Goal: Task Accomplishment & Management: Use online tool/utility

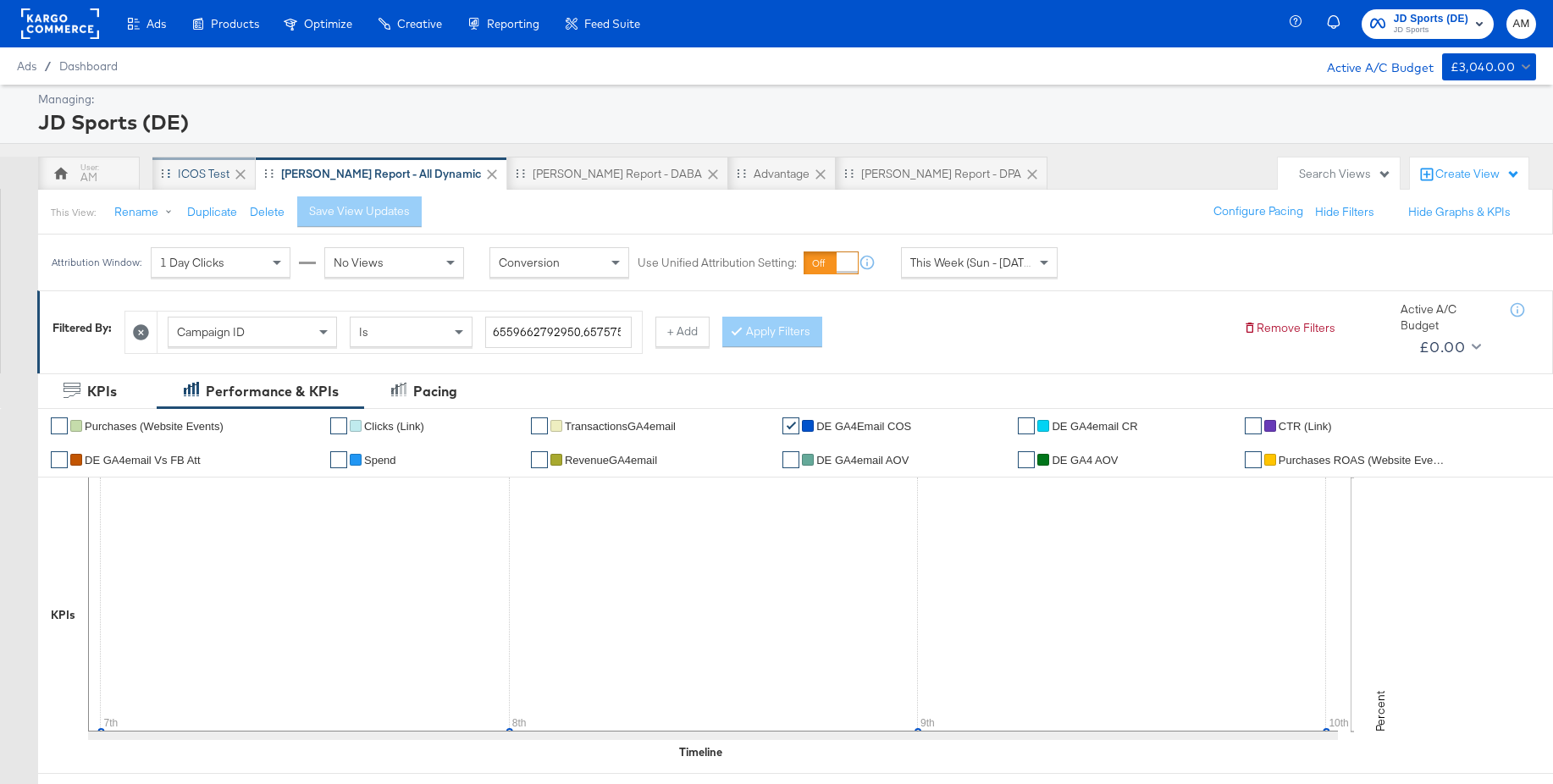
click at [195, 173] on div "iCOS Test" at bounding box center [204, 174] width 51 height 17
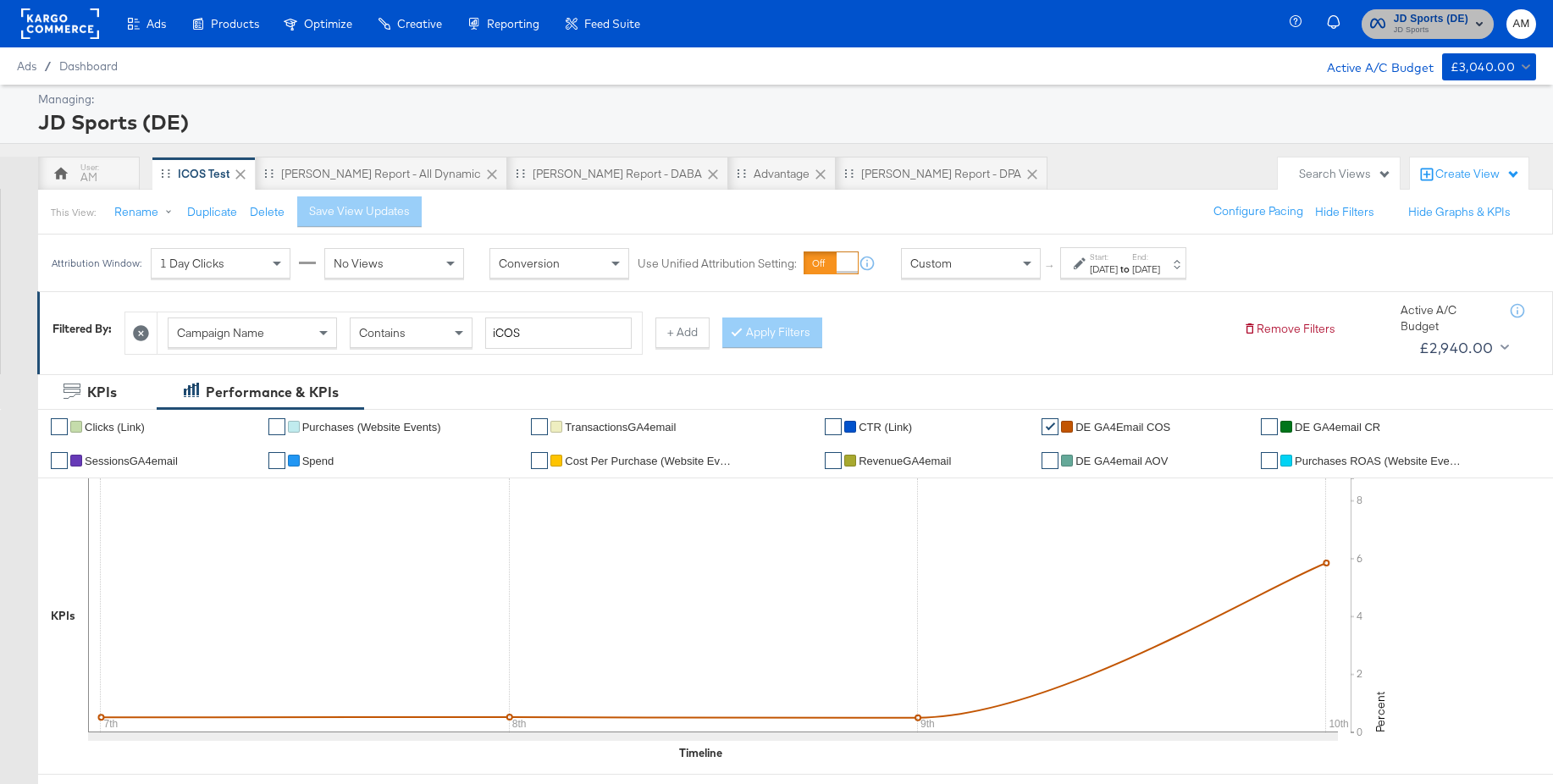
click at [1411, 28] on span "JD Sports" at bounding box center [1430, 30] width 74 height 14
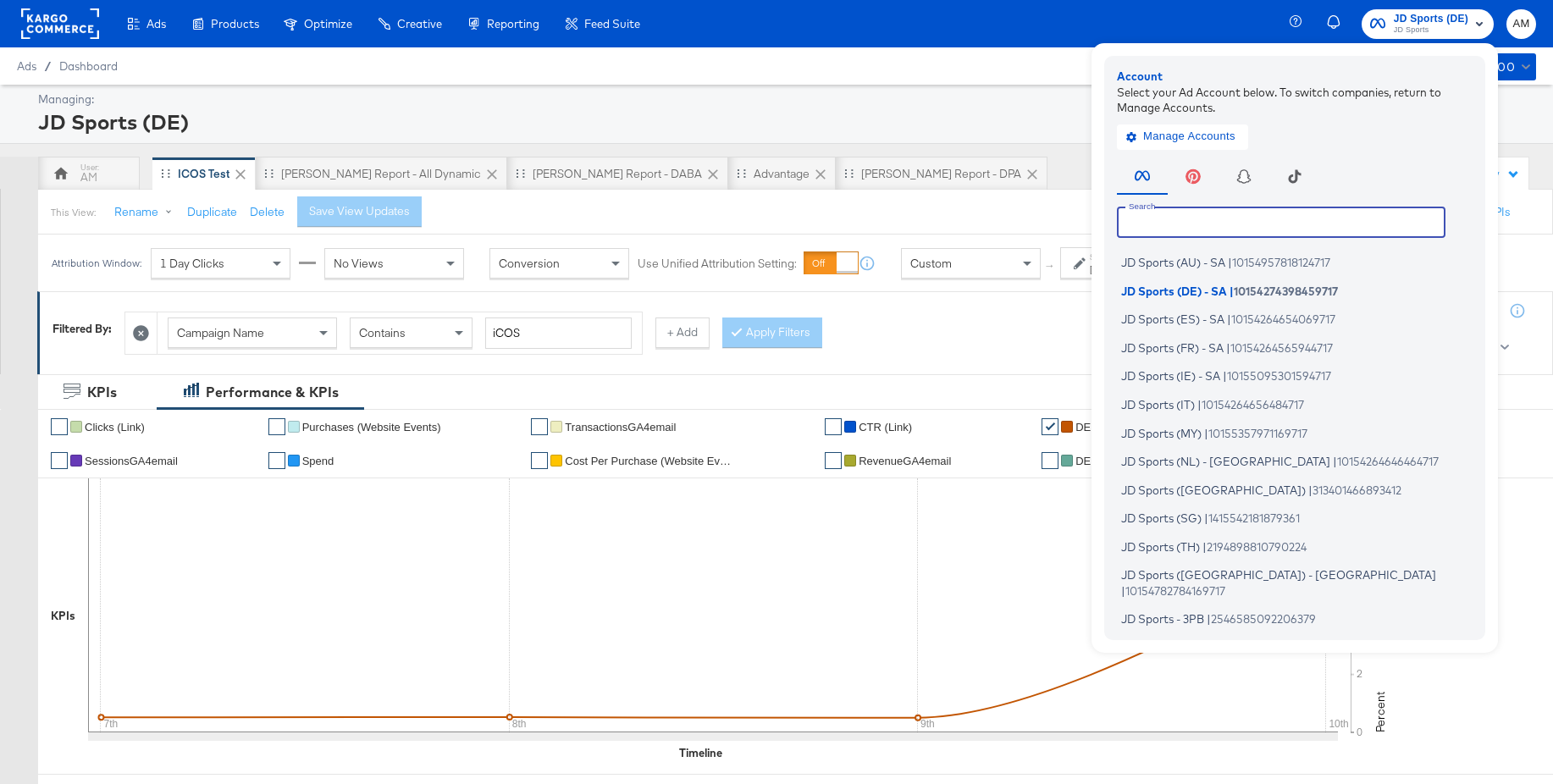
click at [1179, 221] on input "text" at bounding box center [1281, 221] width 328 height 30
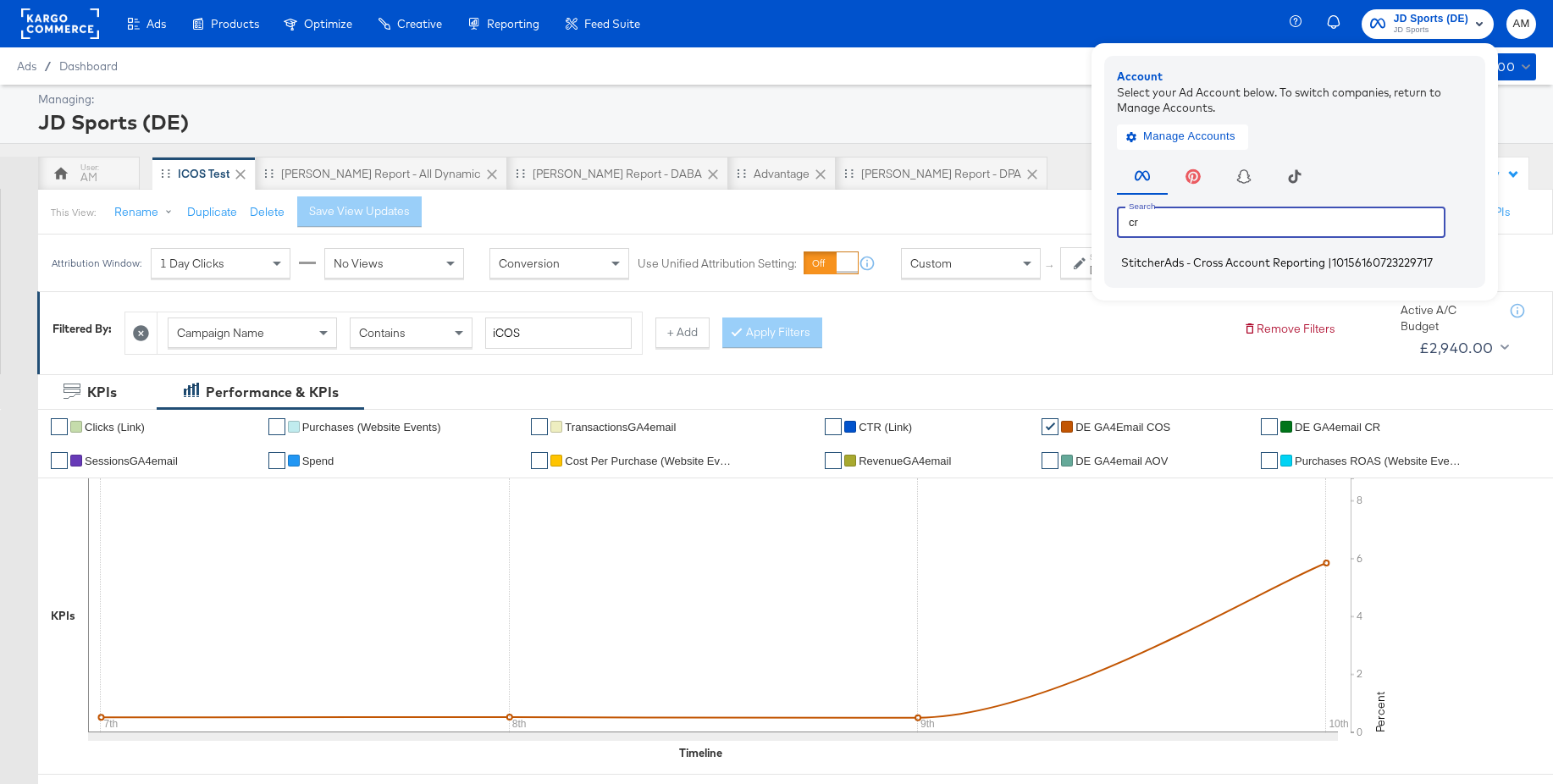
type input "cr"
click at [1150, 267] on span "StitcherAds - Cross Account Reporting" at bounding box center [1223, 262] width 204 height 14
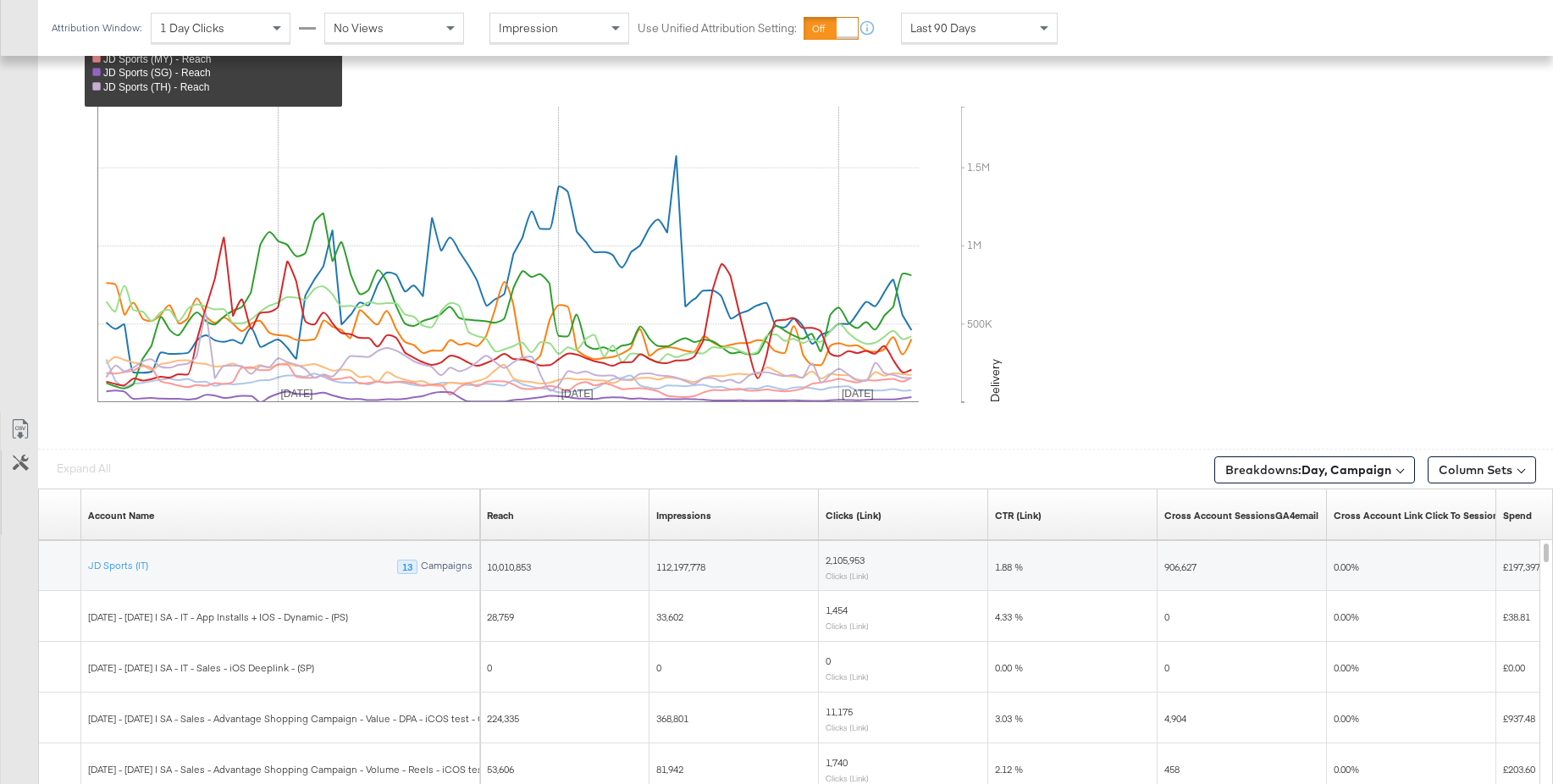
scroll to position [866, 0]
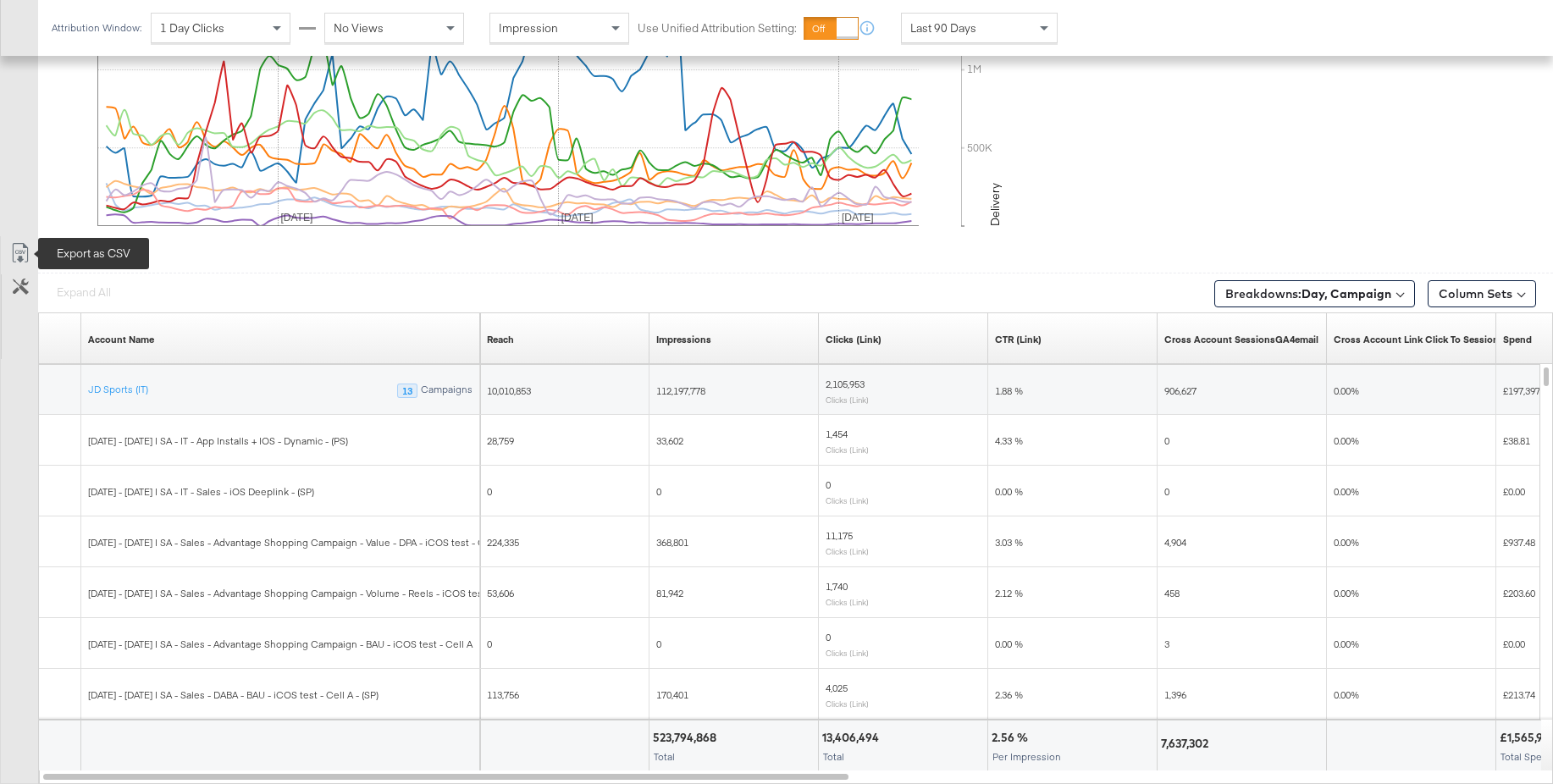
click at [19, 255] on icon at bounding box center [20, 253] width 20 height 20
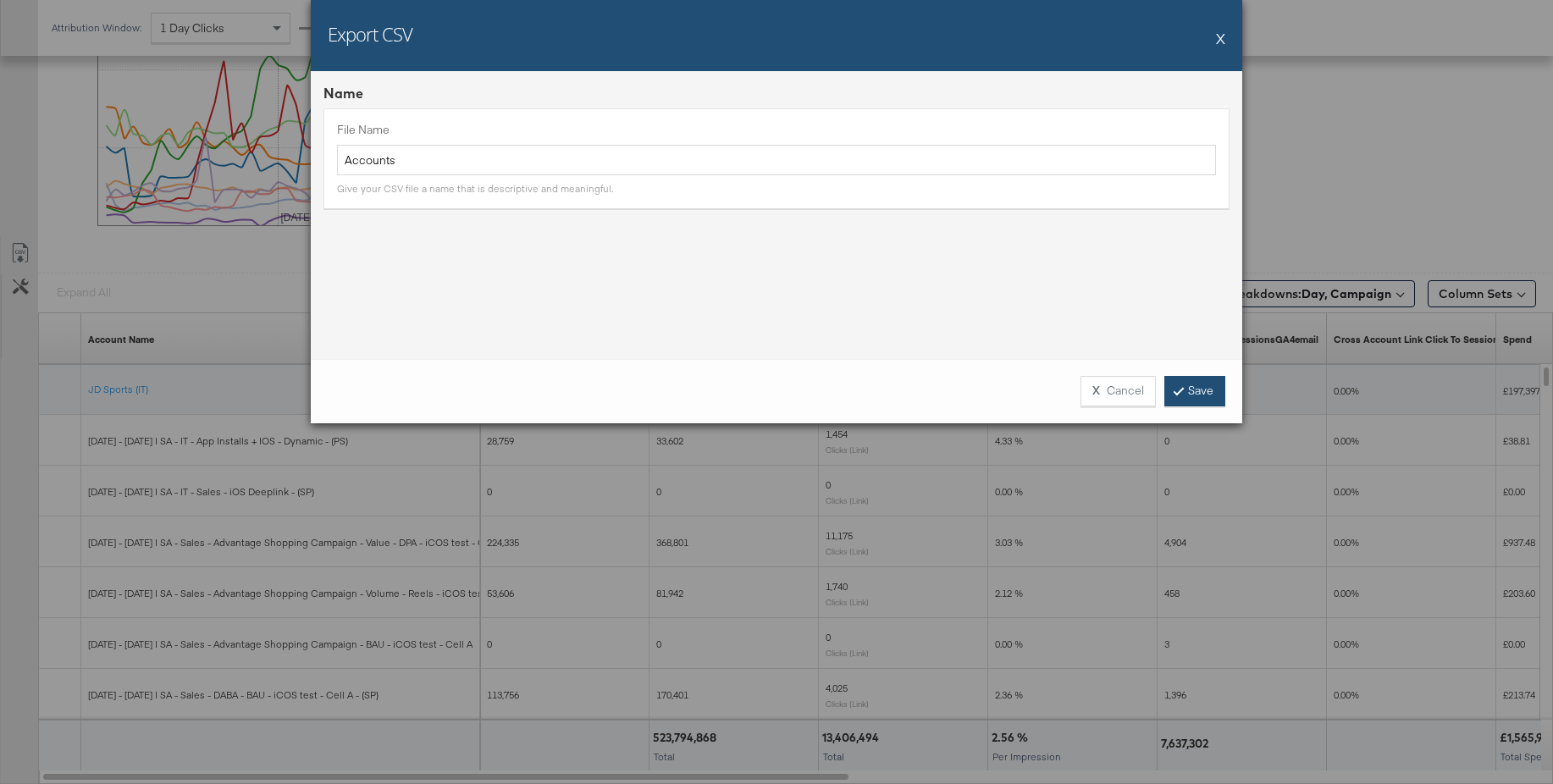
click at [1200, 390] on link "Save" at bounding box center [1194, 391] width 61 height 30
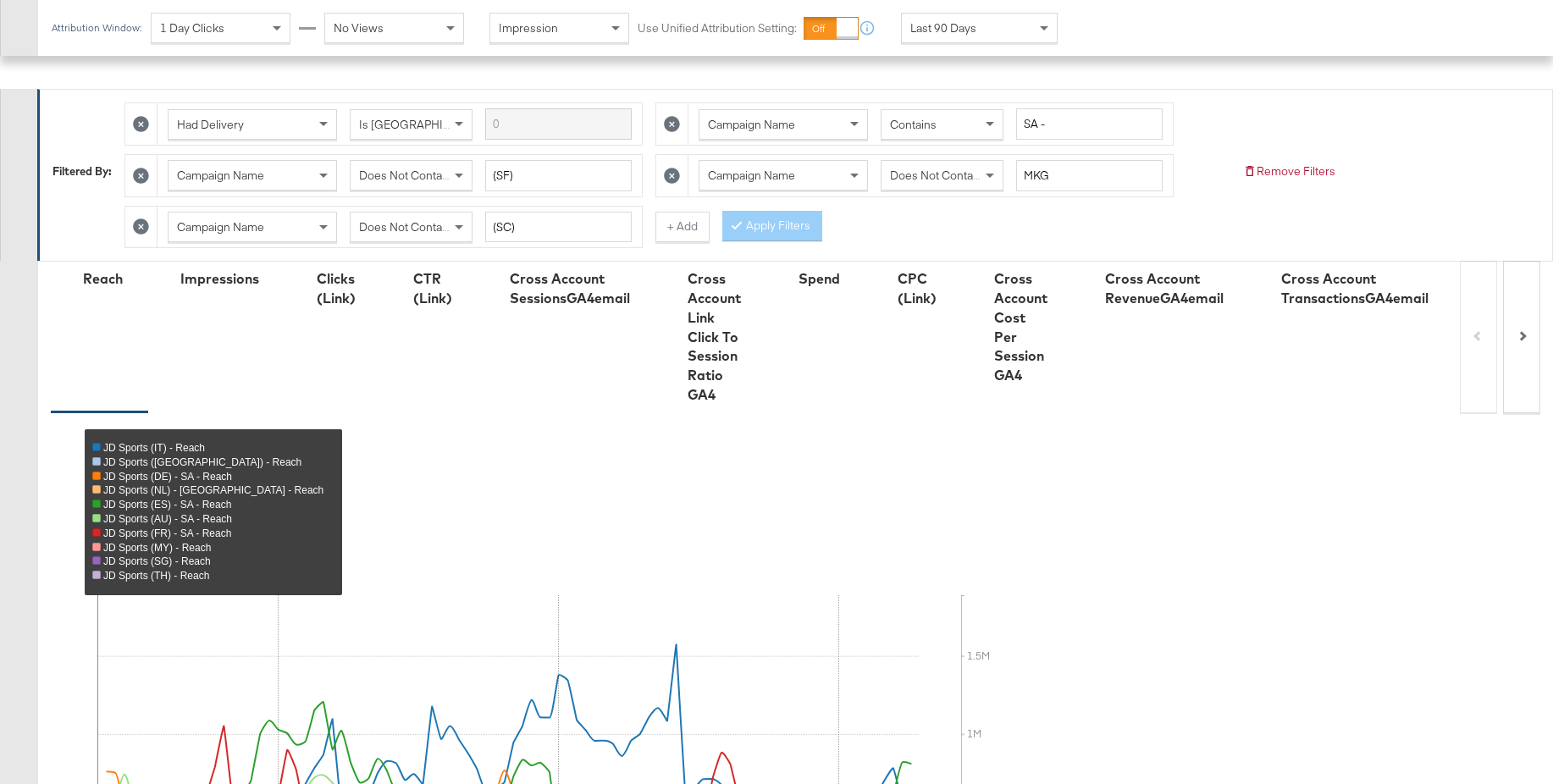
scroll to position [0, 0]
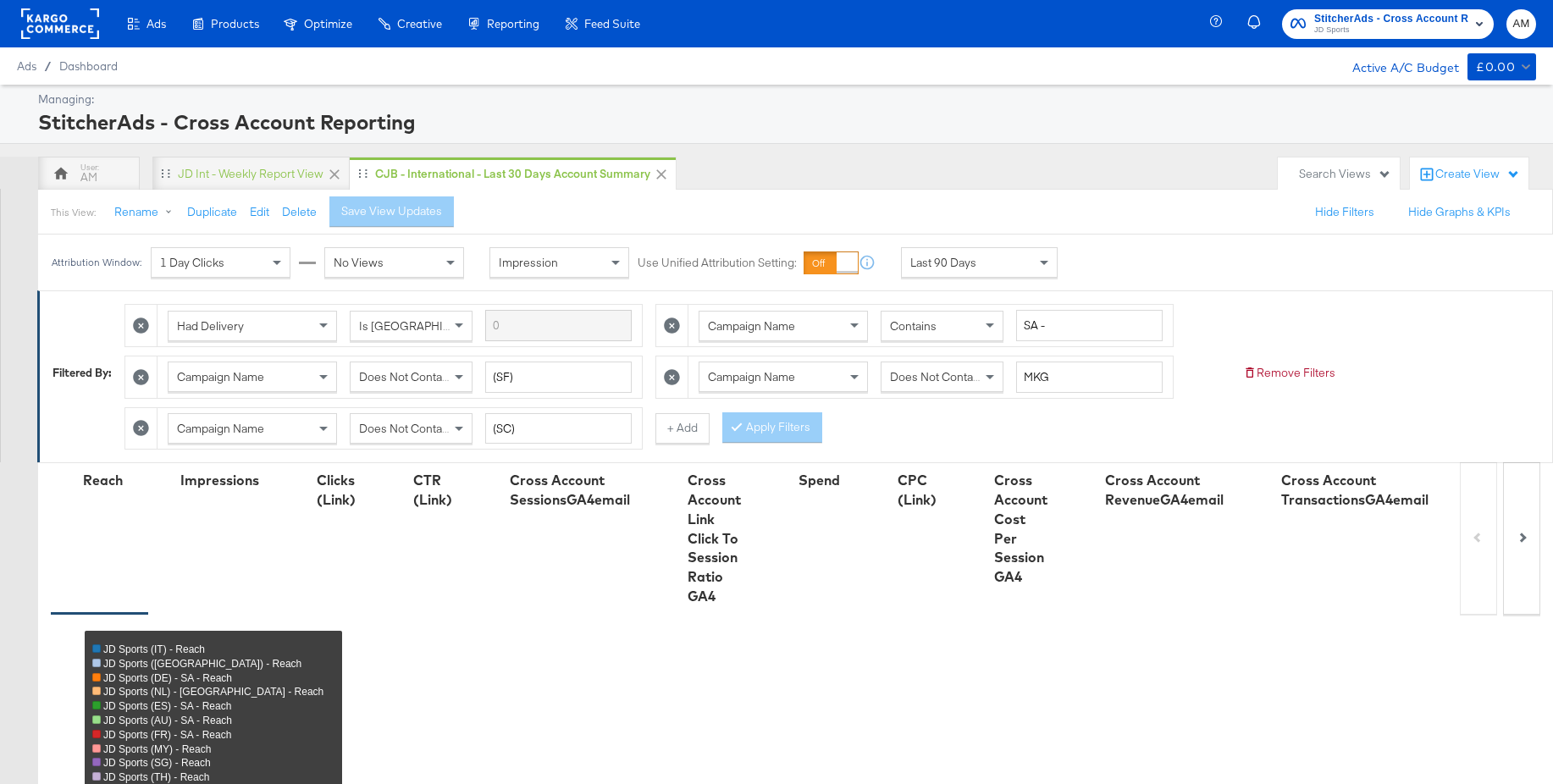
click at [1344, 26] on span "JD Sports" at bounding box center [1391, 30] width 154 height 14
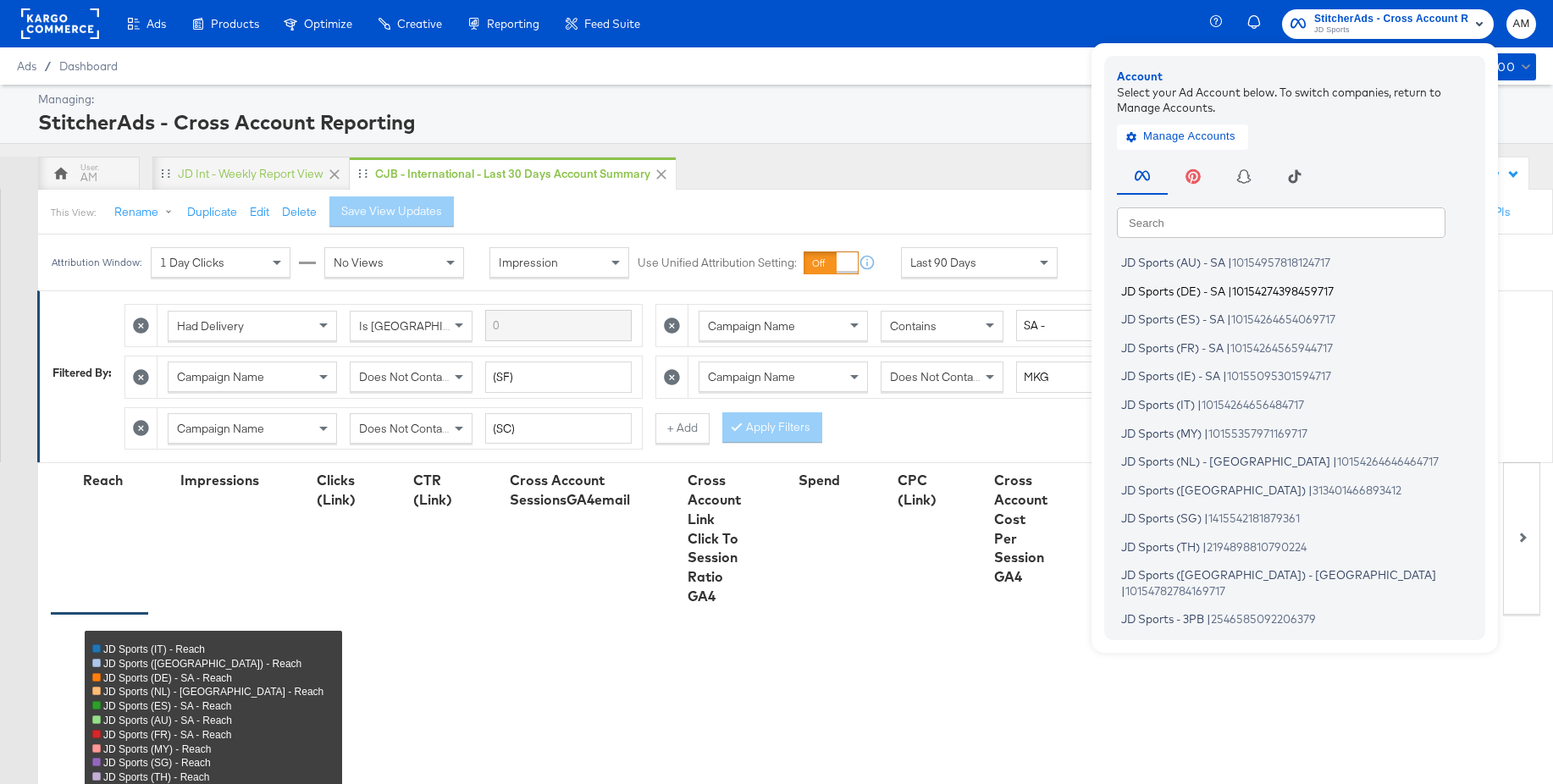
click at [1189, 293] on span "JD Sports (DE) - SA" at bounding box center [1173, 290] width 105 height 14
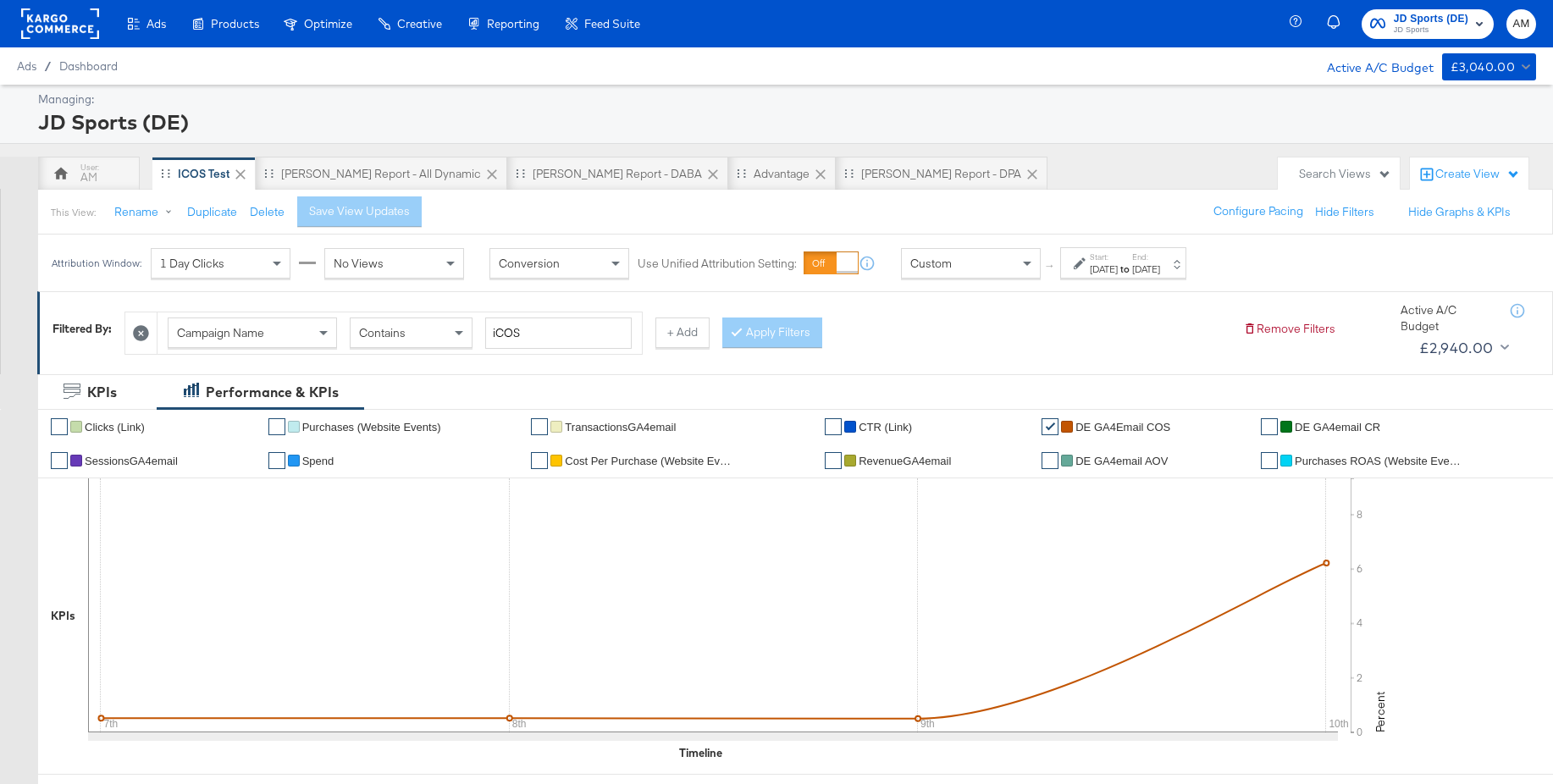
click at [1117, 261] on label "Start:" at bounding box center [1104, 257] width 28 height 11
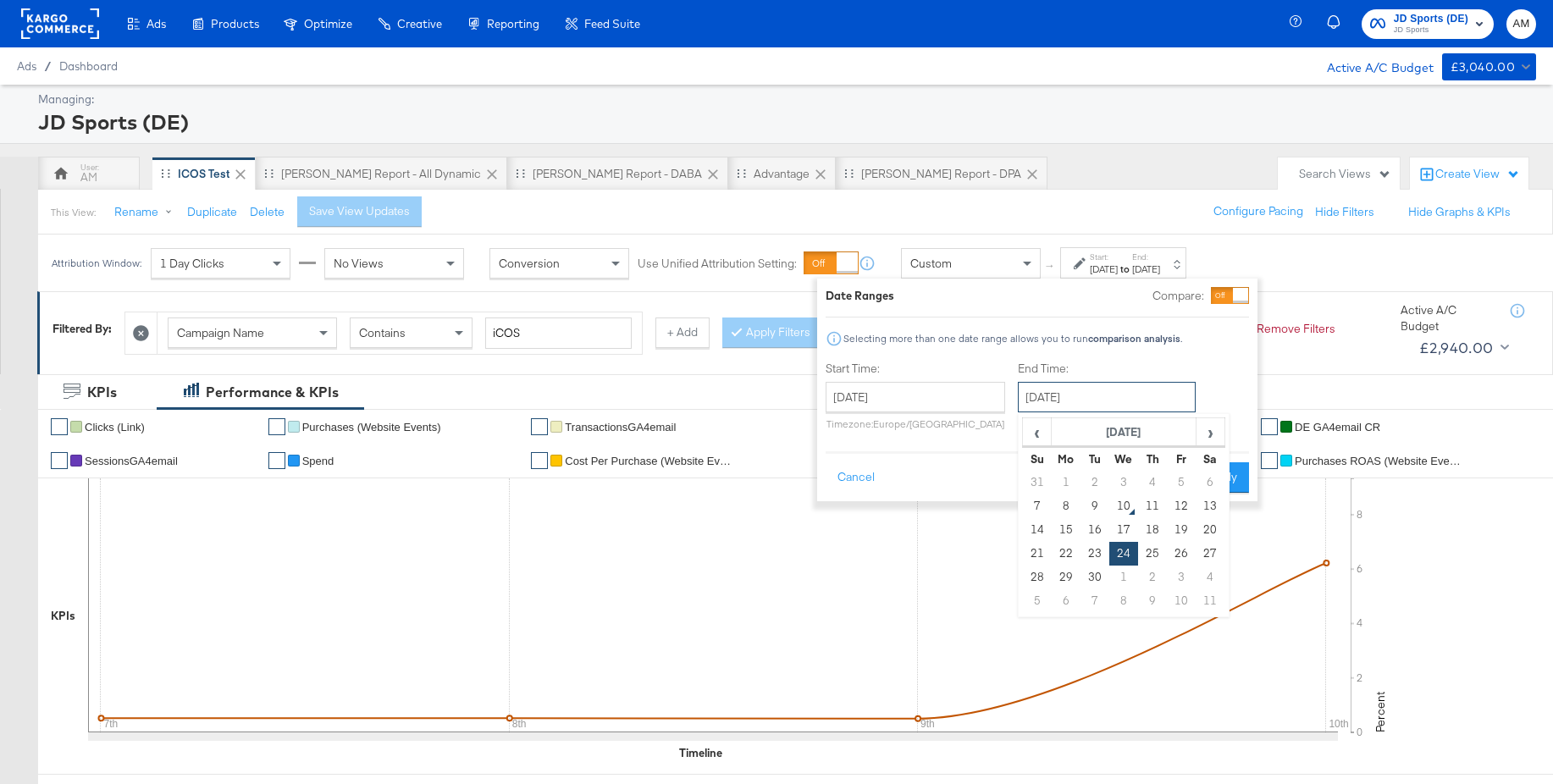
click at [1087, 401] on input "September 24th 2025" at bounding box center [1106, 396] width 178 height 30
click at [861, 474] on button "Cancel" at bounding box center [856, 477] width 61 height 30
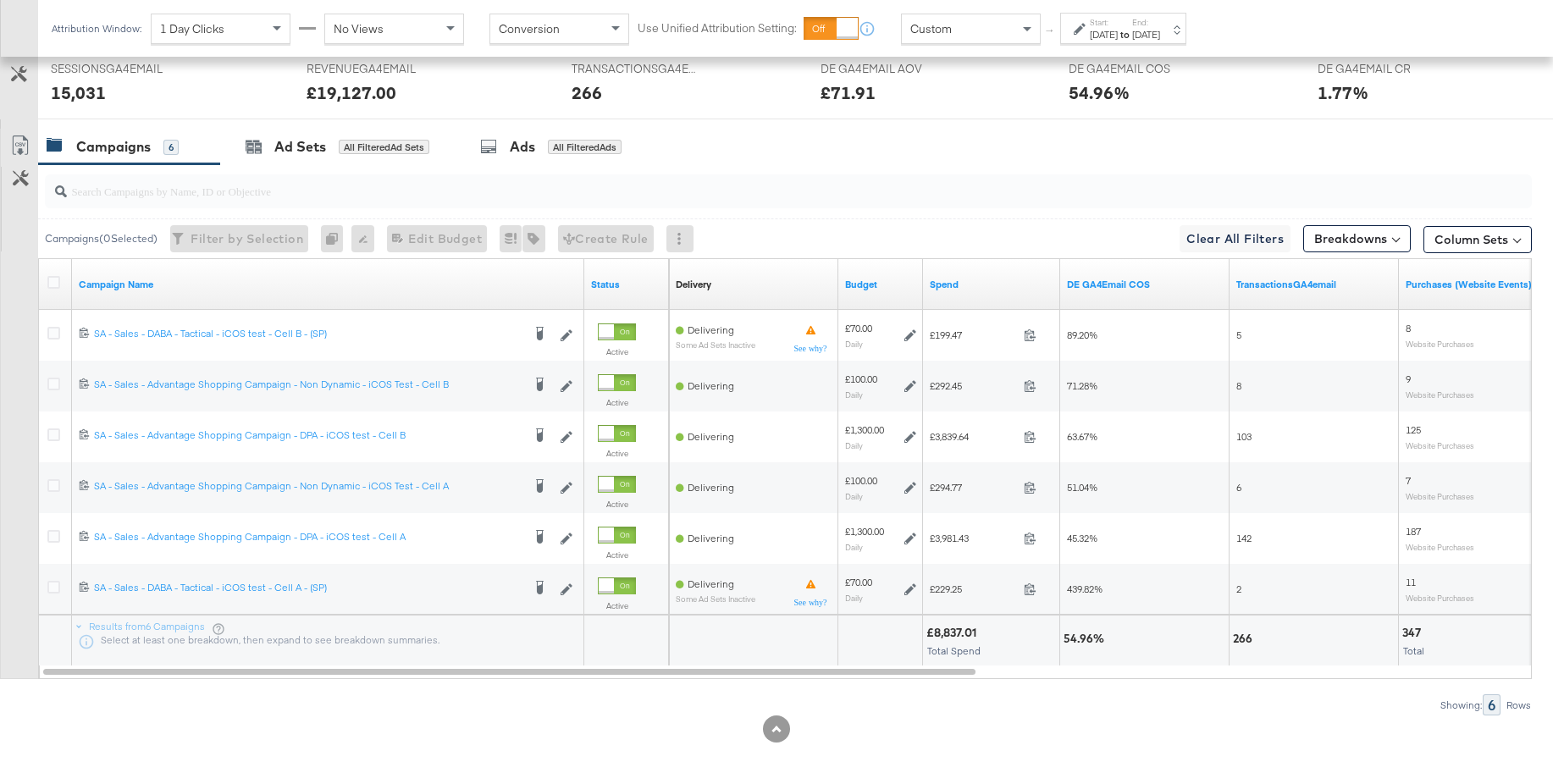
scroll to position [786, 0]
click at [984, 31] on div "Custom" at bounding box center [971, 28] width 138 height 28
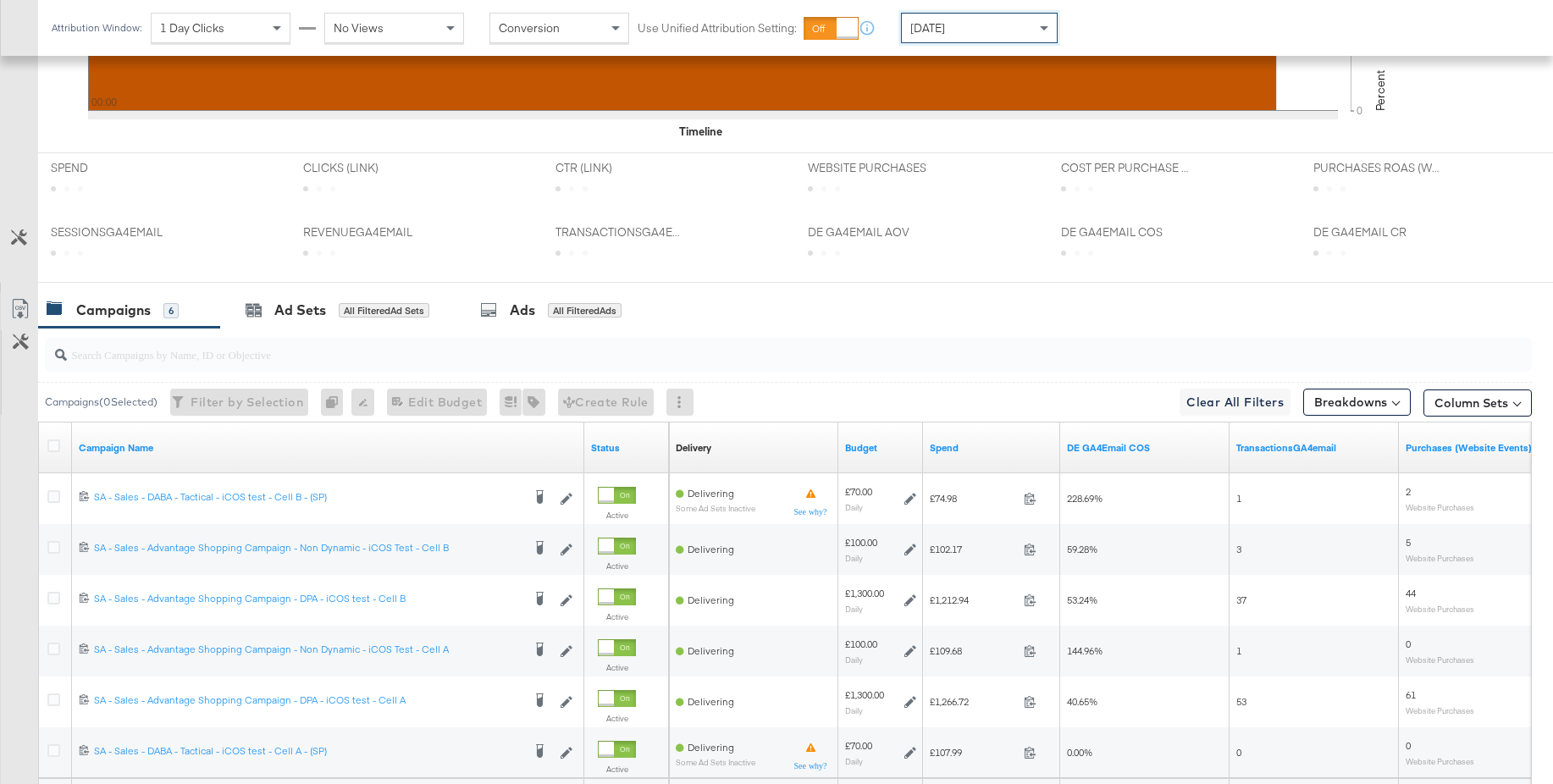
scroll to position [785, 0]
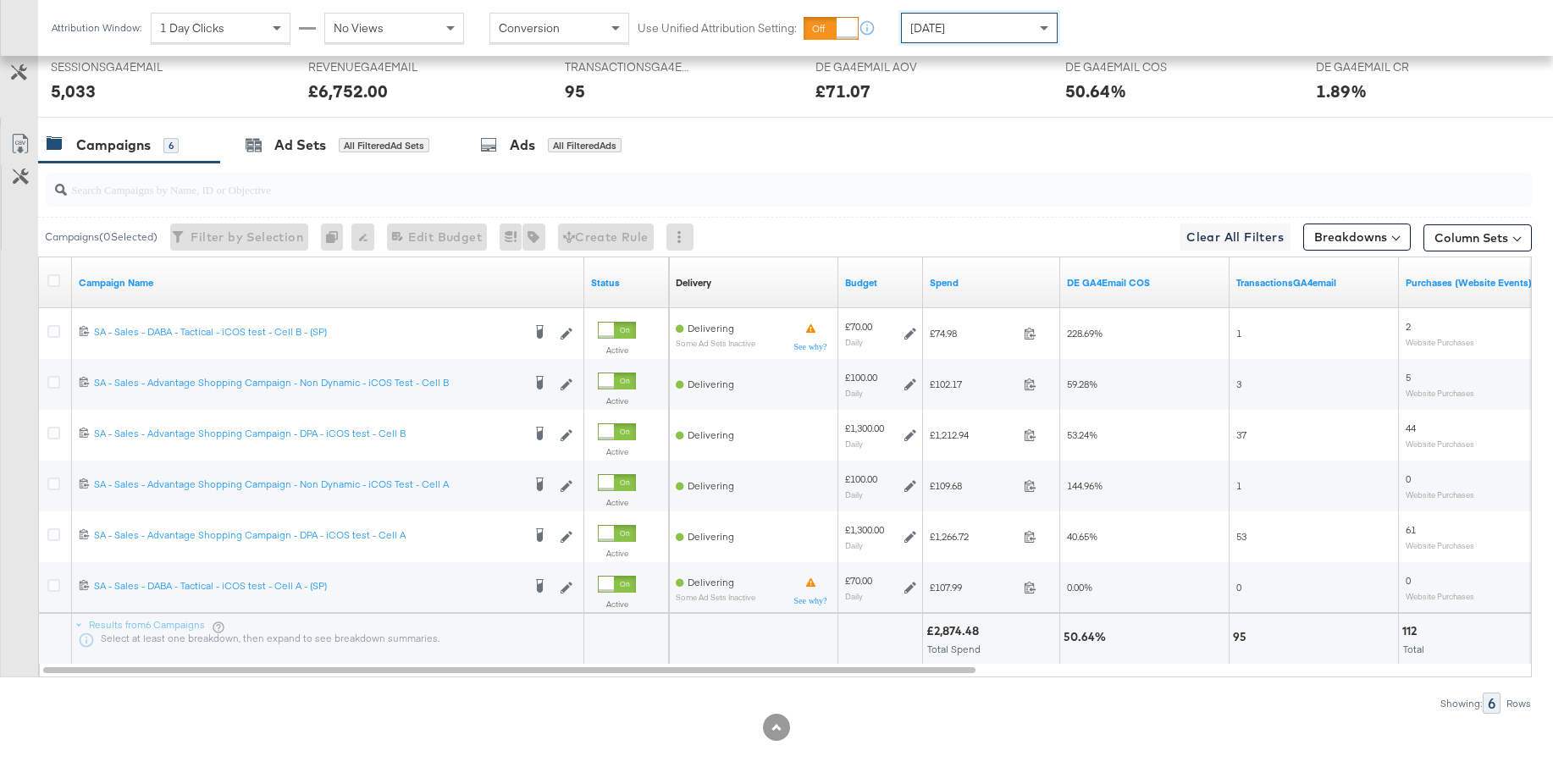
click at [964, 30] on div "Yesterday" at bounding box center [979, 28] width 155 height 28
click at [949, 32] on div "Today" at bounding box center [979, 28] width 155 height 28
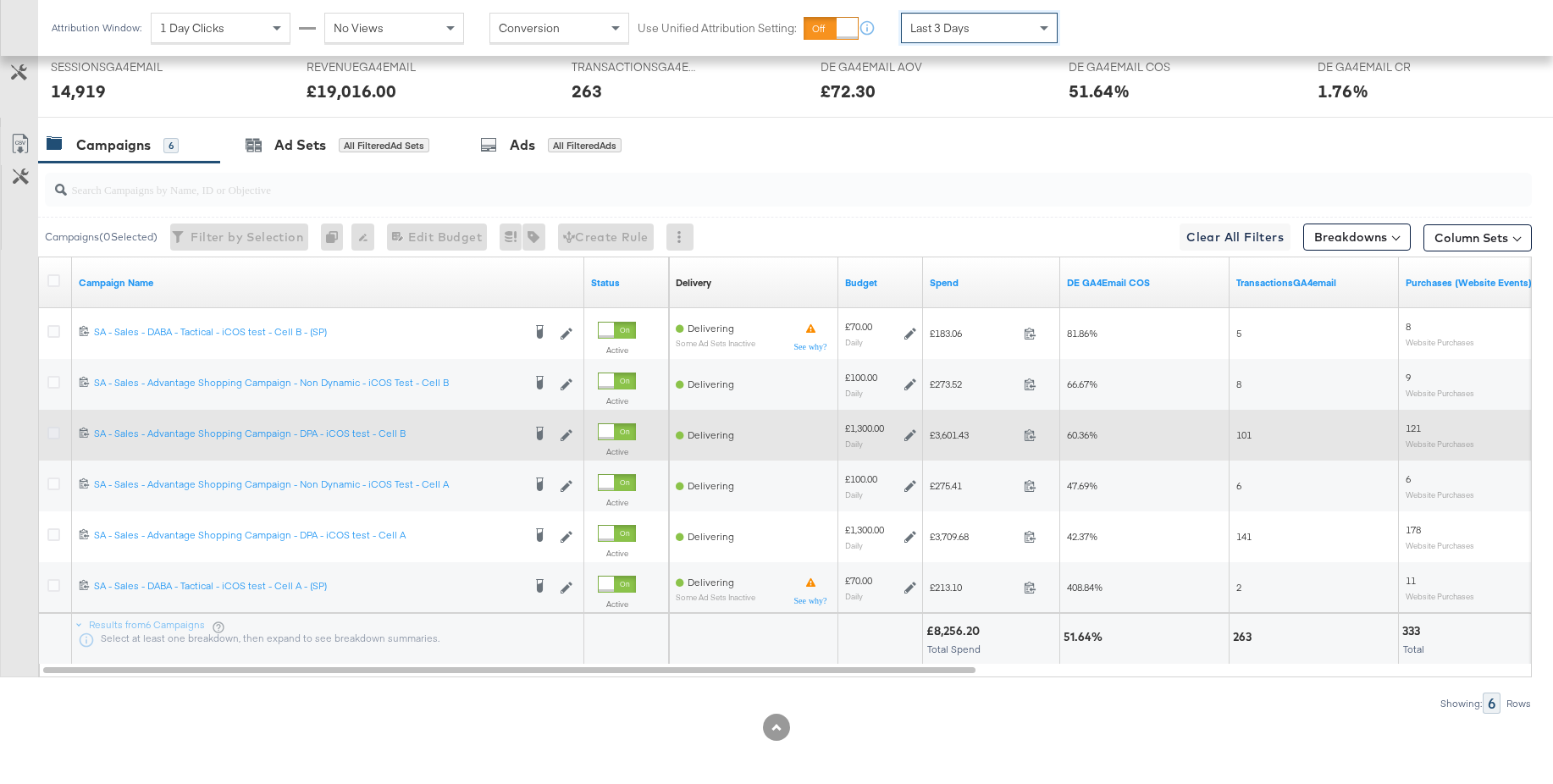
click at [52, 434] on icon at bounding box center [54, 433] width 13 height 13
click at [0, 0] on input "checkbox" at bounding box center [0, 0] width 0 height 0
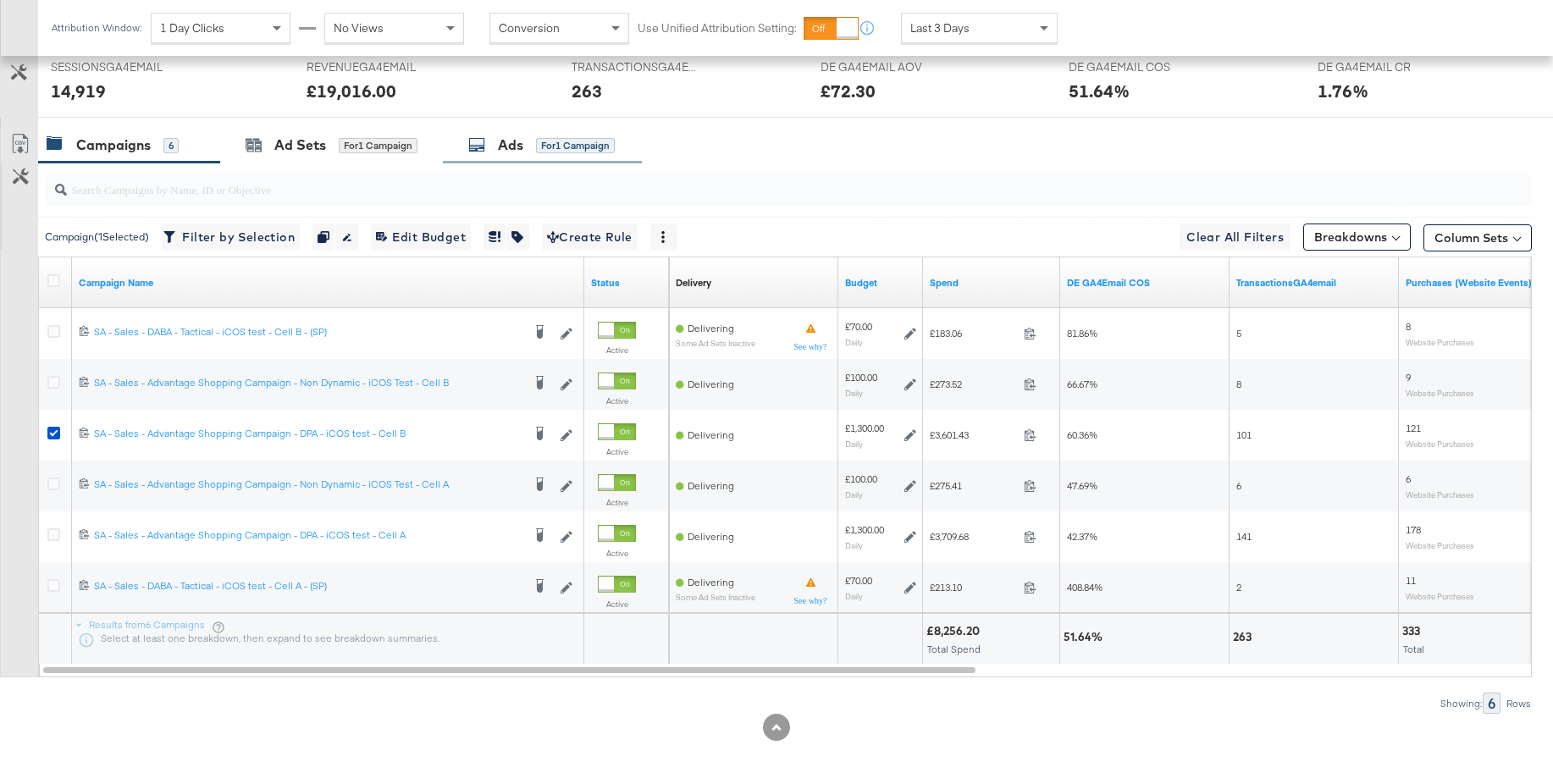
click at [517, 153] on div "Ads" at bounding box center [511, 145] width 26 height 19
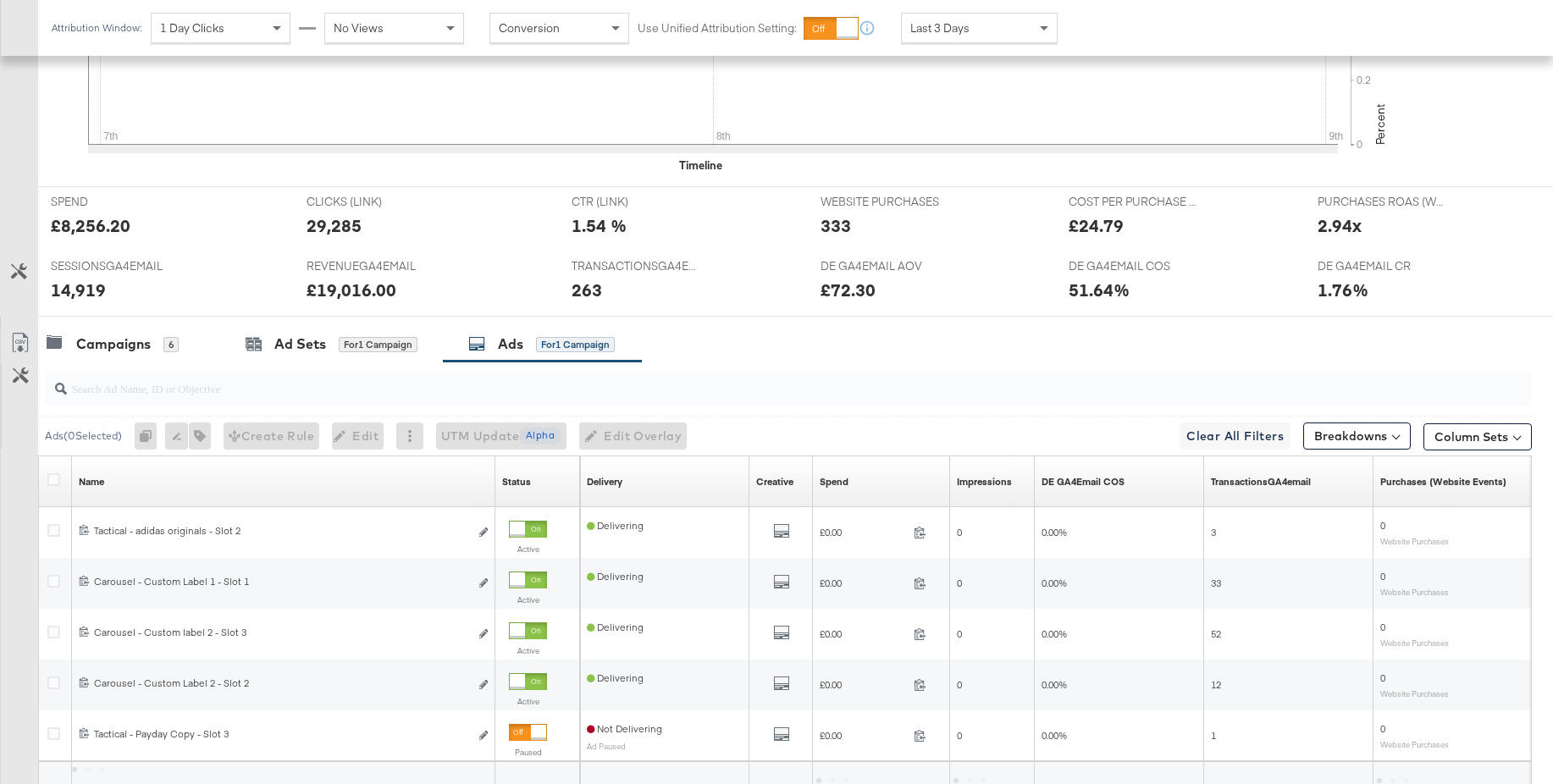
scroll to position [739, 0]
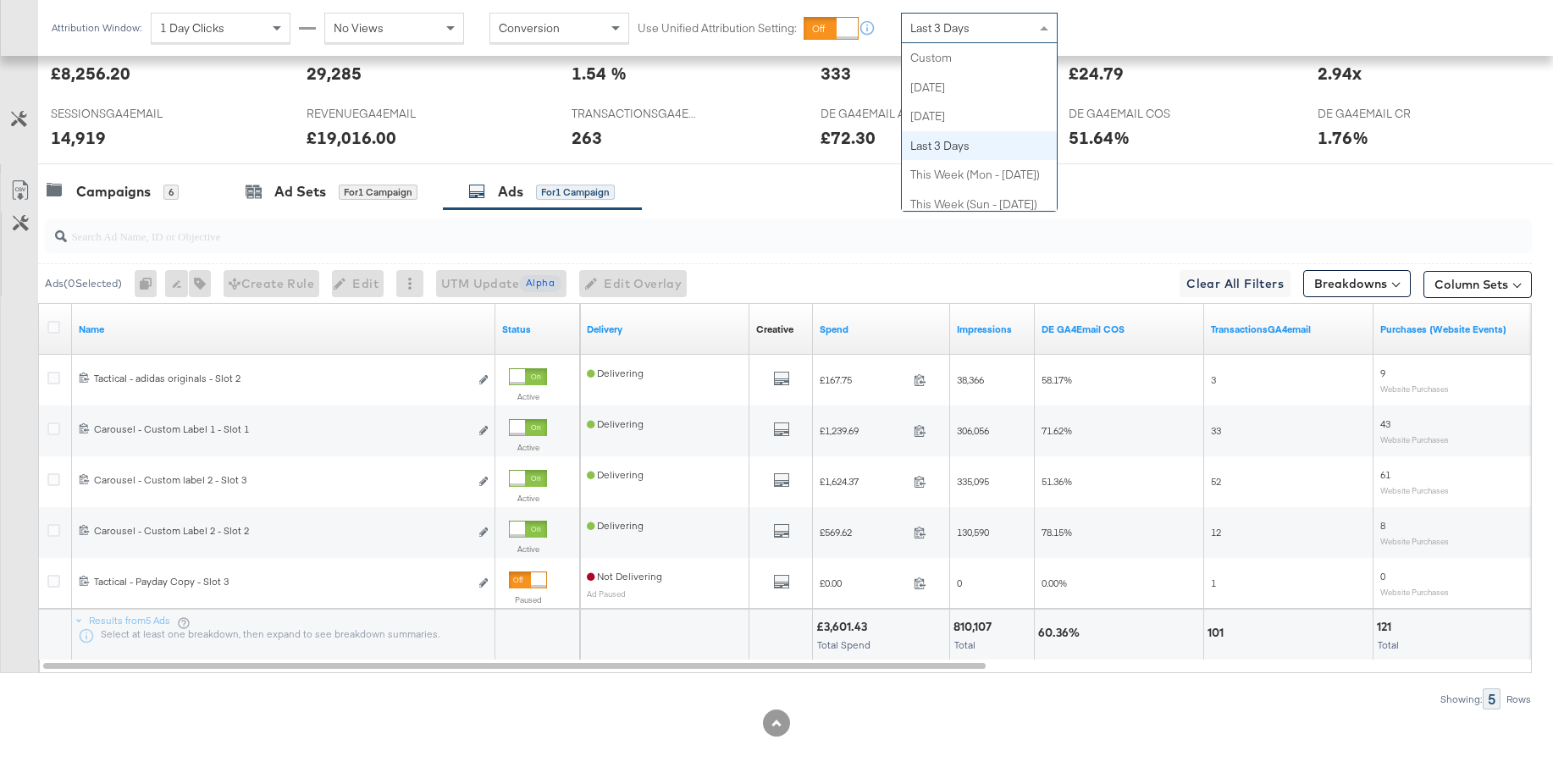
click at [945, 30] on span "Last 3 Days" at bounding box center [939, 28] width 60 height 16
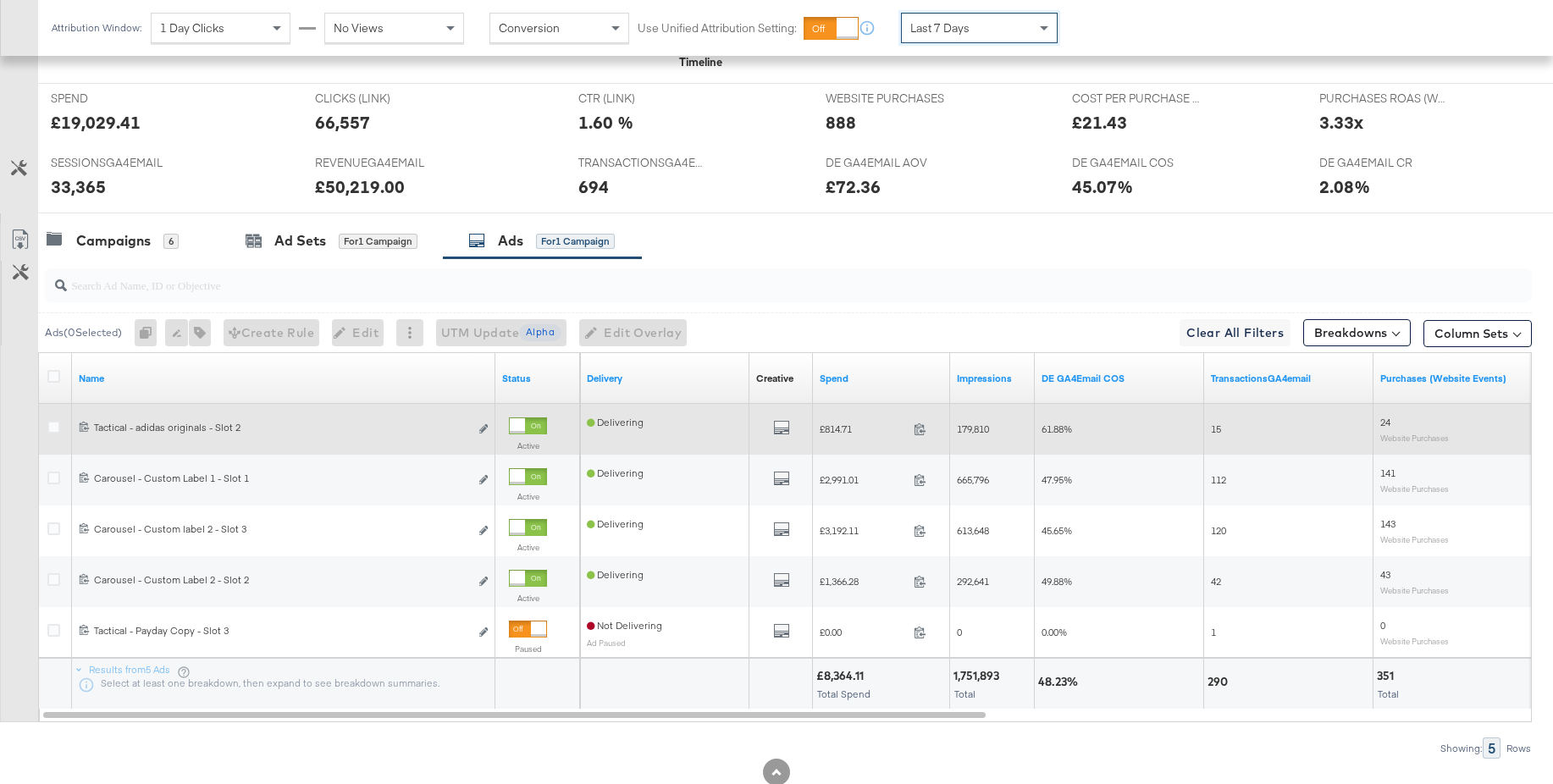
scroll to position [730, 0]
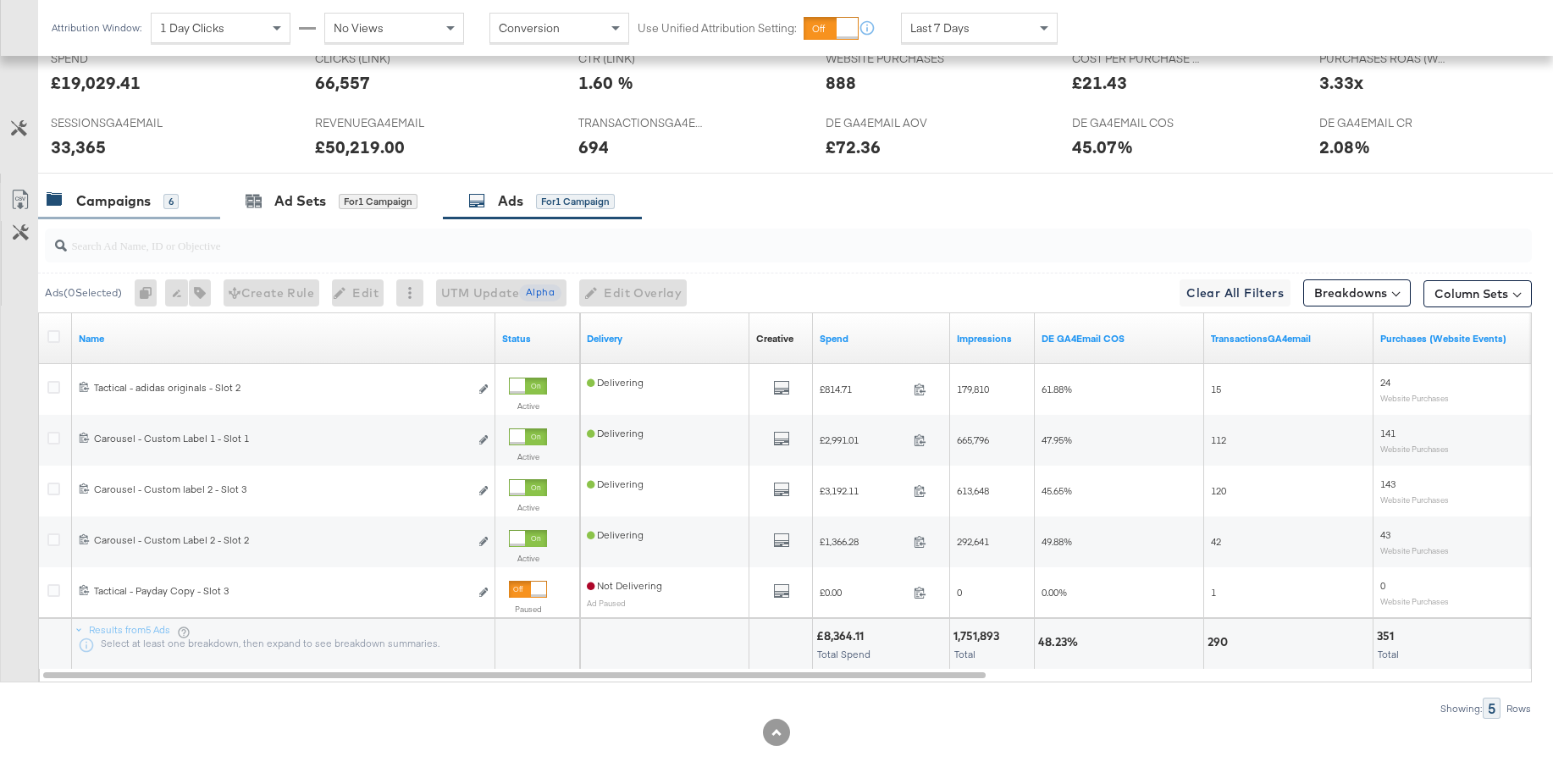
click at [120, 208] on div "Campaigns" at bounding box center [113, 201] width 74 height 19
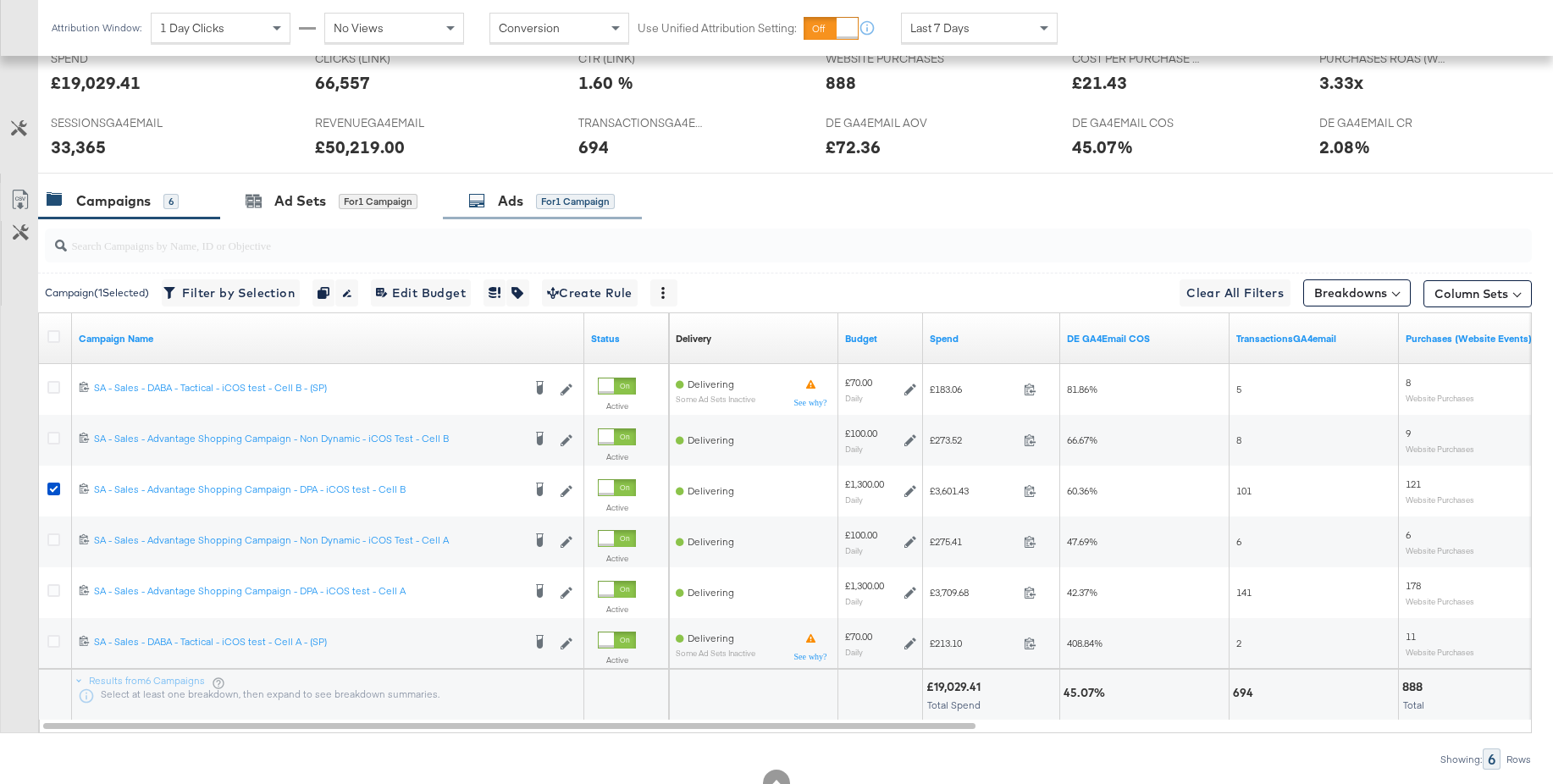
click at [501, 205] on div "Ads" at bounding box center [511, 201] width 26 height 19
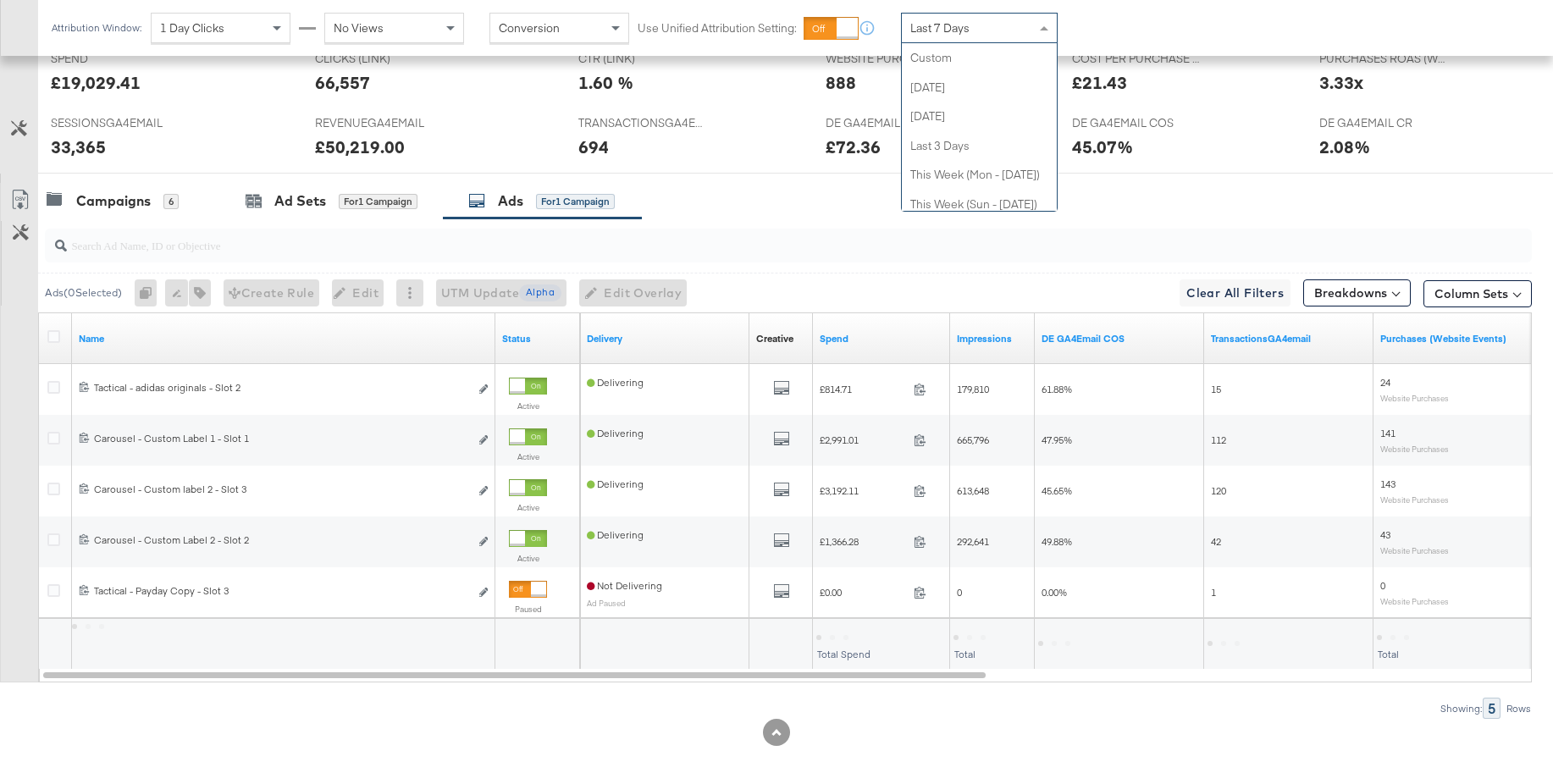
click at [923, 30] on span "Last 7 Days" at bounding box center [939, 28] width 60 height 16
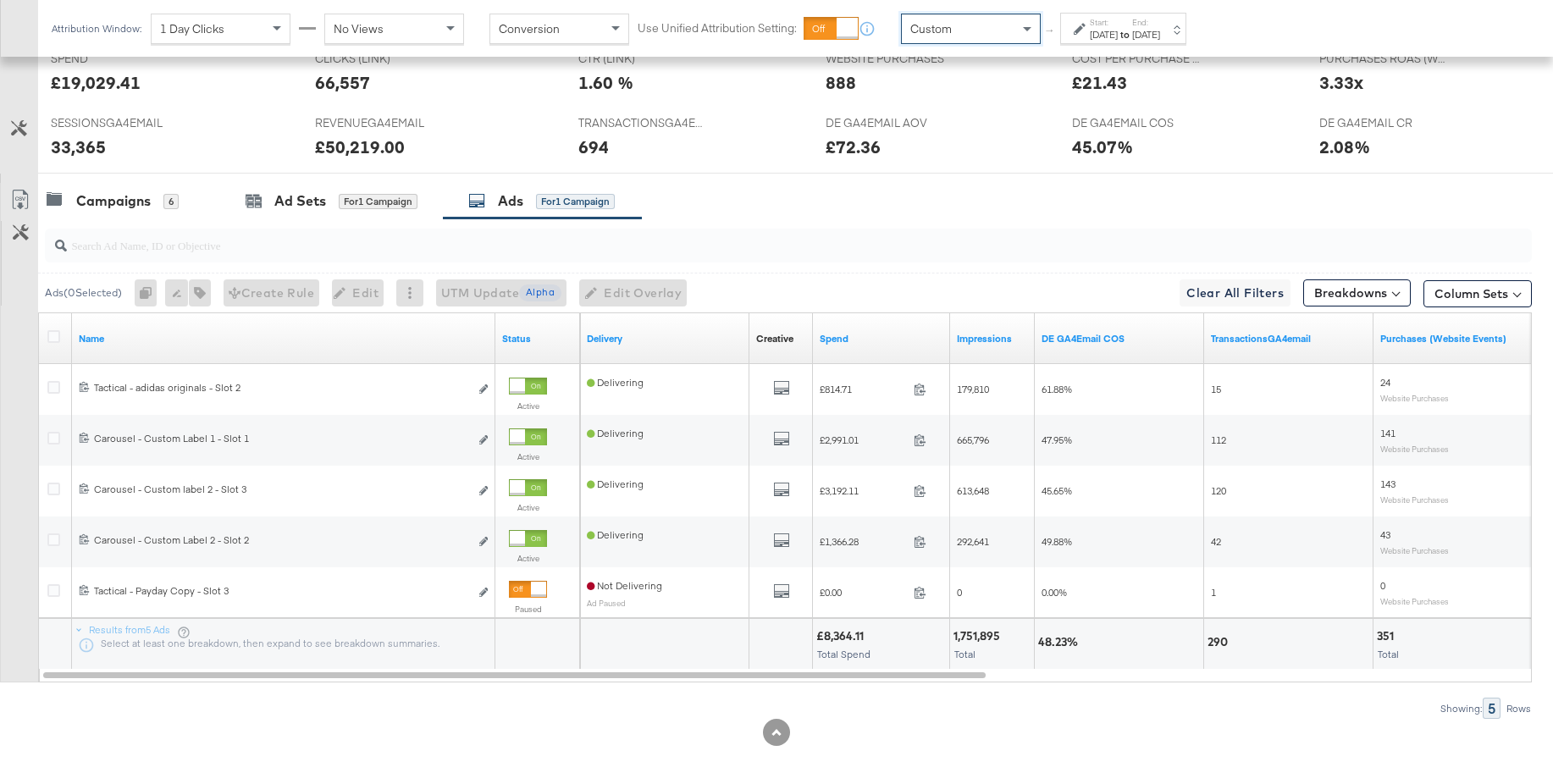
click at [1093, 33] on div "Sep 10th 2025" at bounding box center [1104, 34] width 28 height 14
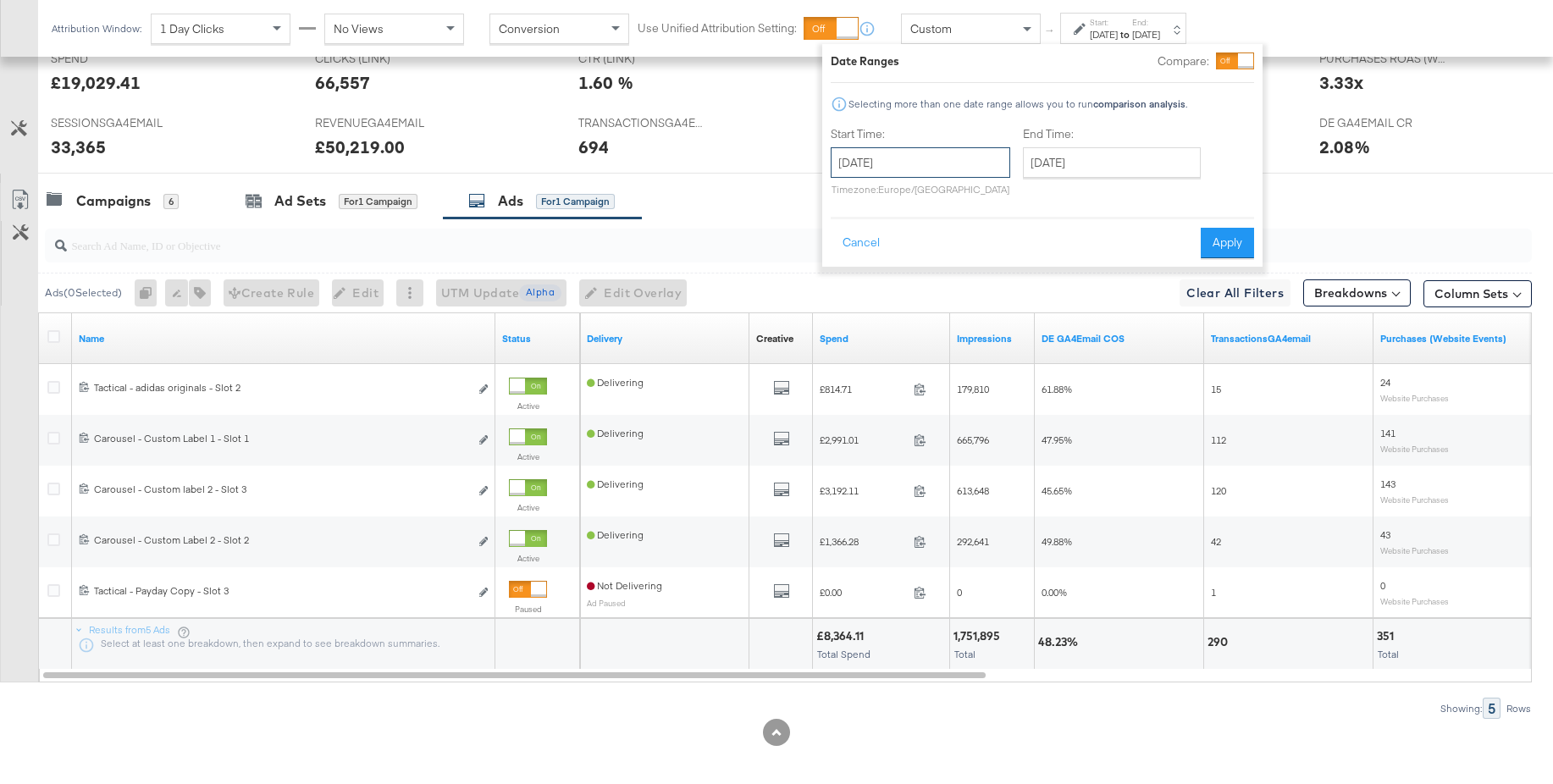
click at [905, 173] on input "September 10th 2025" at bounding box center [920, 162] width 180 height 30
click at [1015, 248] on td "6" at bounding box center [1022, 248] width 28 height 24
type input "September 6th 2025"
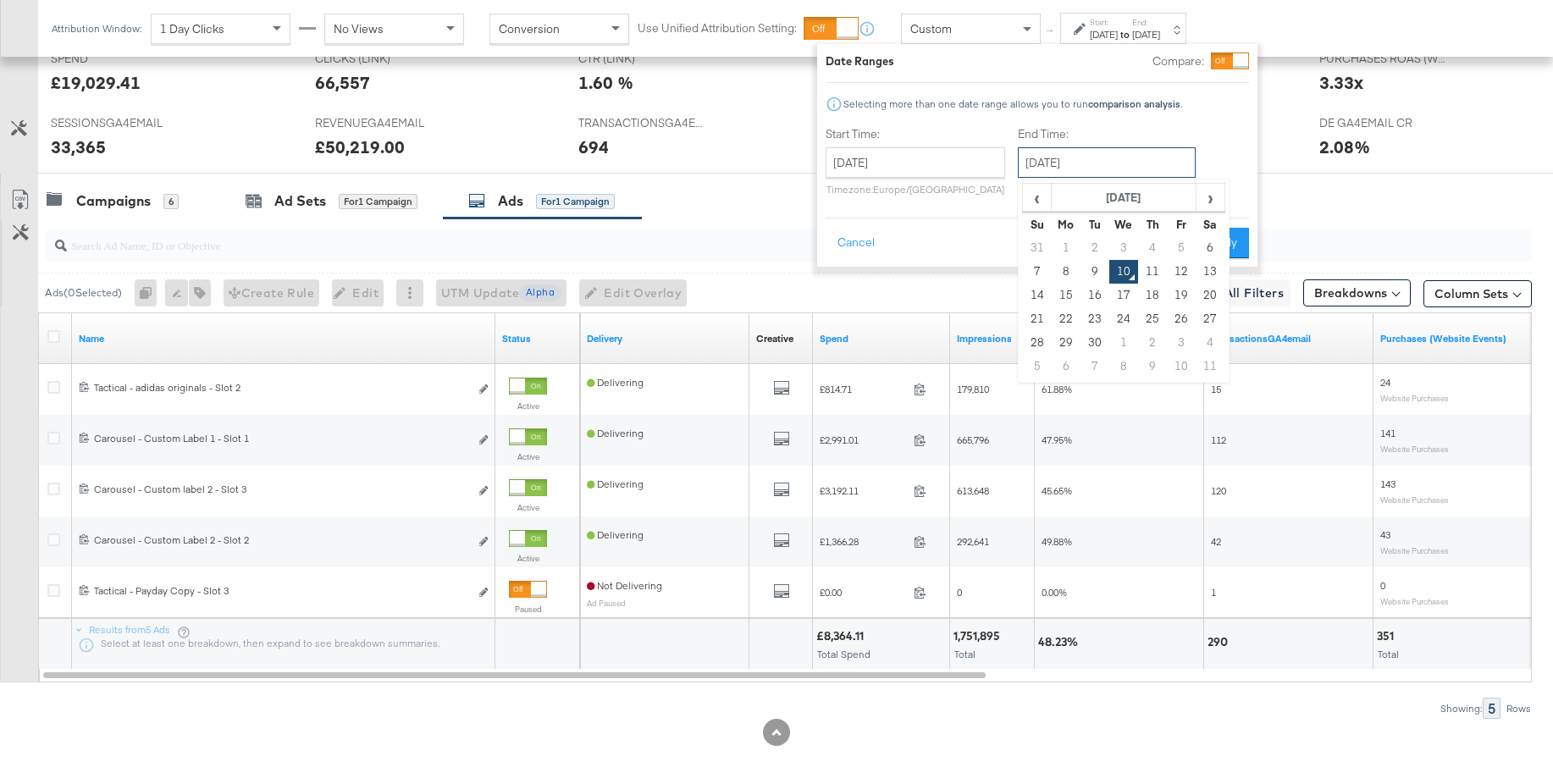
click at [1049, 162] on input "September 10th 2025" at bounding box center [1106, 162] width 178 height 30
click at [1090, 269] on td "9" at bounding box center [1094, 271] width 28 height 24
type input "September 9th 2025"
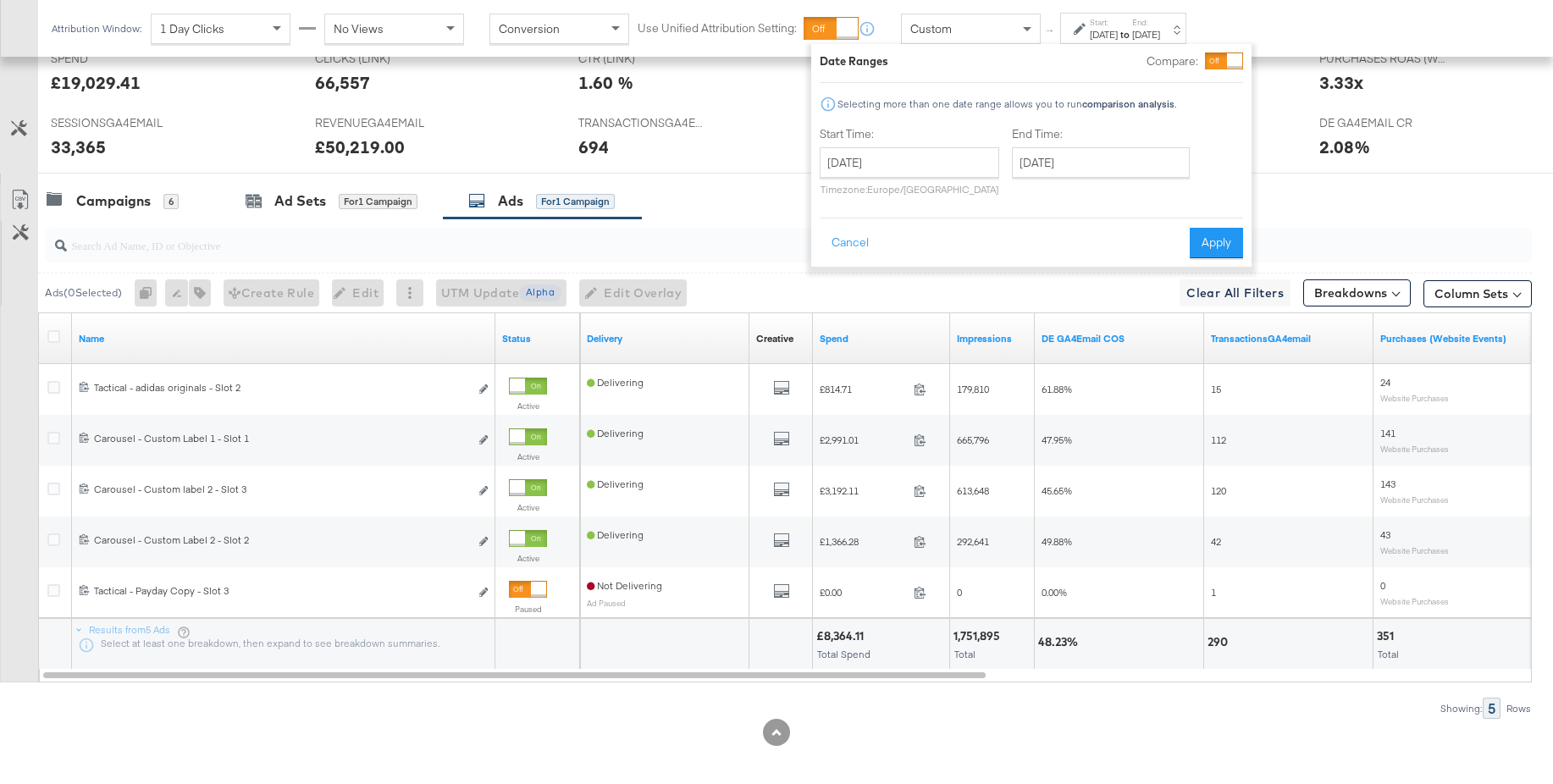
drag, startPoint x: 1215, startPoint y: 244, endPoint x: 1013, endPoint y: 287, distance: 206.5
click at [1215, 244] on button "Apply" at bounding box center [1216, 242] width 53 height 30
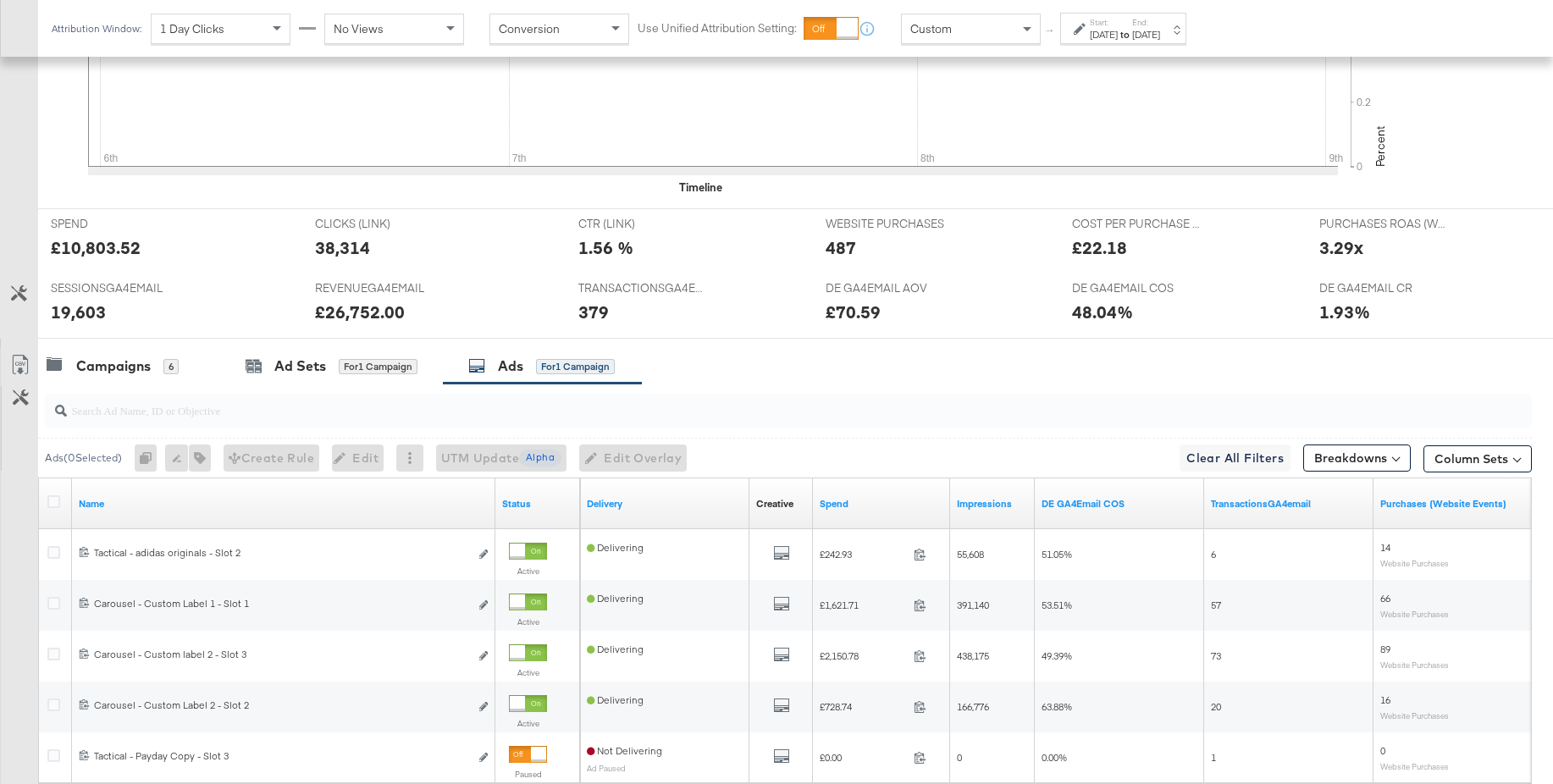
scroll to position [730, 0]
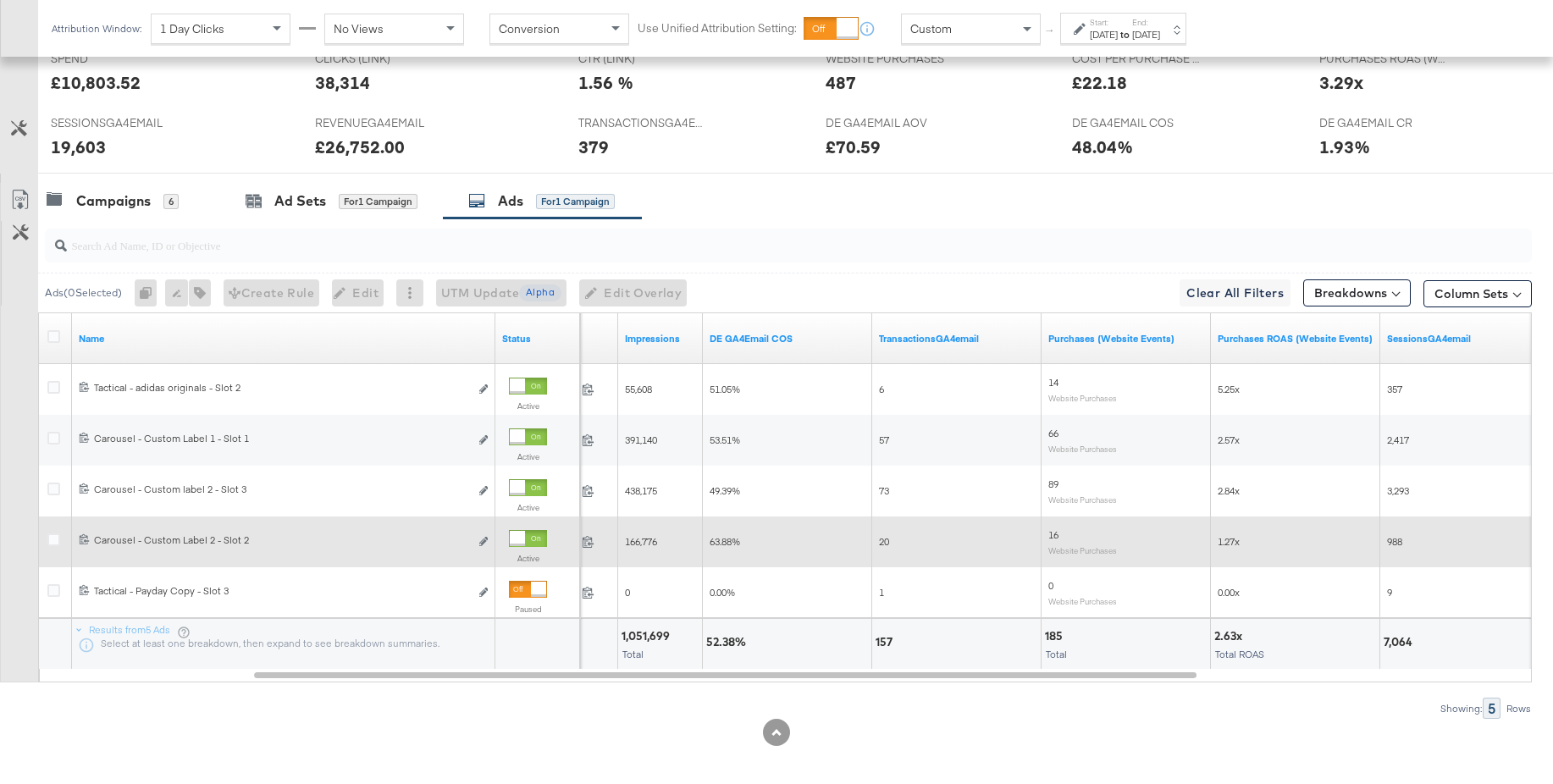
click at [525, 537] on div at bounding box center [517, 538] width 16 height 16
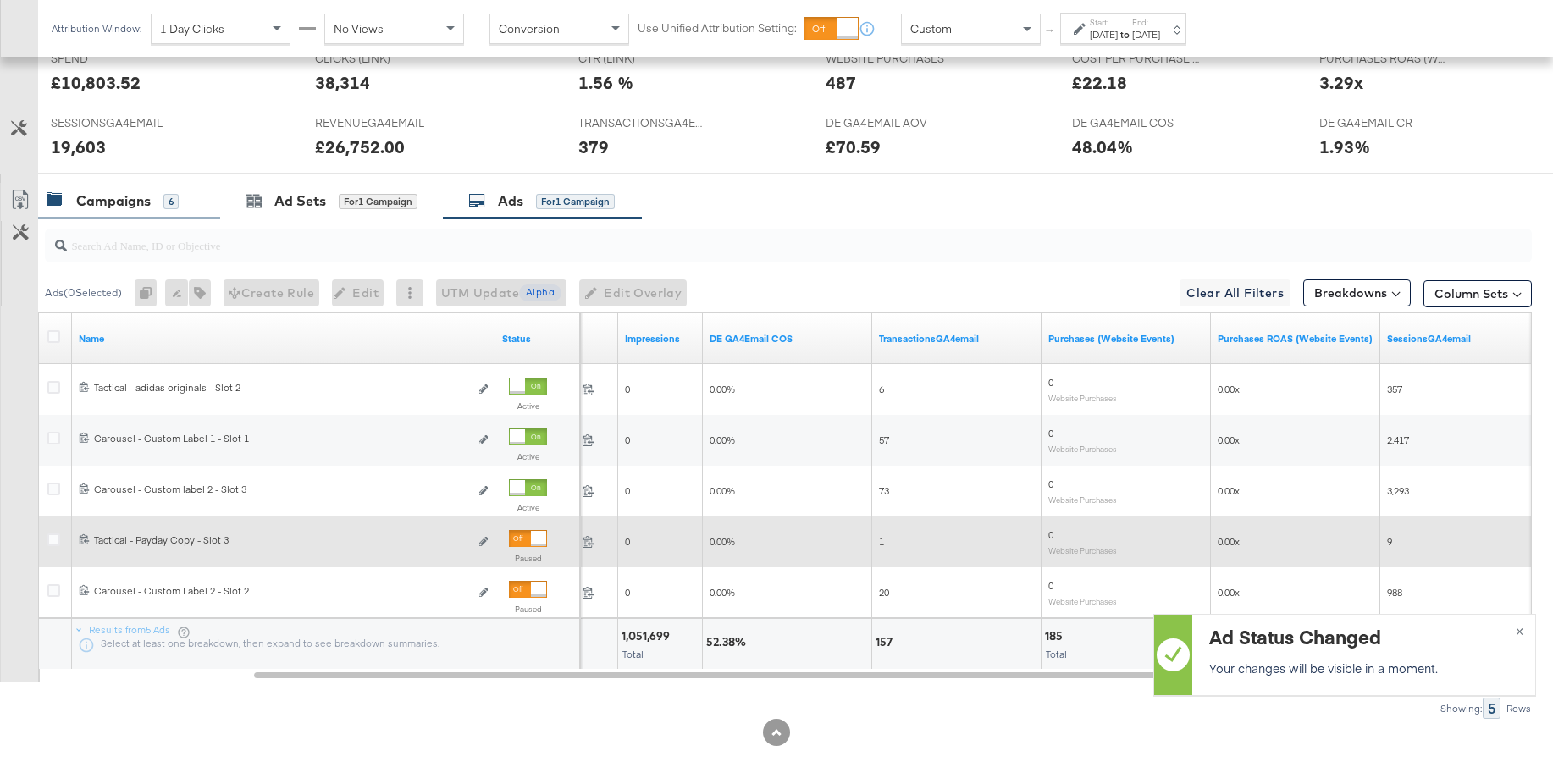
click at [116, 193] on div "Campaigns" at bounding box center [113, 201] width 74 height 19
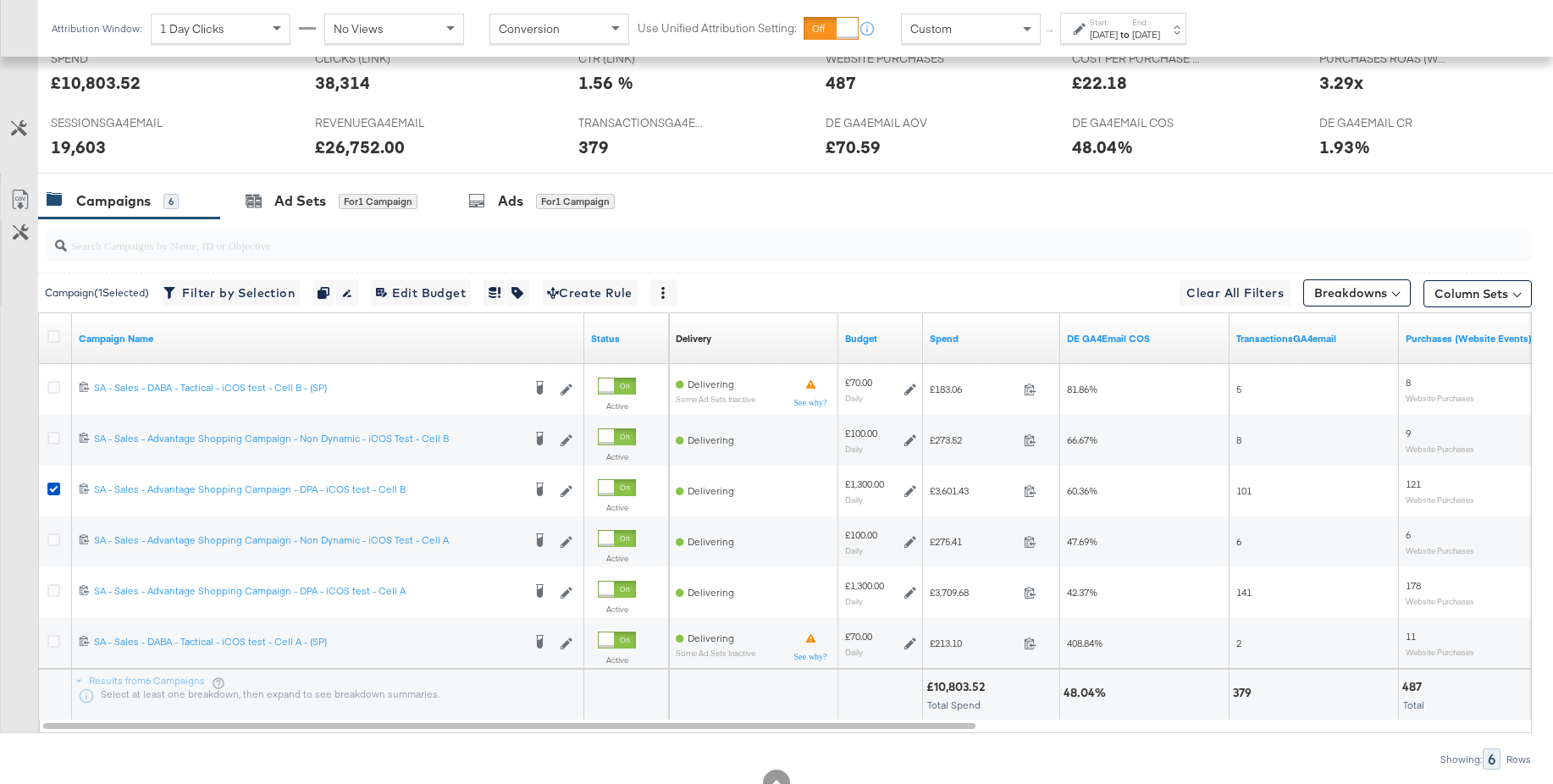
scroll to position [0, 0]
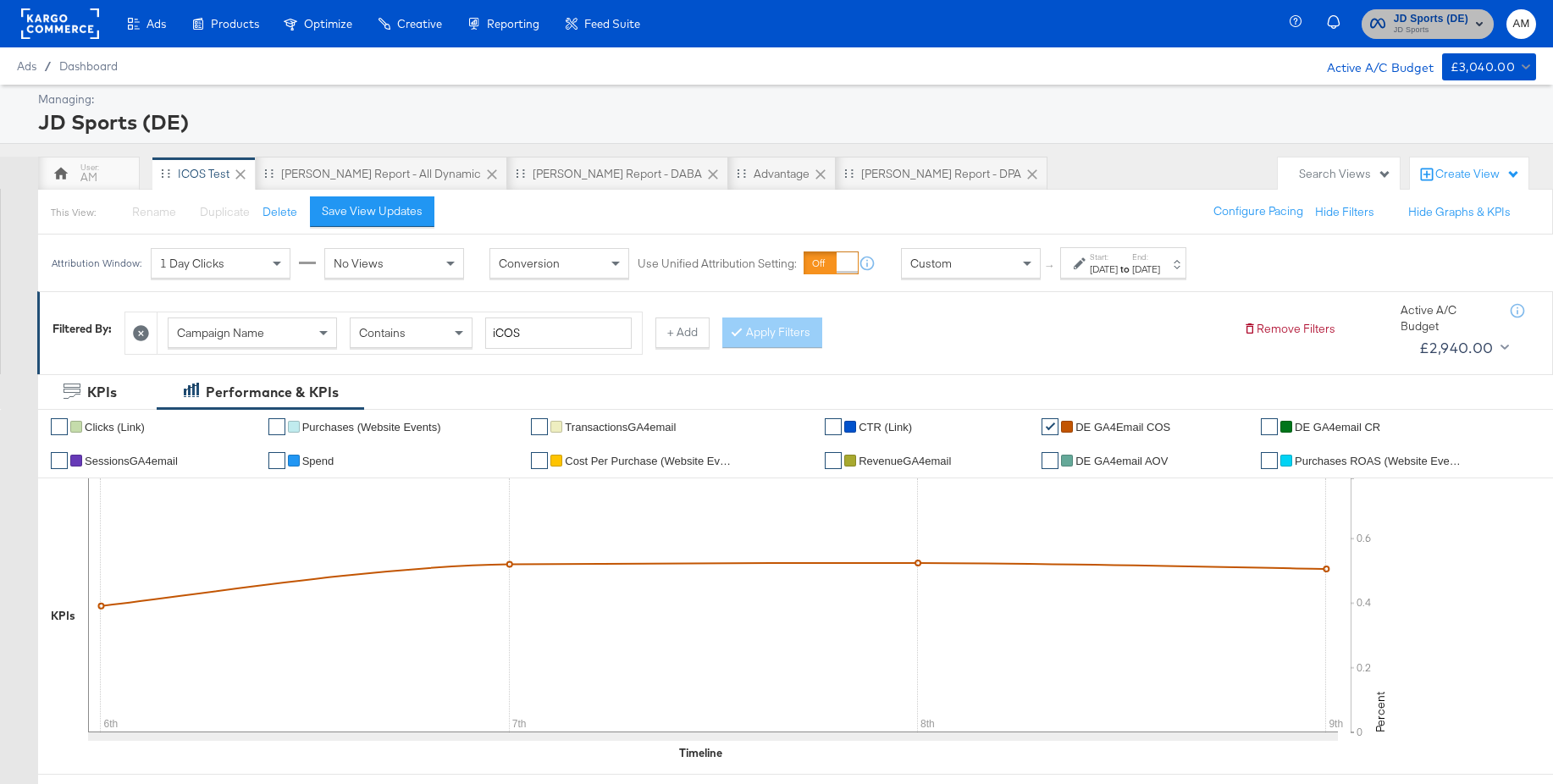
click at [1407, 30] on span "JD Sports" at bounding box center [1430, 30] width 74 height 14
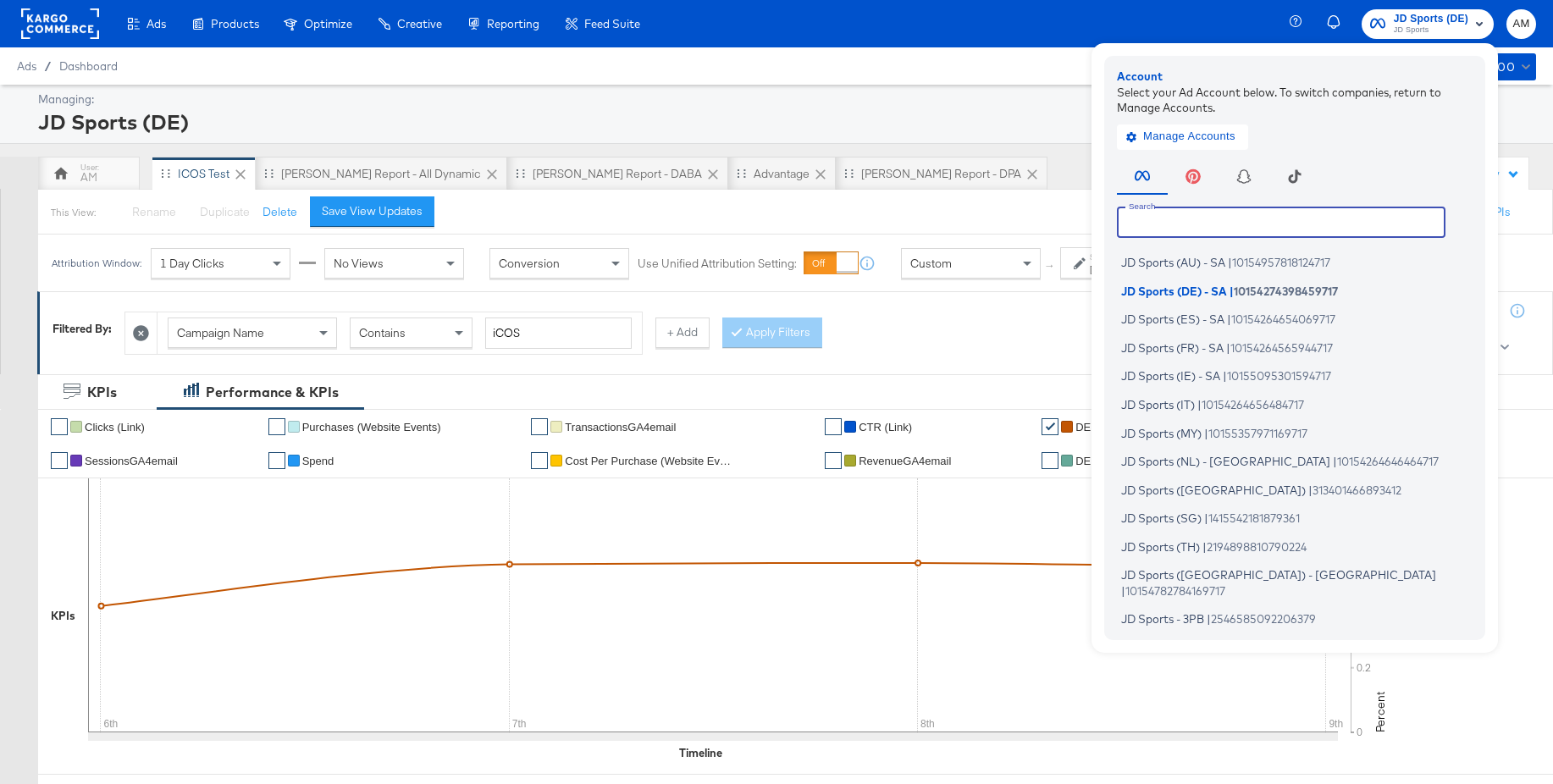
click at [1224, 227] on input "text" at bounding box center [1281, 221] width 328 height 30
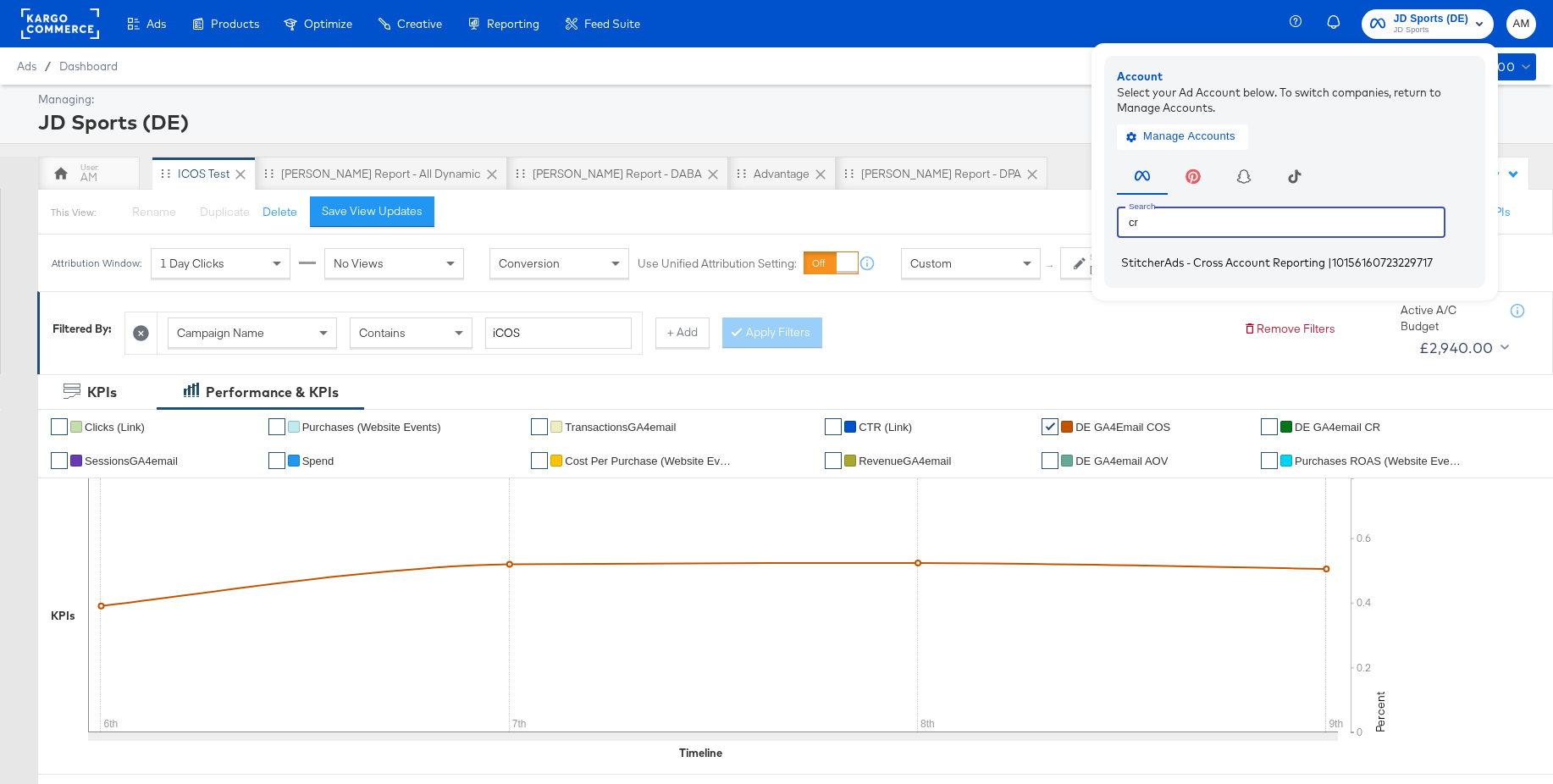
type input "cr"
click at [1167, 263] on span "StitcherAds - Cross Account Reporting" at bounding box center [1223, 262] width 204 height 14
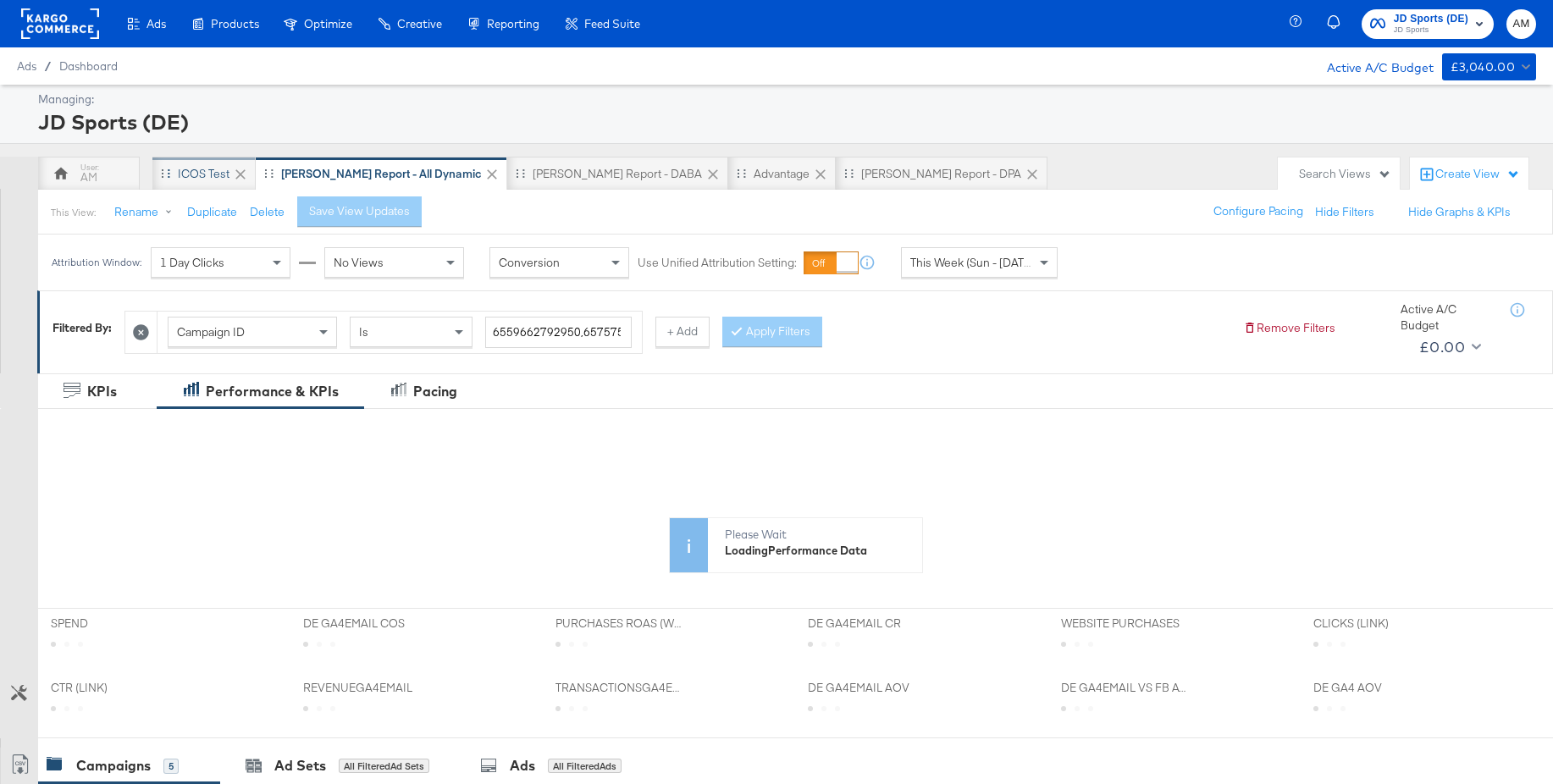
click at [205, 174] on div "iCOS Test" at bounding box center [204, 174] width 51 height 17
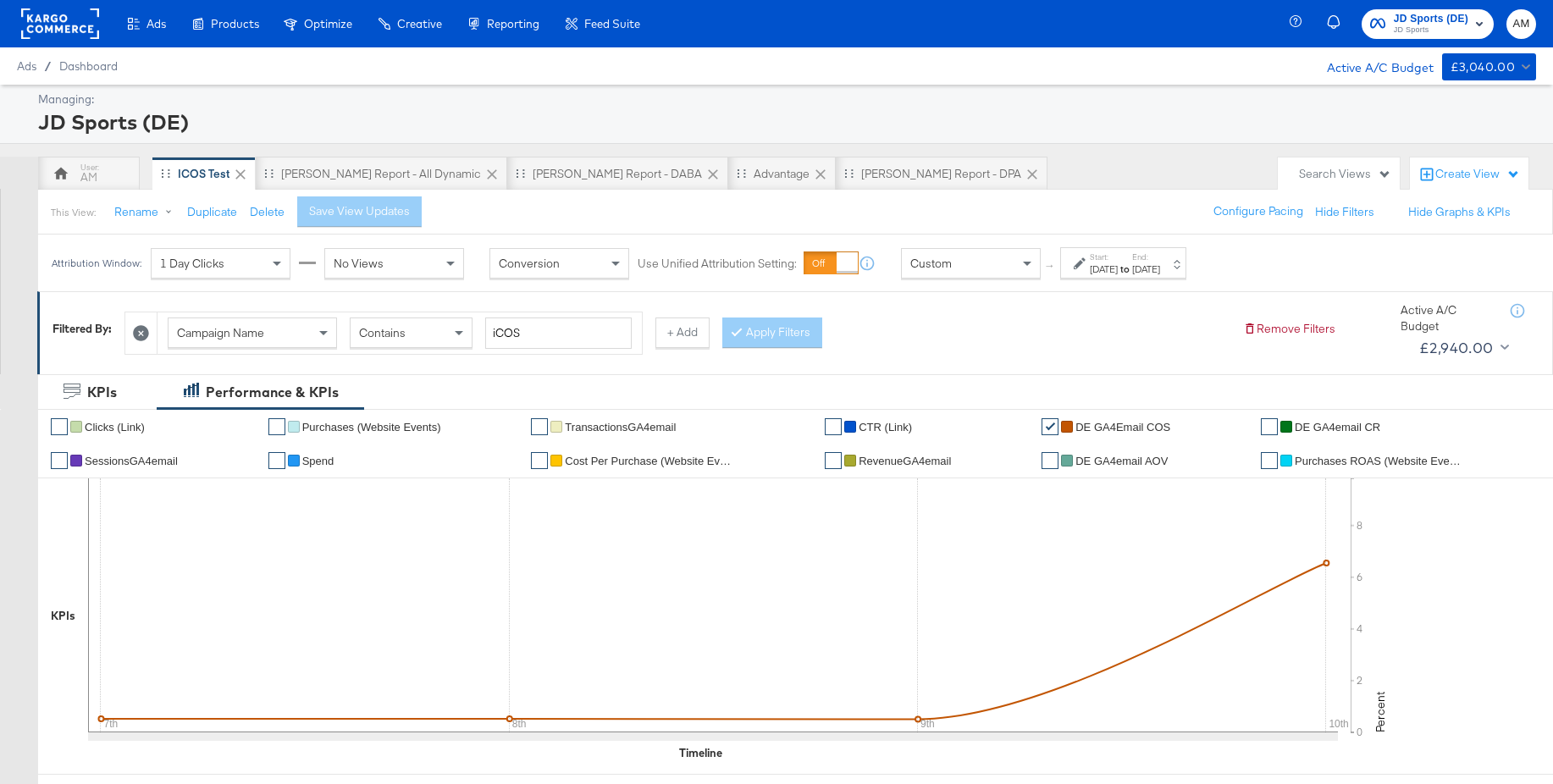
click at [50, 19] on rect at bounding box center [60, 23] width 78 height 30
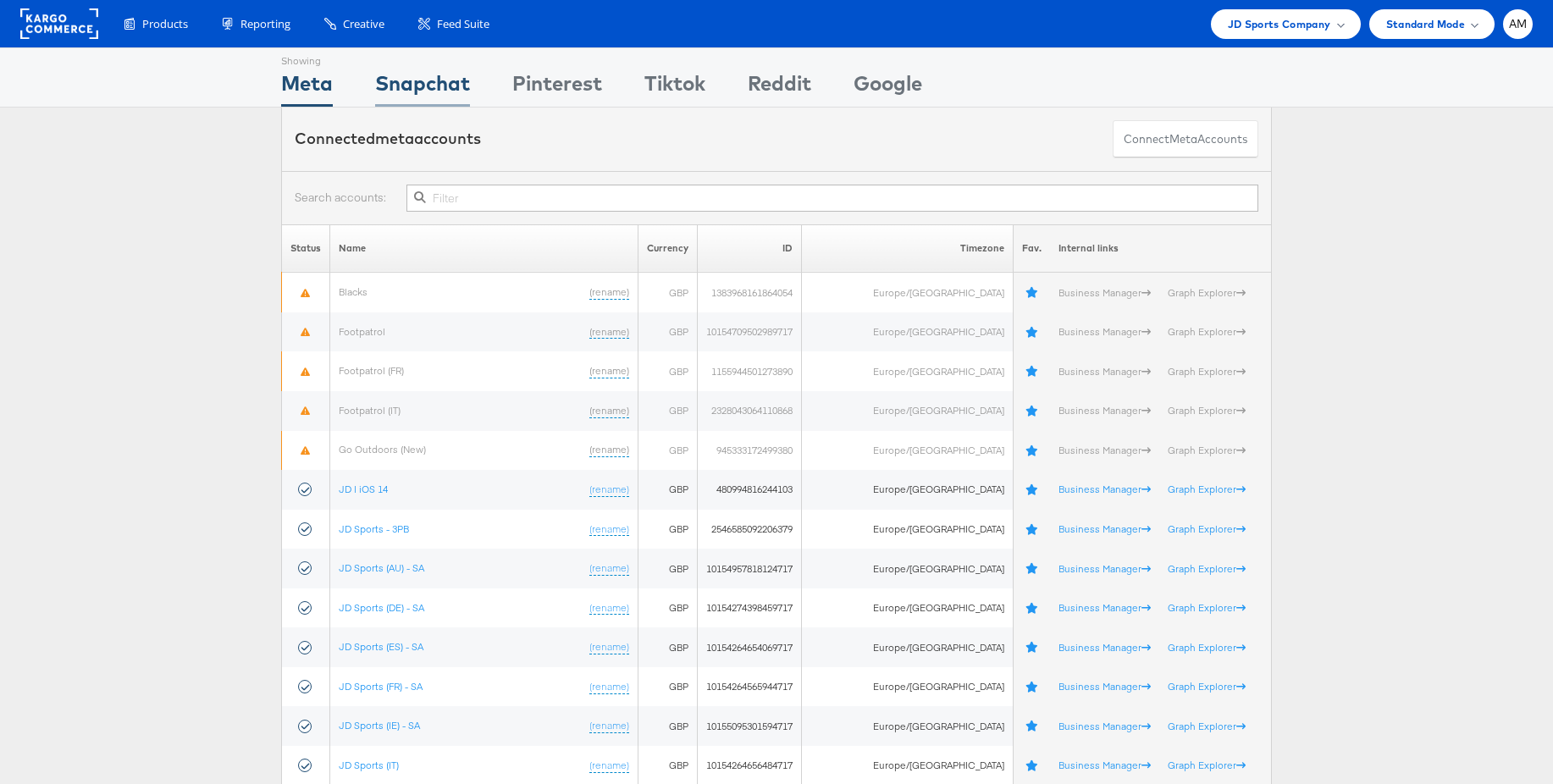
click at [400, 90] on div "Snapchat" at bounding box center [422, 88] width 94 height 39
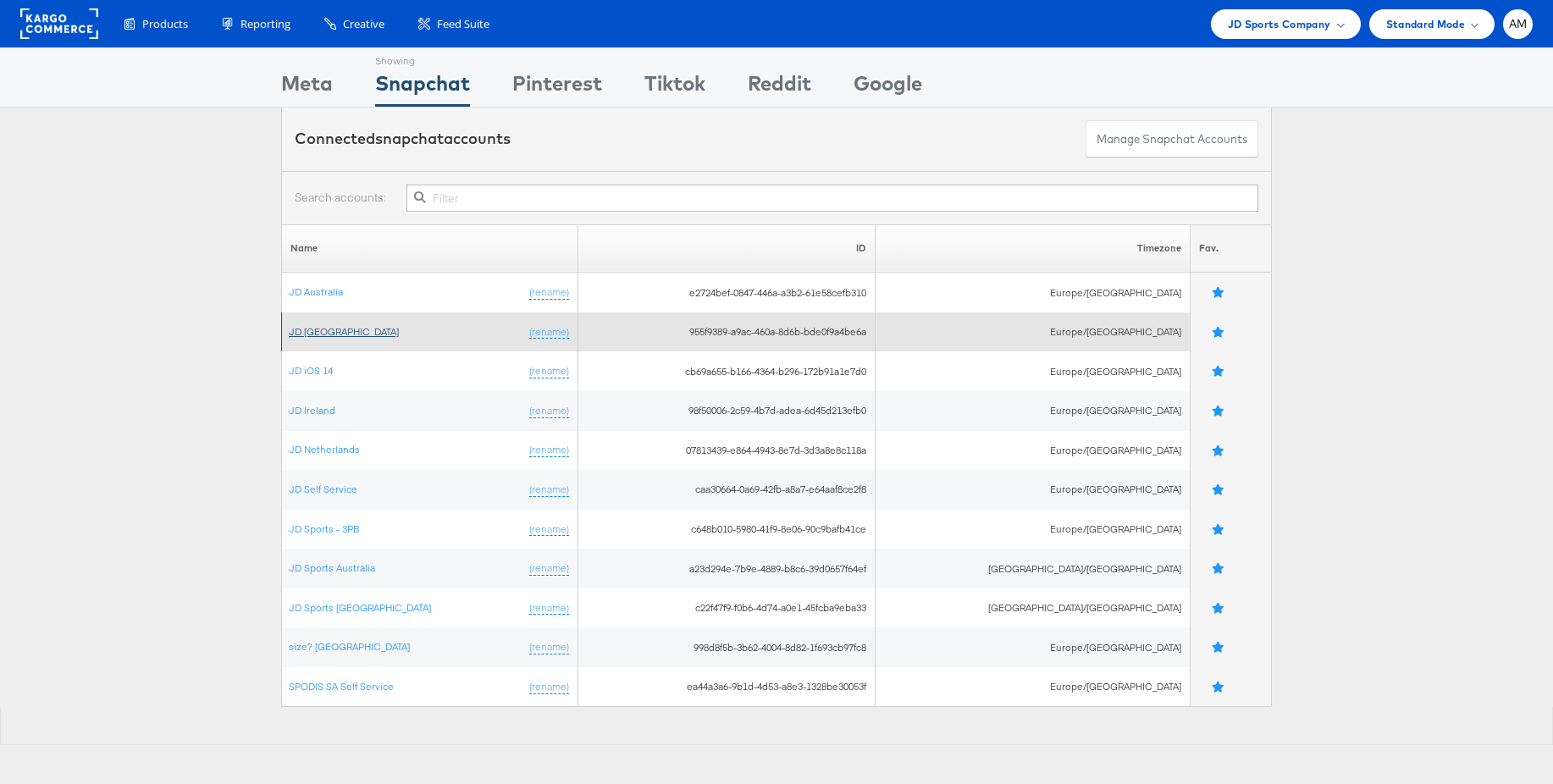
click at [329, 330] on link "JD [GEOGRAPHIC_DATA]" at bounding box center [344, 331] width 110 height 13
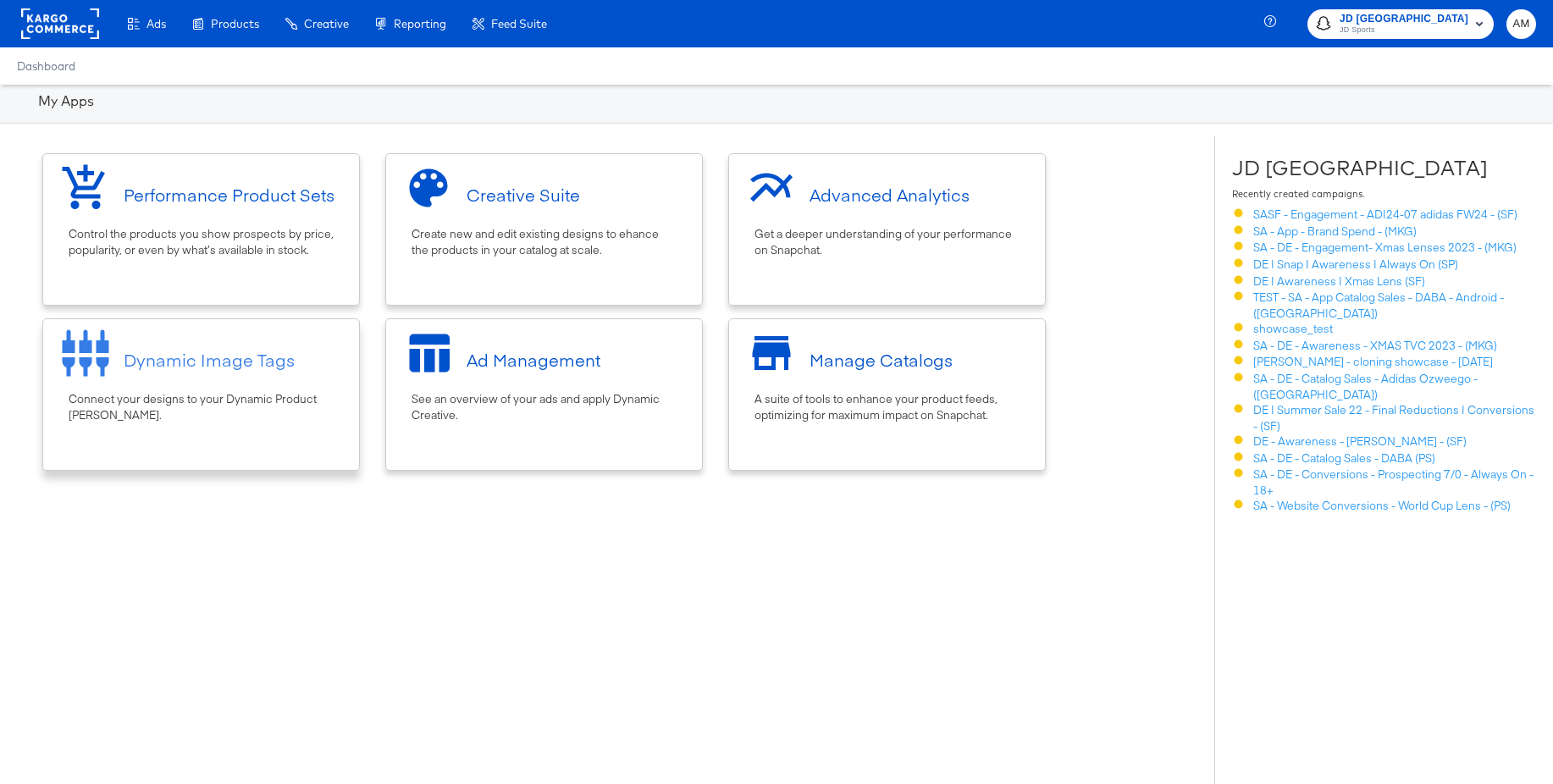
click at [203, 373] on div "Dynamic Image Tags" at bounding box center [201, 359] width 299 height 63
drag, startPoint x: 517, startPoint y: 365, endPoint x: 558, endPoint y: 312, distance: 67.0
click at [517, 365] on div "Ad Management" at bounding box center [533, 359] width 134 height 25
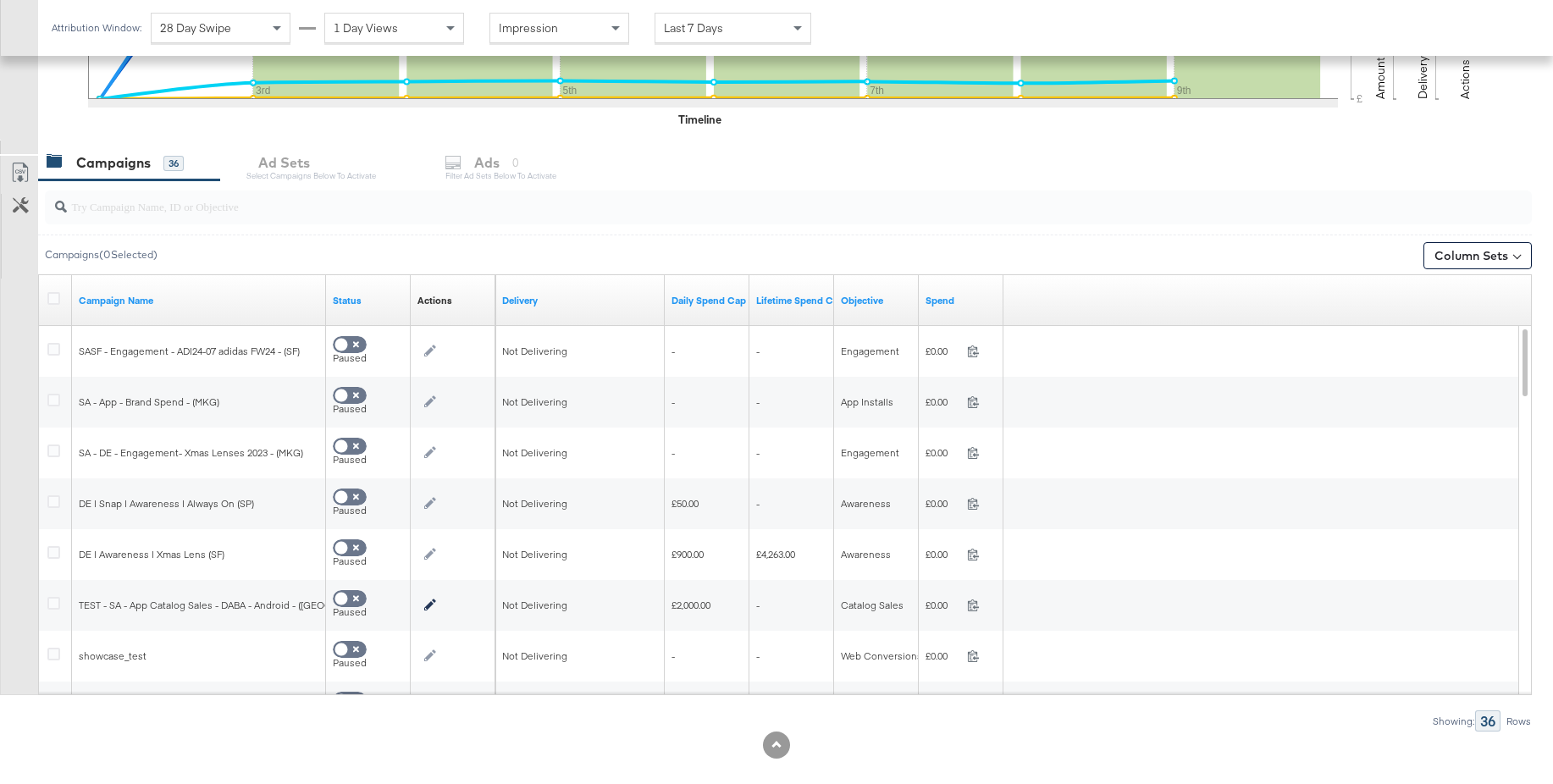
scroll to position [595, 0]
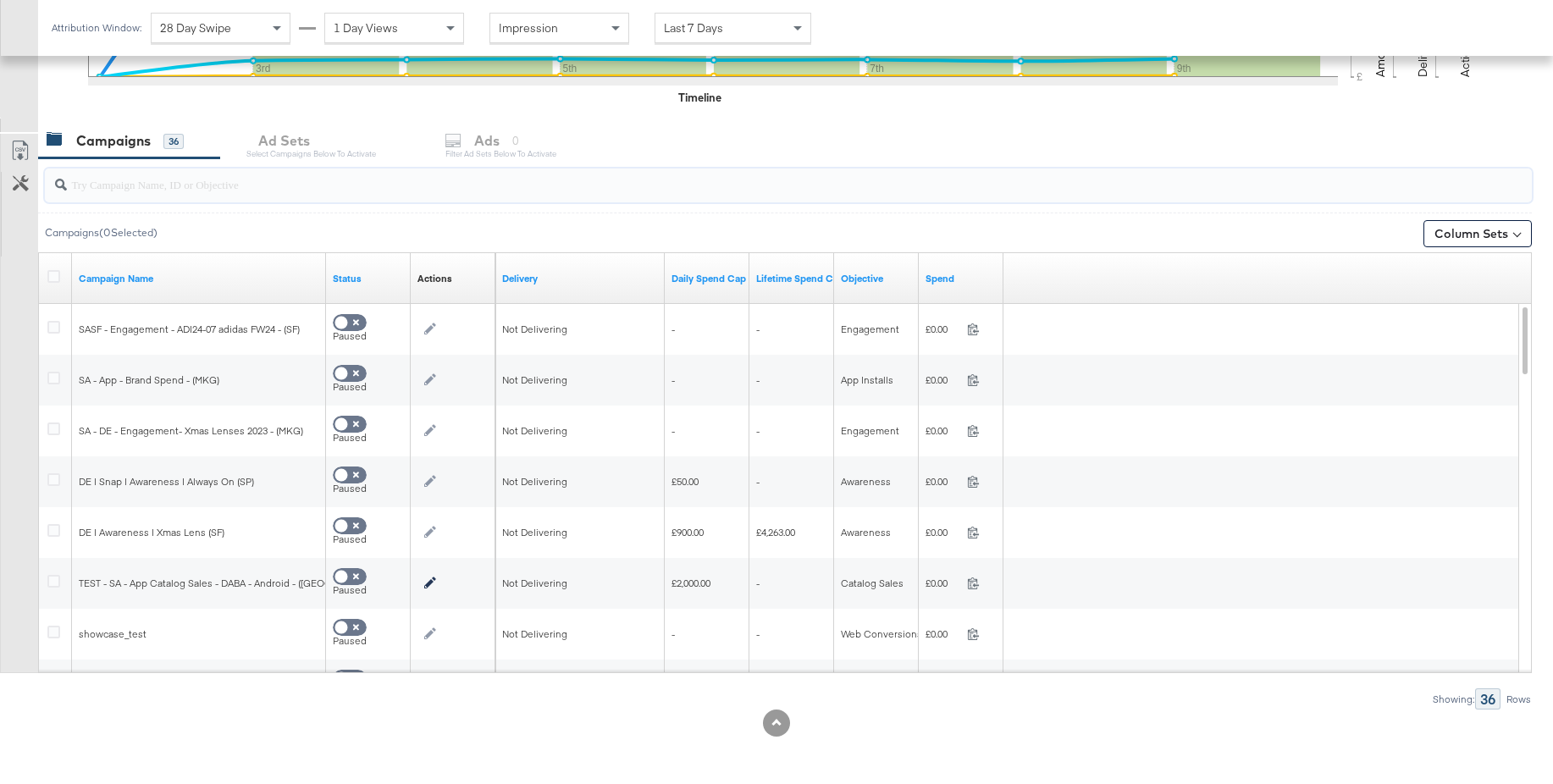
click at [193, 186] on input "search" at bounding box center [731, 178] width 1329 height 33
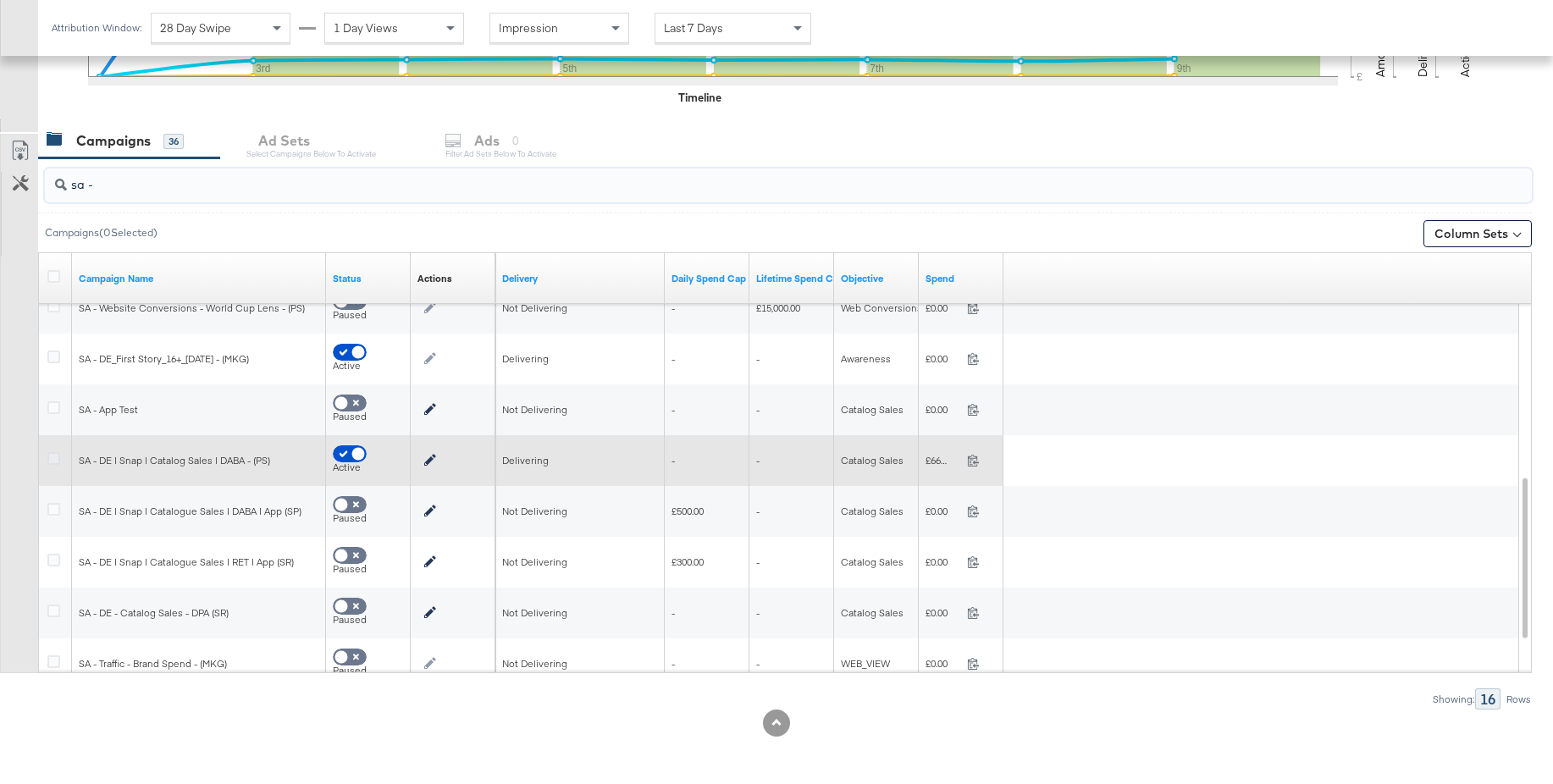
type input "sa -"
click at [60, 459] on icon at bounding box center [54, 458] width 13 height 13
click at [0, 0] on input "checkbox" at bounding box center [0, 0] width 0 height 0
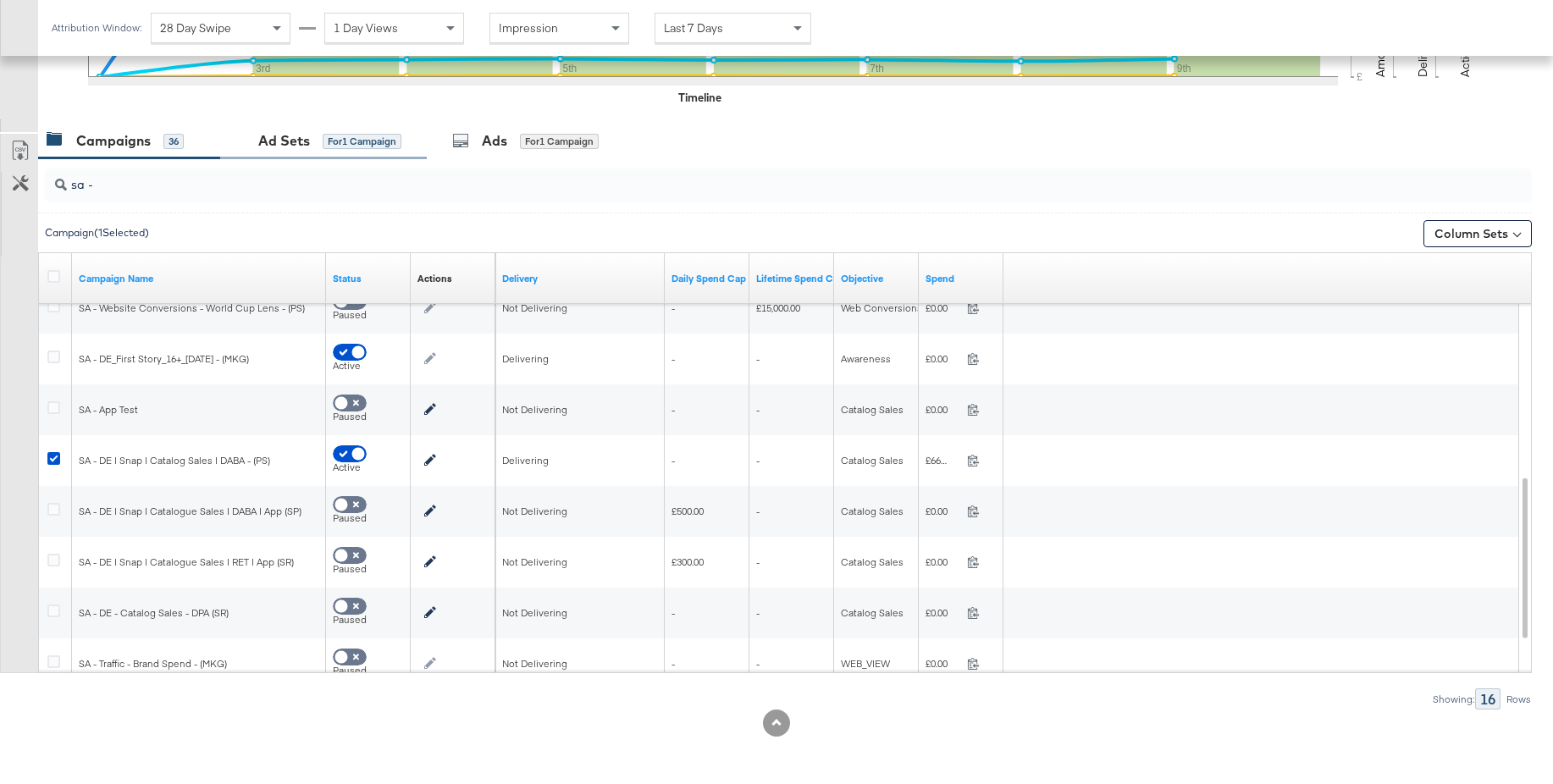
click at [282, 151] on div "Ad Sets for 1 Campaign" at bounding box center [323, 141] width 206 height 37
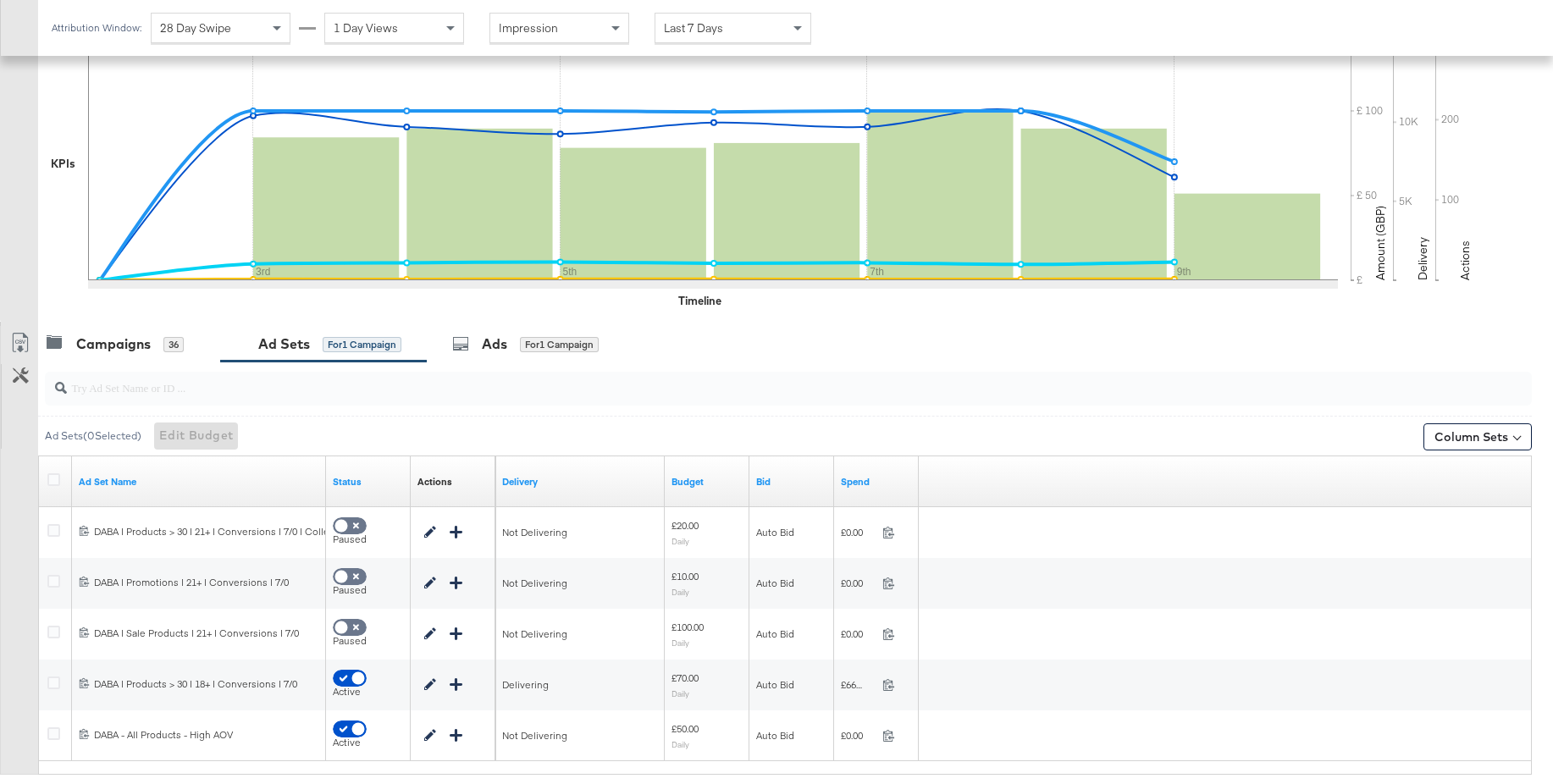
scroll to position [493, 0]
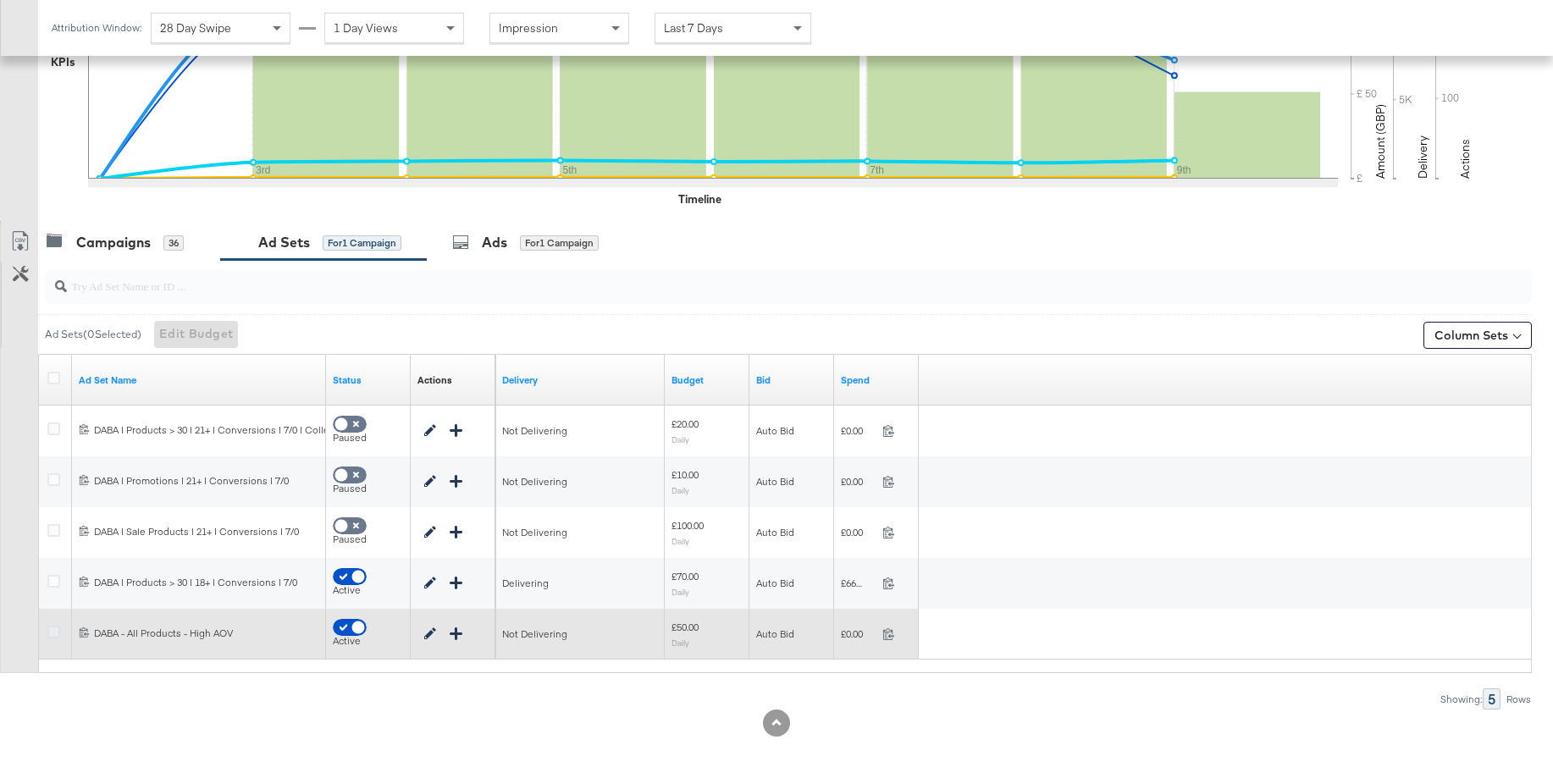
click at [55, 630] on icon at bounding box center [54, 632] width 13 height 13
click at [0, 0] on input "checkbox" at bounding box center [0, 0] width 0 height 0
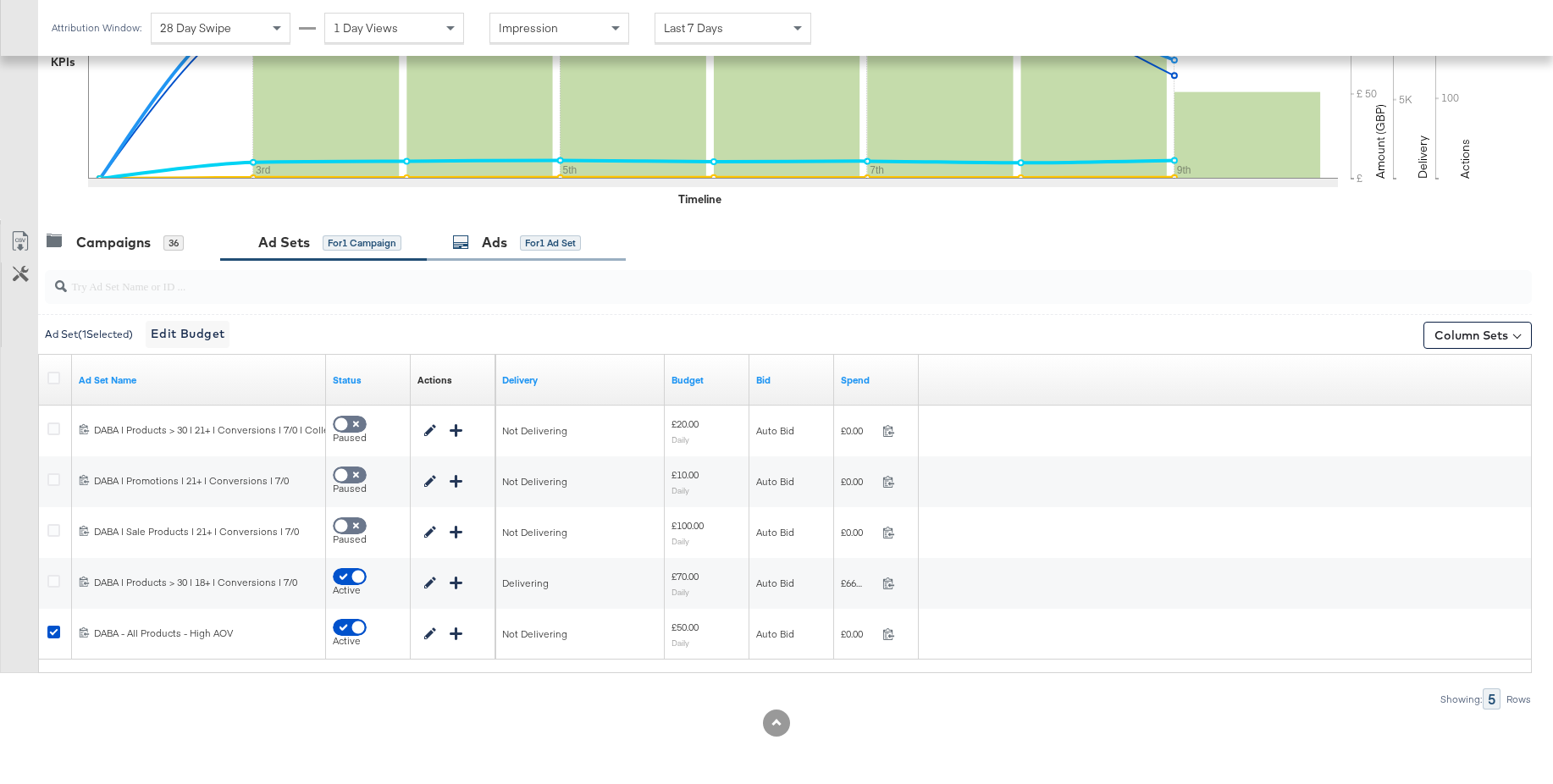
click at [503, 247] on div "Ads" at bounding box center [494, 242] width 26 height 19
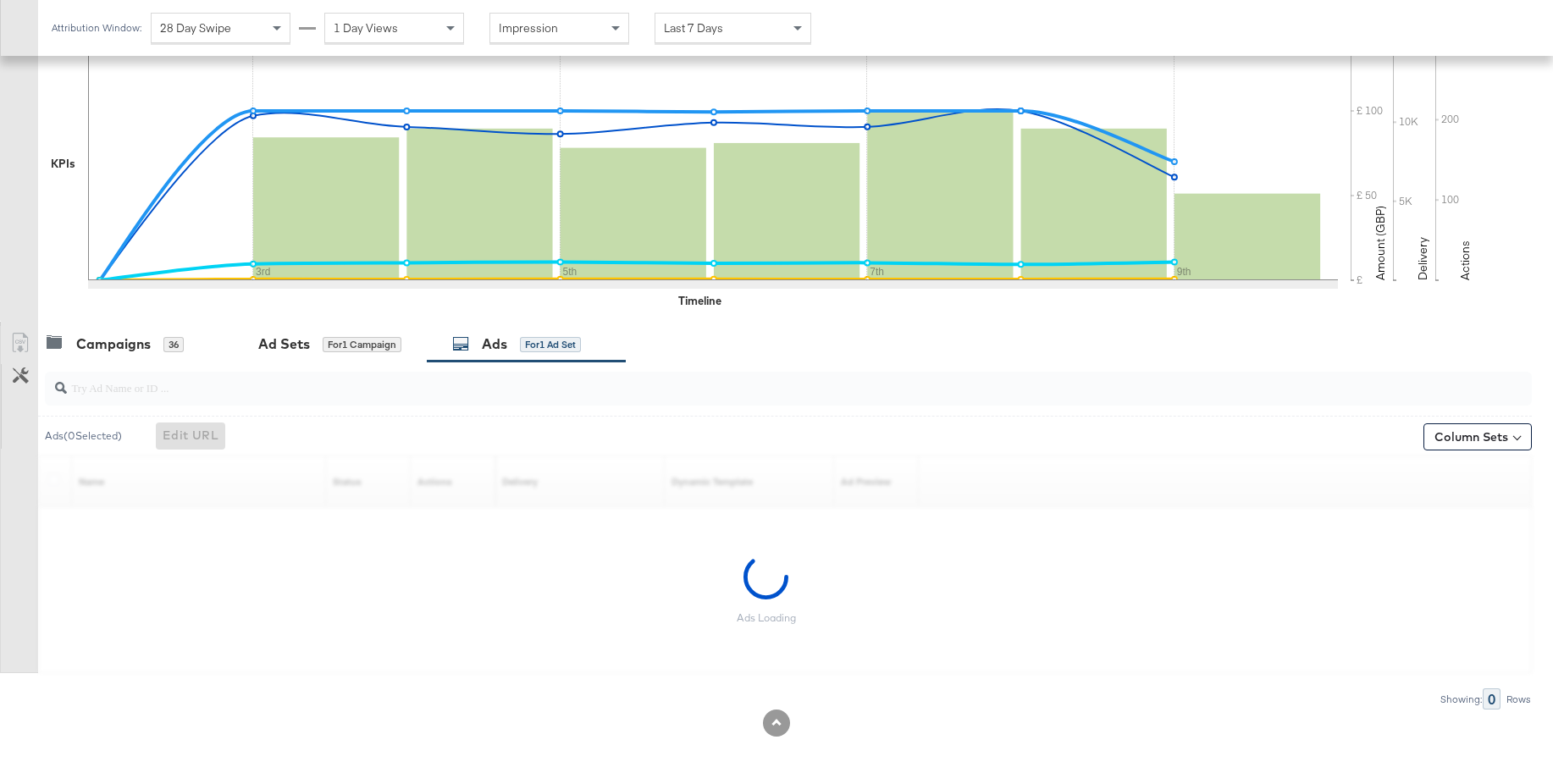
scroll to position [291, 0]
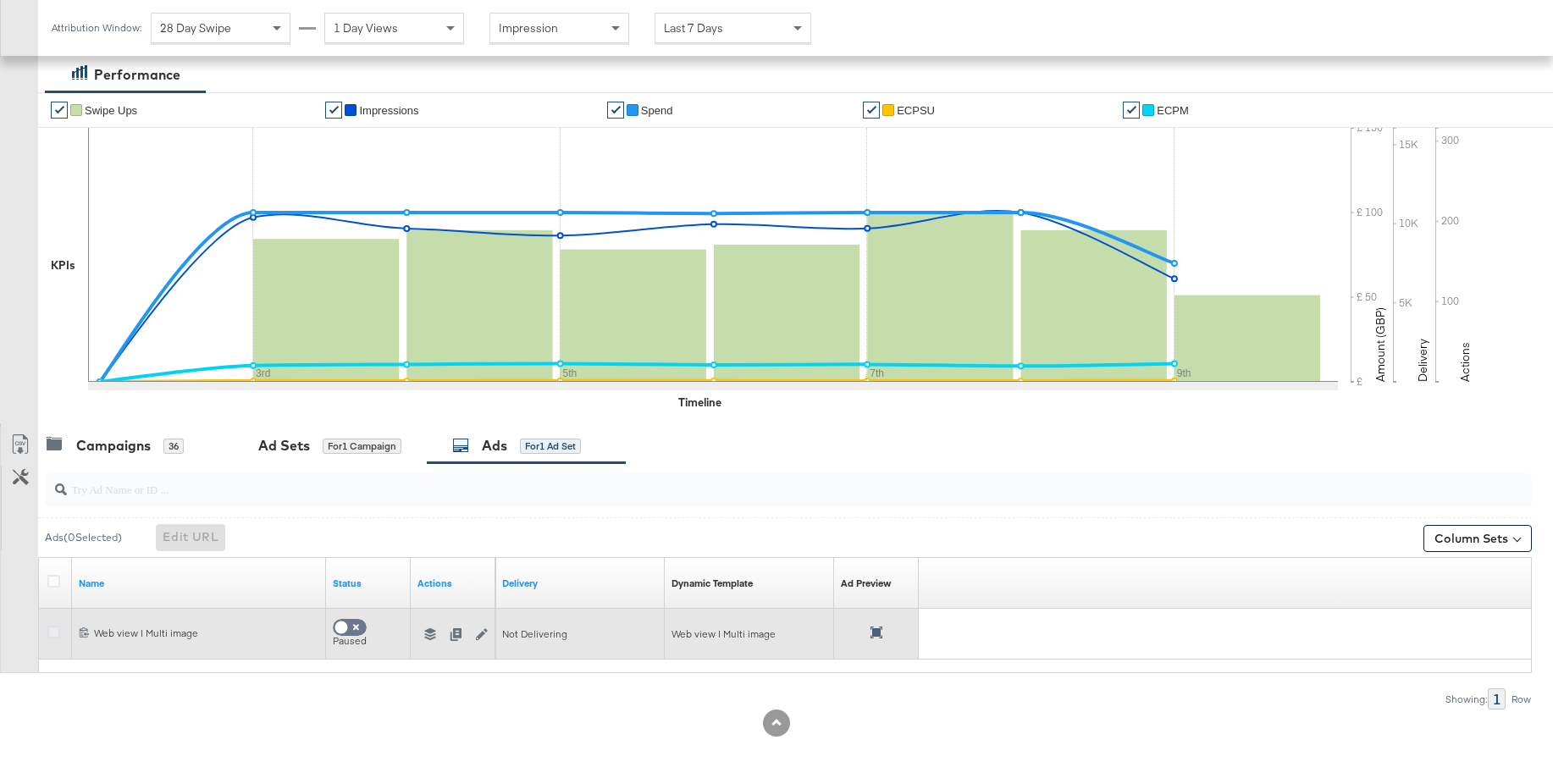
click at [53, 634] on icon at bounding box center [54, 632] width 13 height 13
click at [0, 0] on input "checkbox" at bounding box center [0, 0] width 0 height 0
click at [434, 634] on icon "button" at bounding box center [429, 634] width 12 height 12
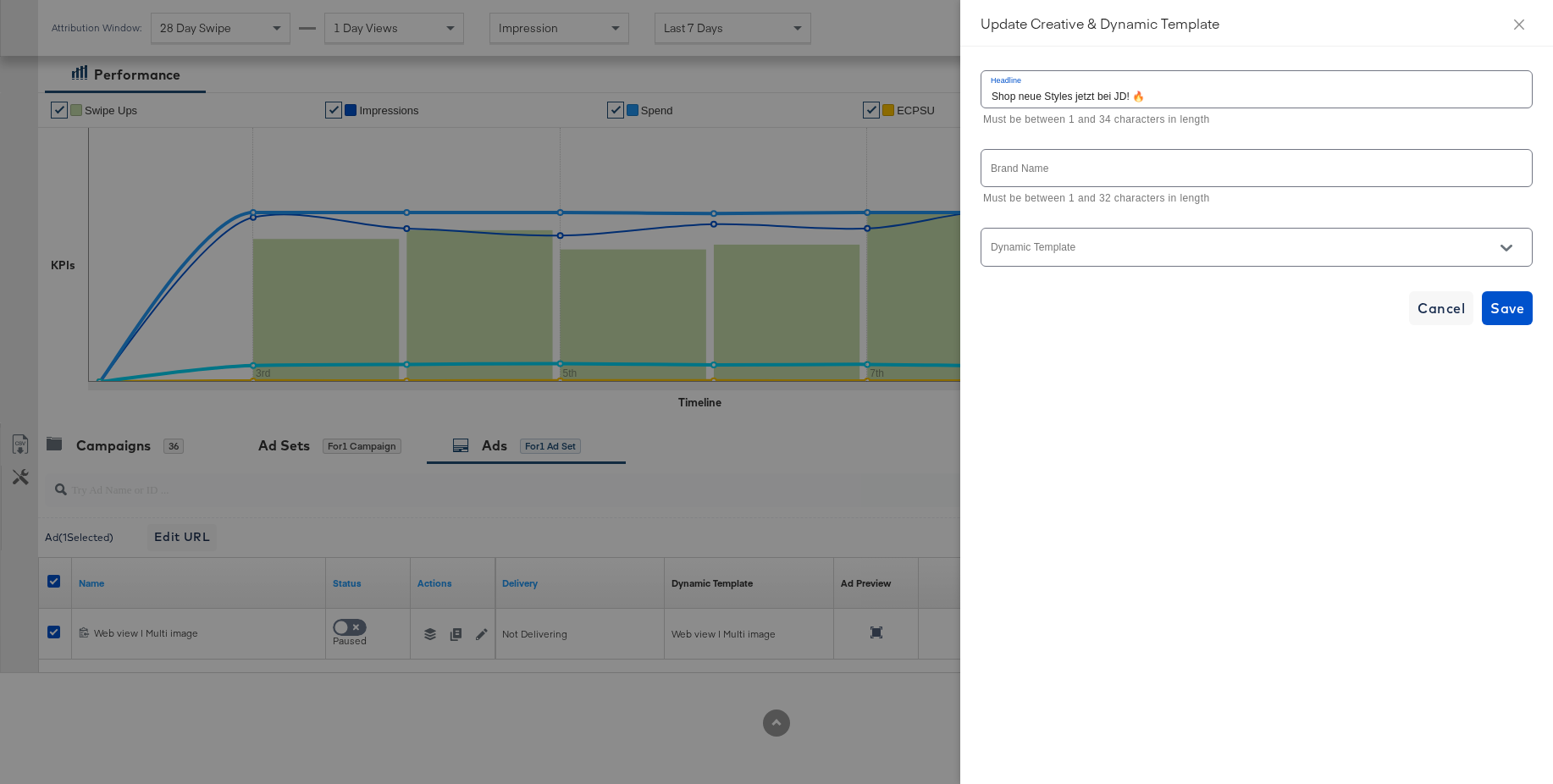
click at [1505, 247] on icon "Open" at bounding box center [1505, 248] width 12 height 12
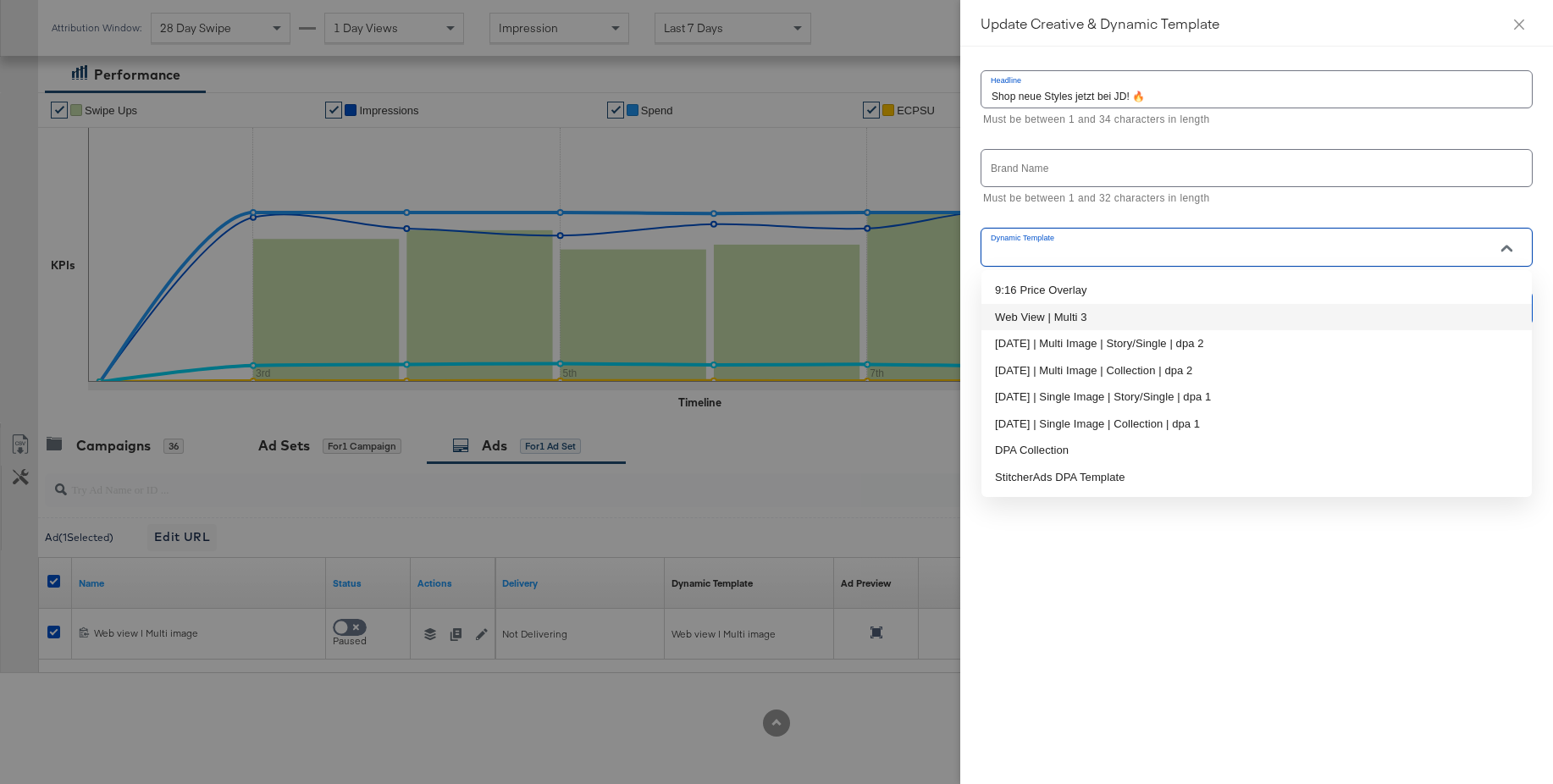
click at [1055, 314] on li "Web View | Multi 3" at bounding box center [1257, 317] width 550 height 28
type input "Web View | Multi 3"
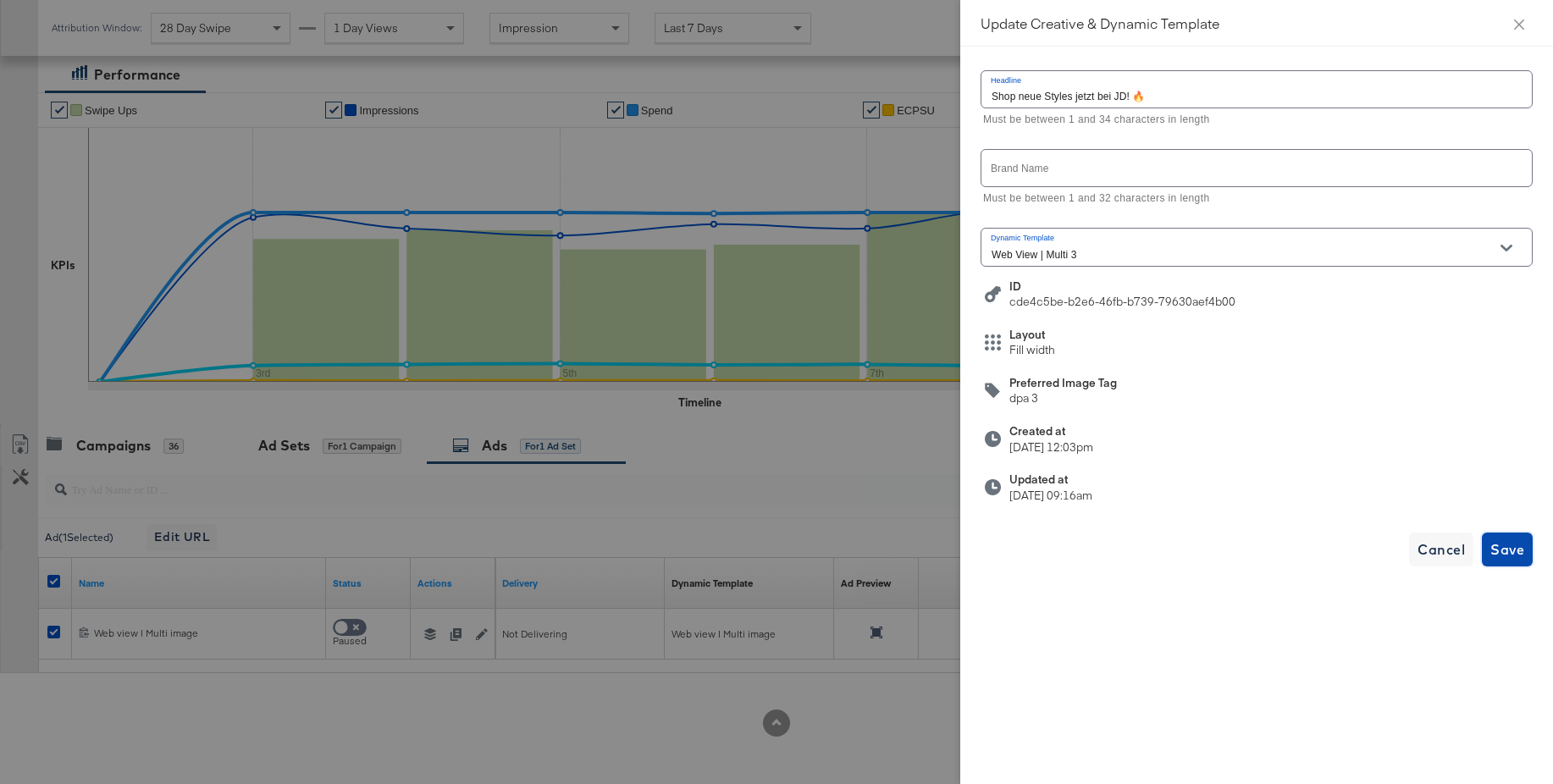
click at [1505, 556] on span "Save" at bounding box center [1506, 549] width 34 height 24
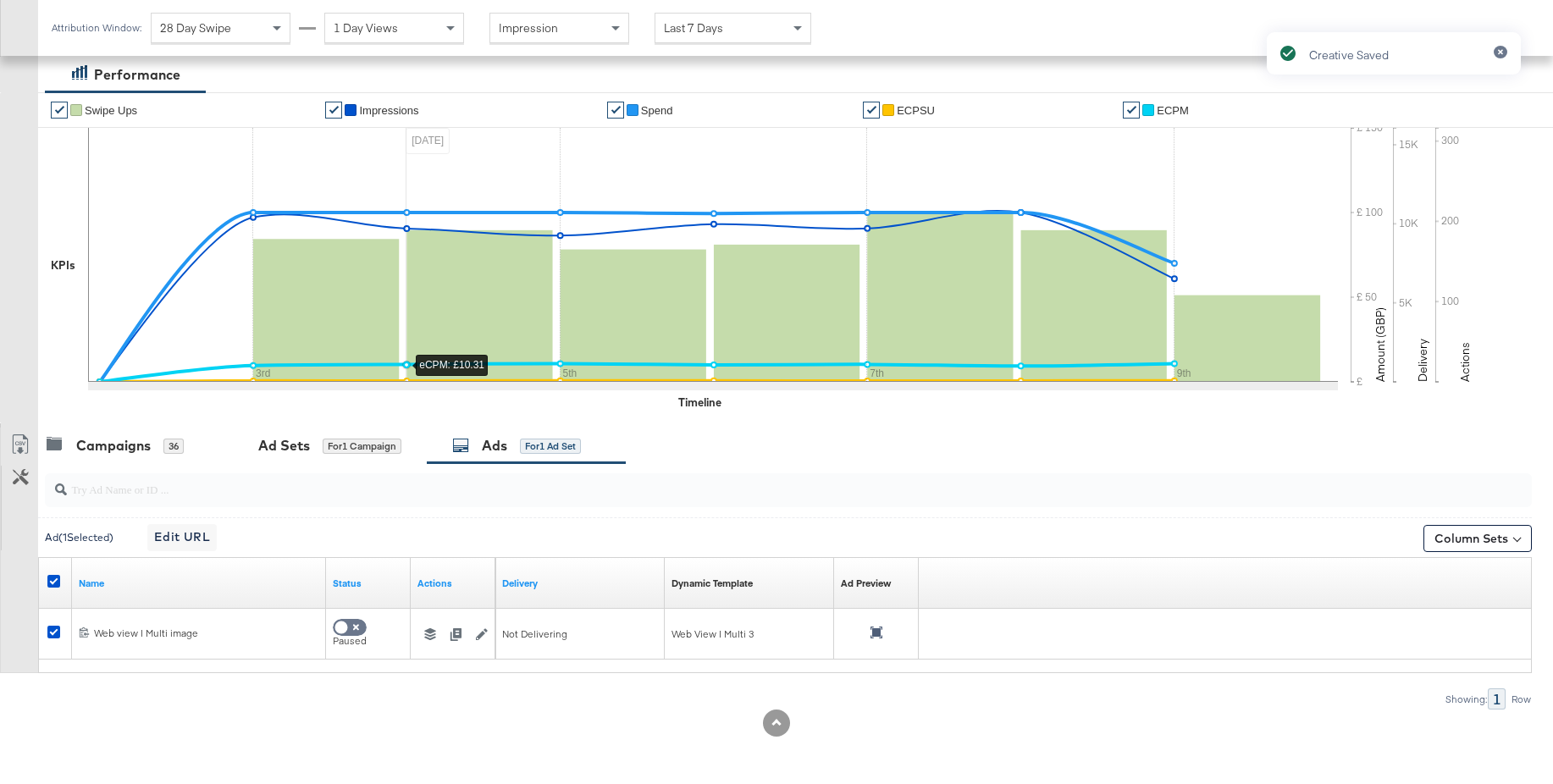
scroll to position [0, 0]
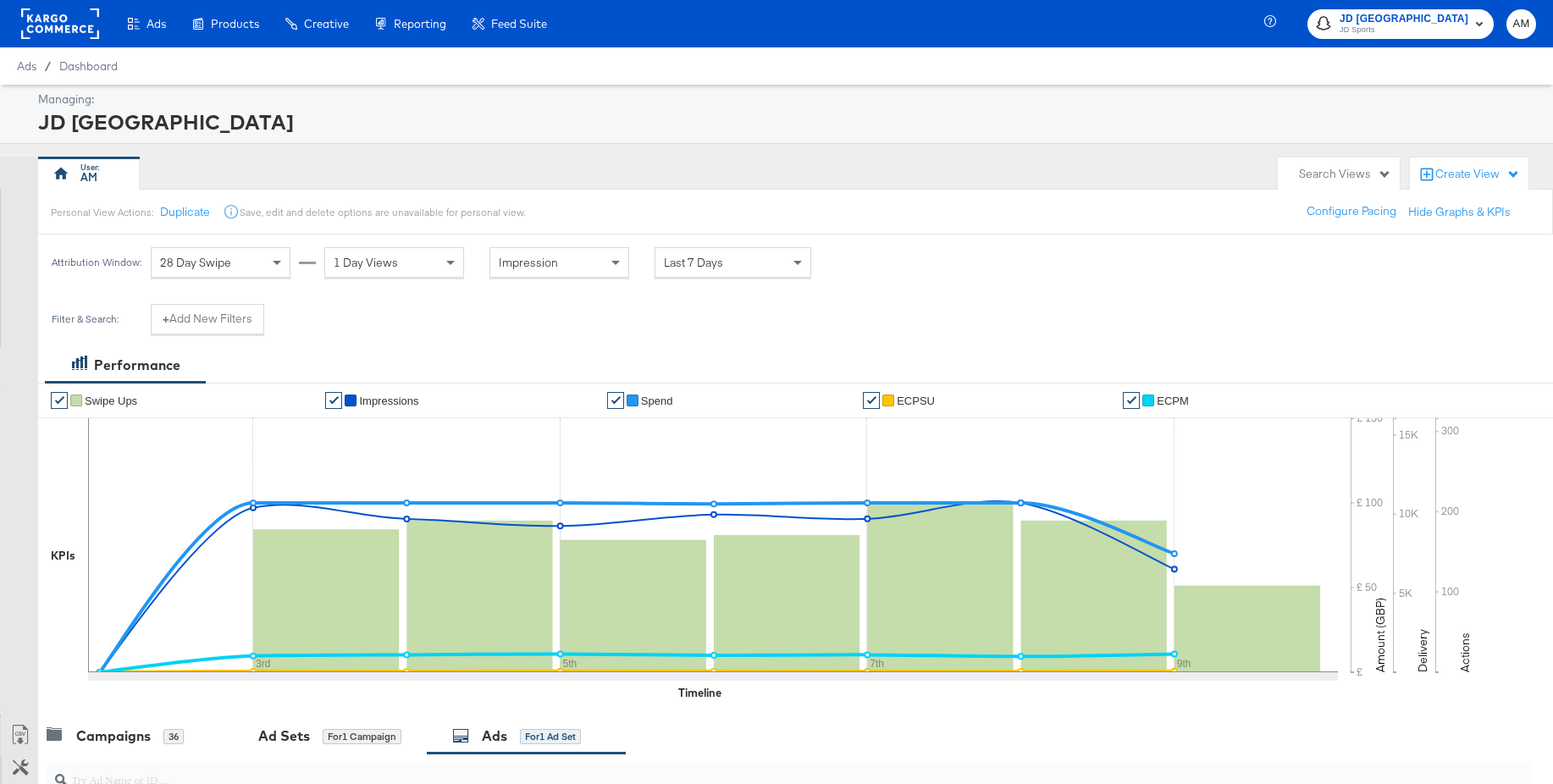
click at [60, 28] on rect at bounding box center [60, 23] width 78 height 30
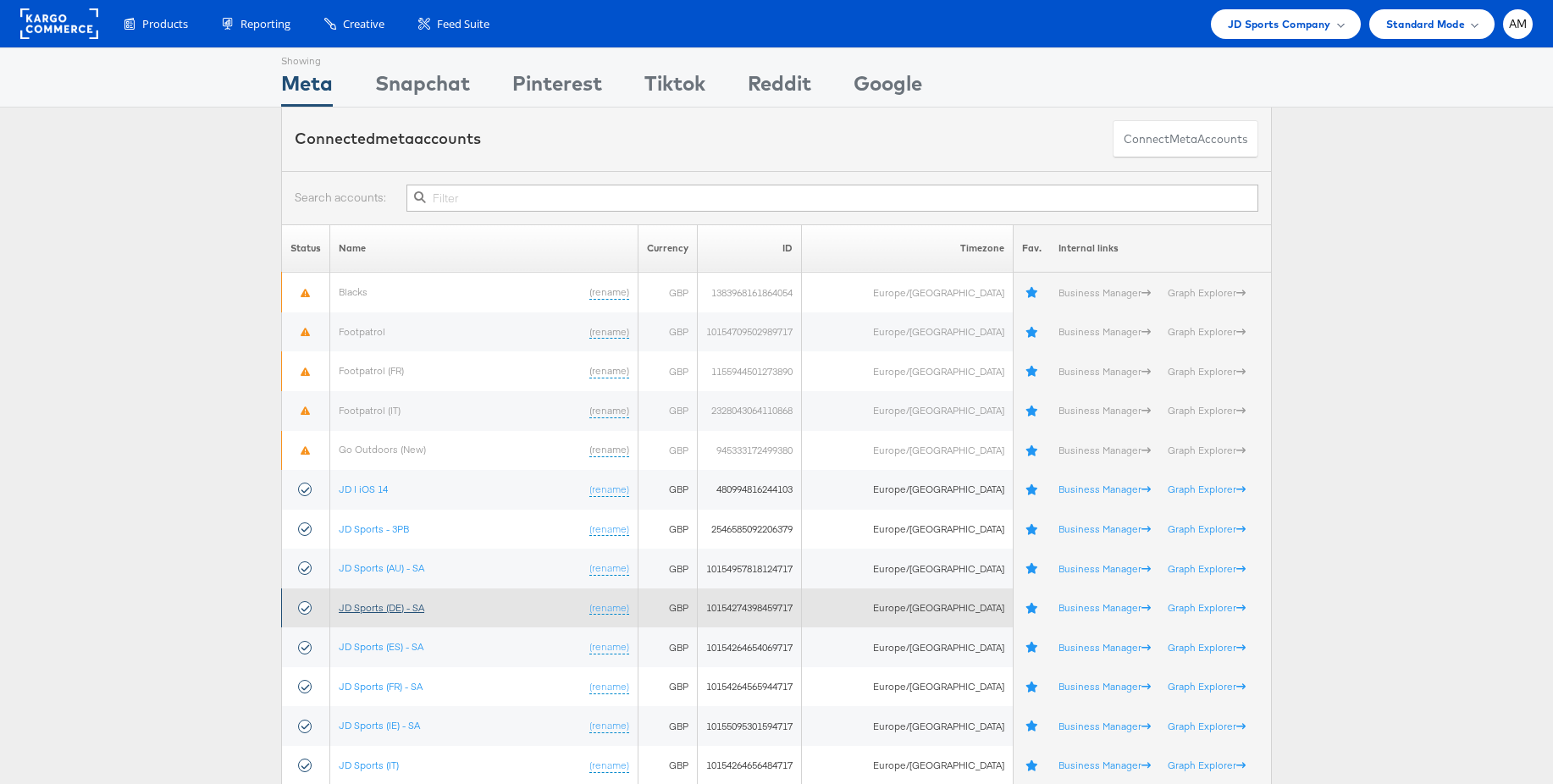
click at [403, 607] on link "JD Sports (DE) - SA" at bounding box center [381, 607] width 85 height 13
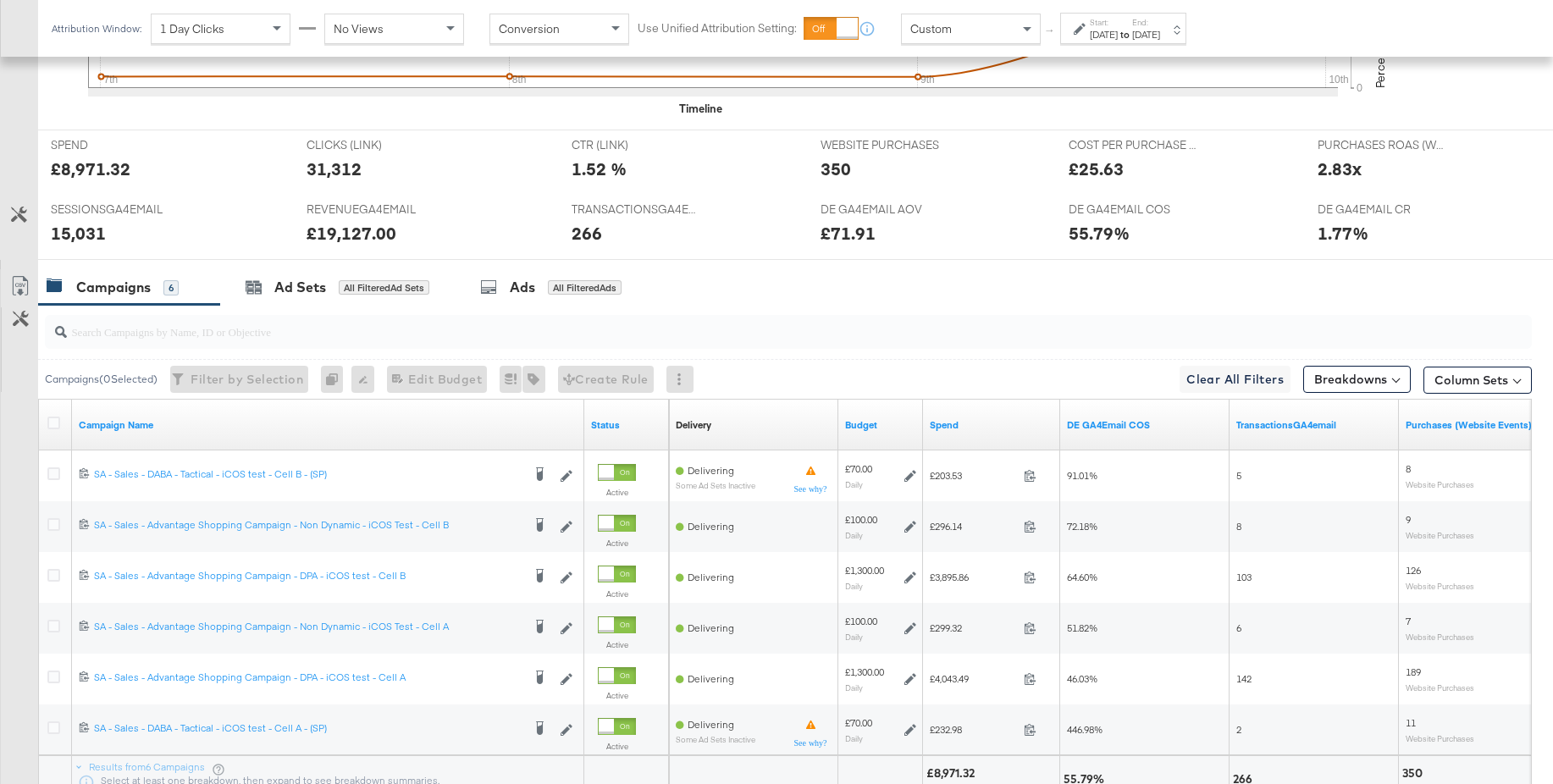
scroll to position [790, 0]
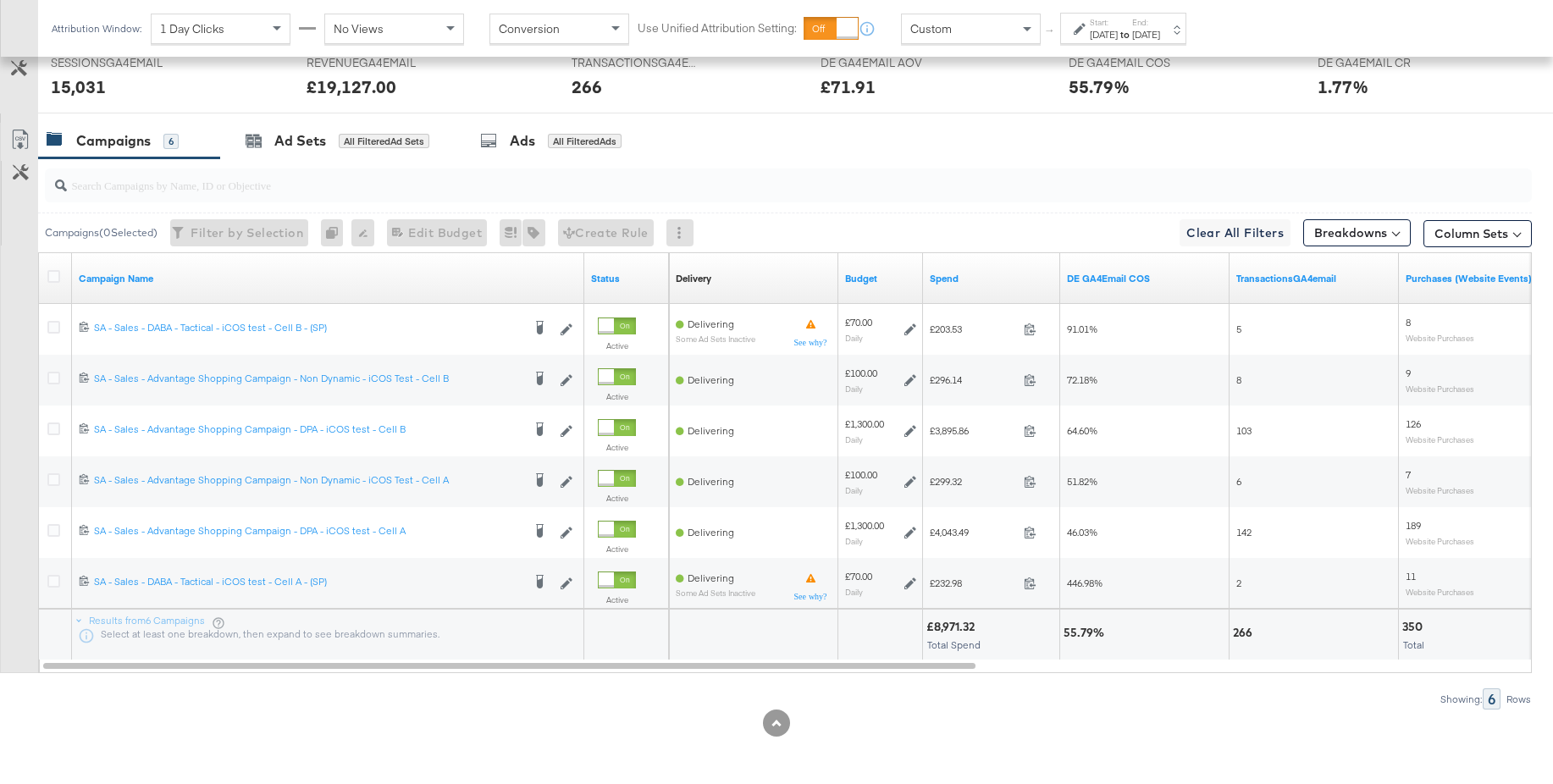
click at [159, 192] on input "search" at bounding box center [731, 178] width 1329 height 33
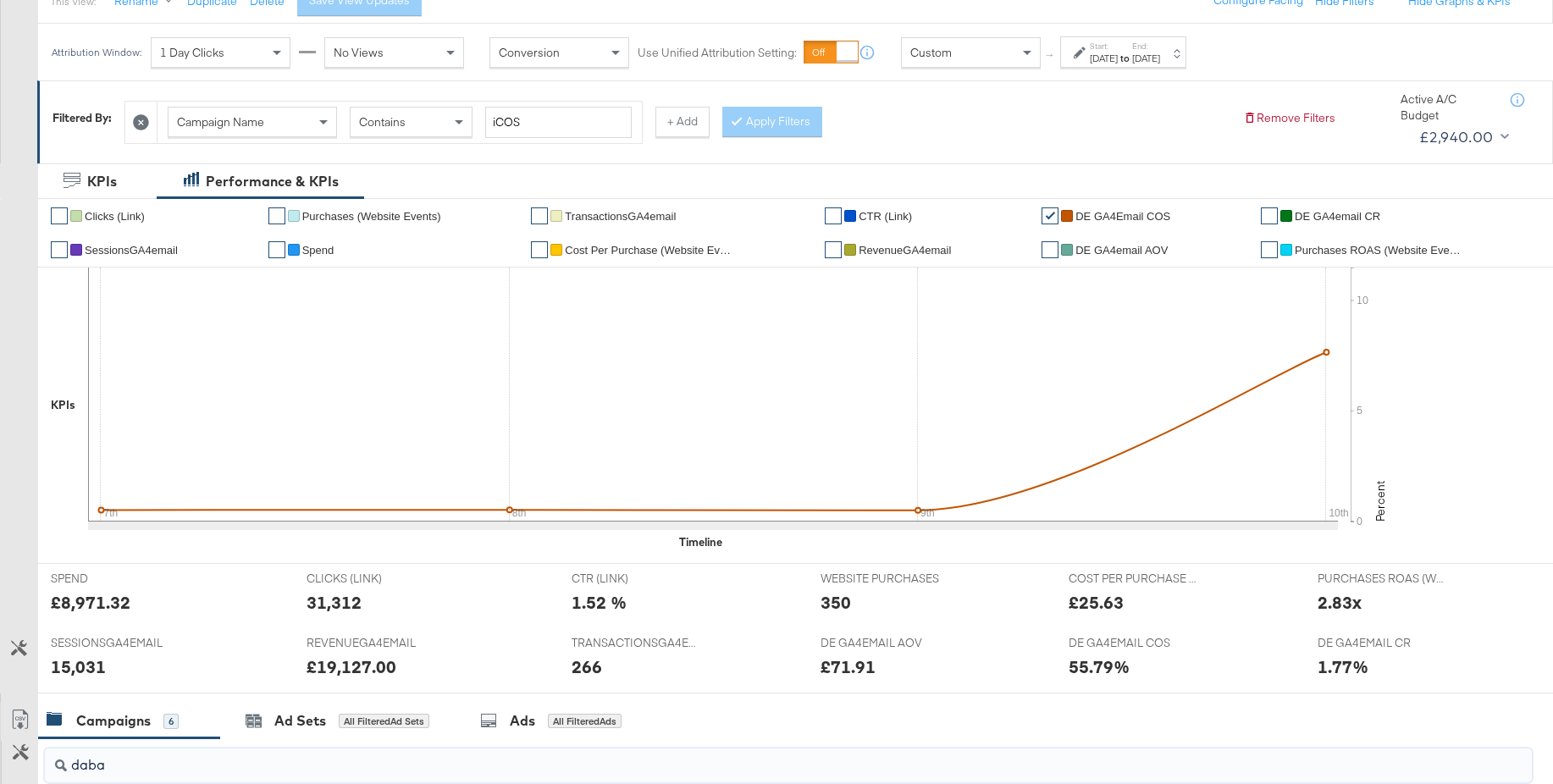
scroll to position [0, 0]
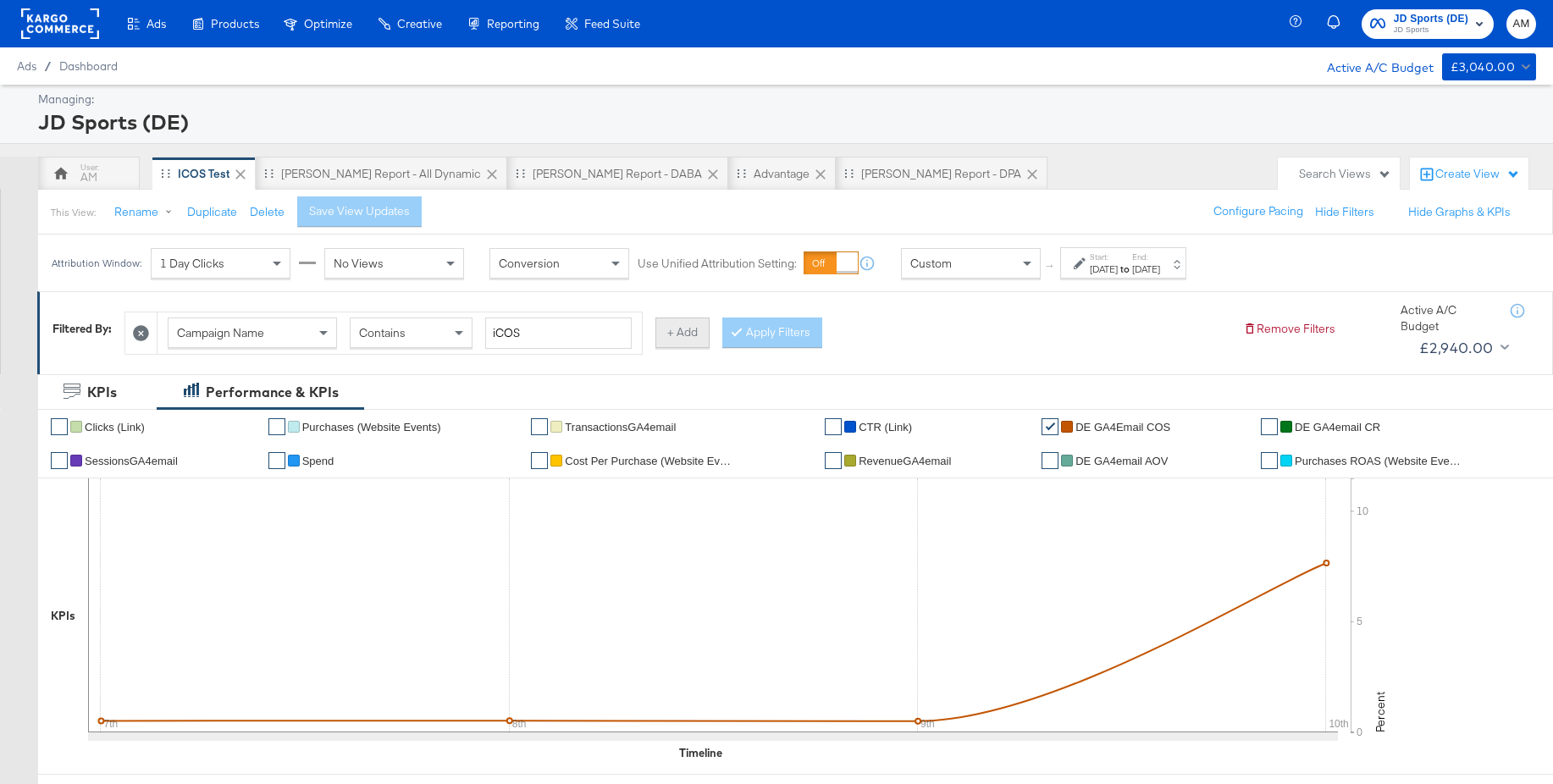
type input "daba"
click at [681, 337] on button "+ Add" at bounding box center [682, 332] width 54 height 30
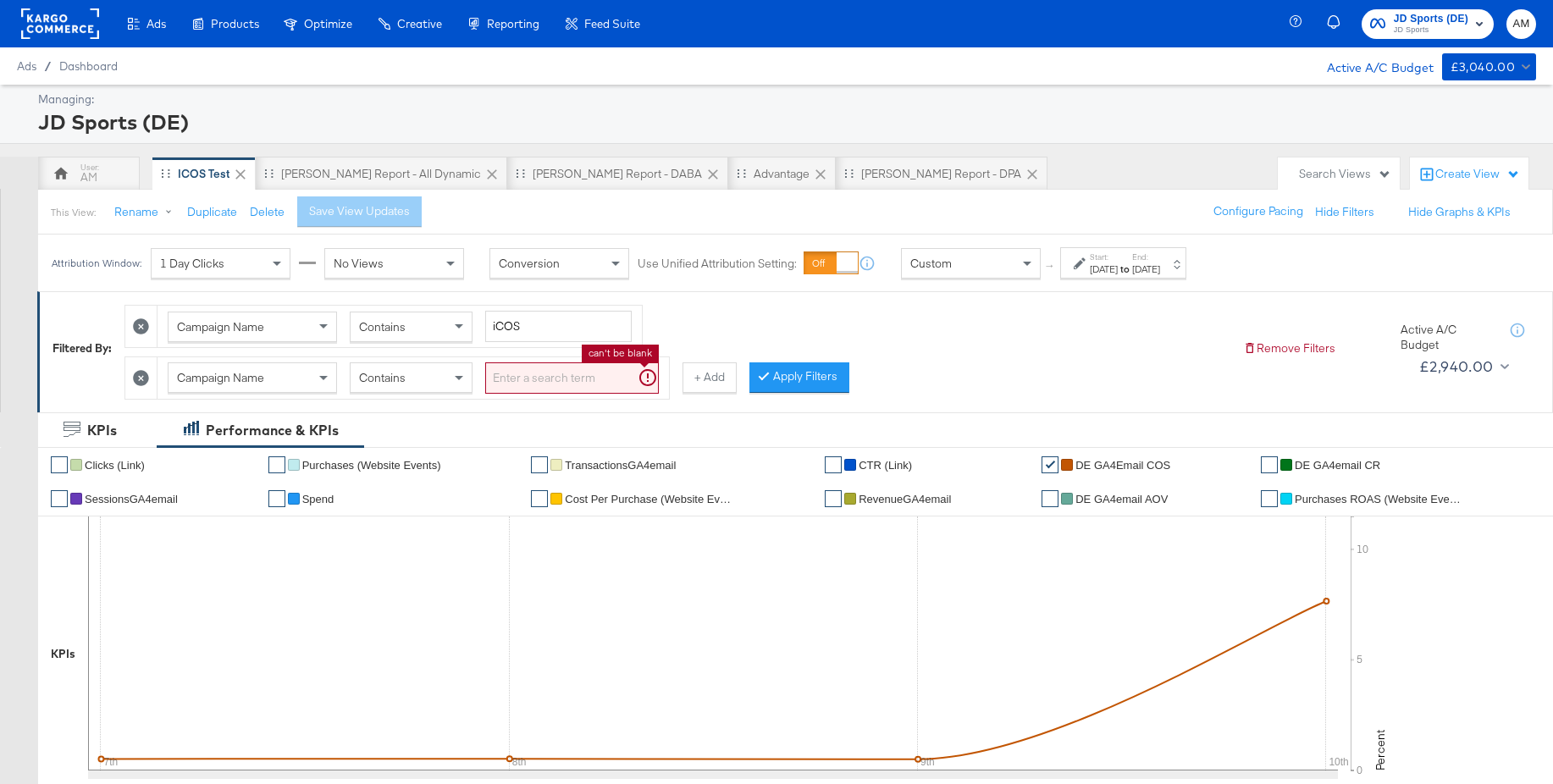
click at [530, 381] on input "search" at bounding box center [571, 378] width 173 height 31
type input "DABA"
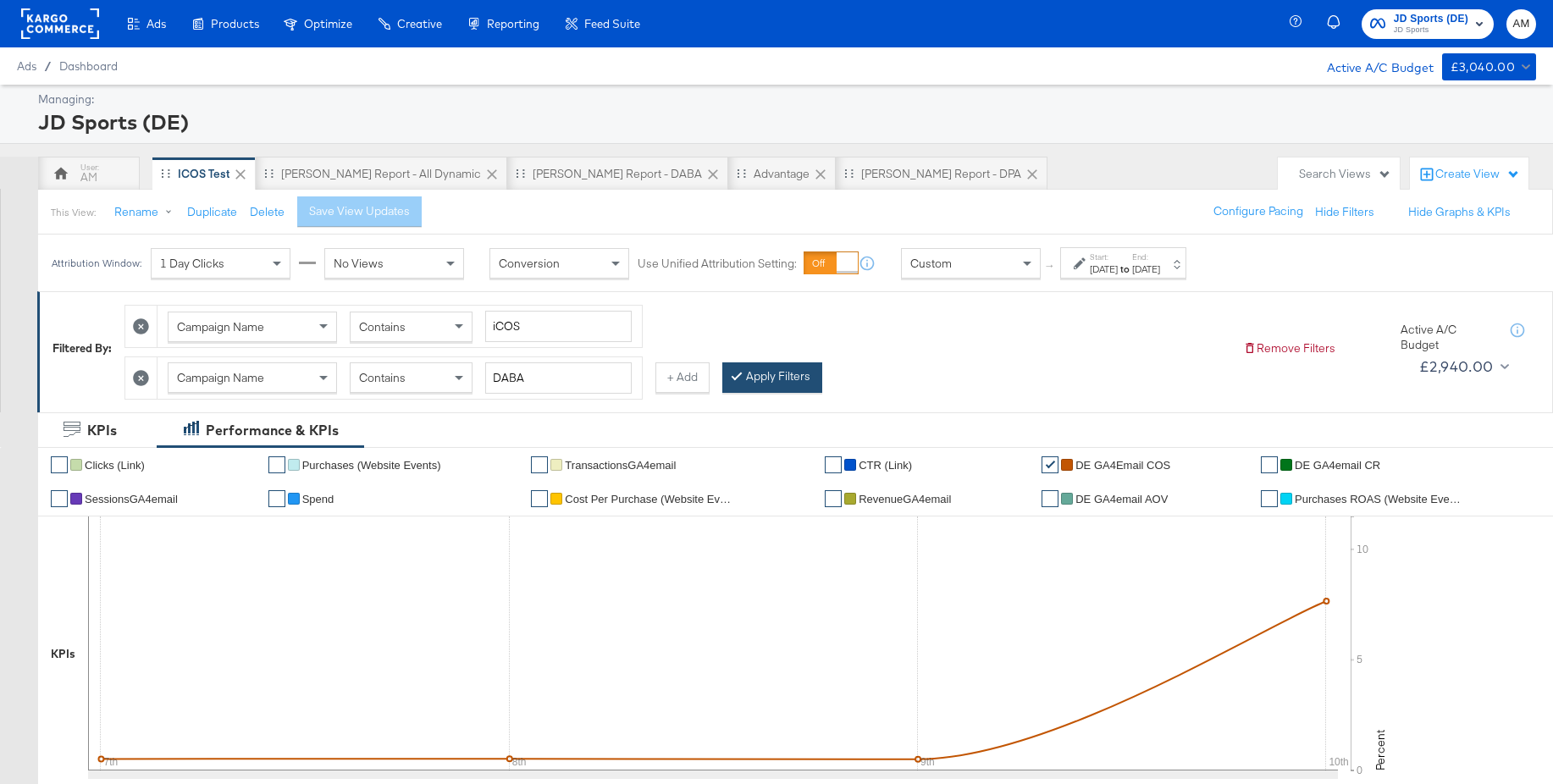
click at [768, 370] on button "Apply Filters" at bounding box center [771, 377] width 100 height 30
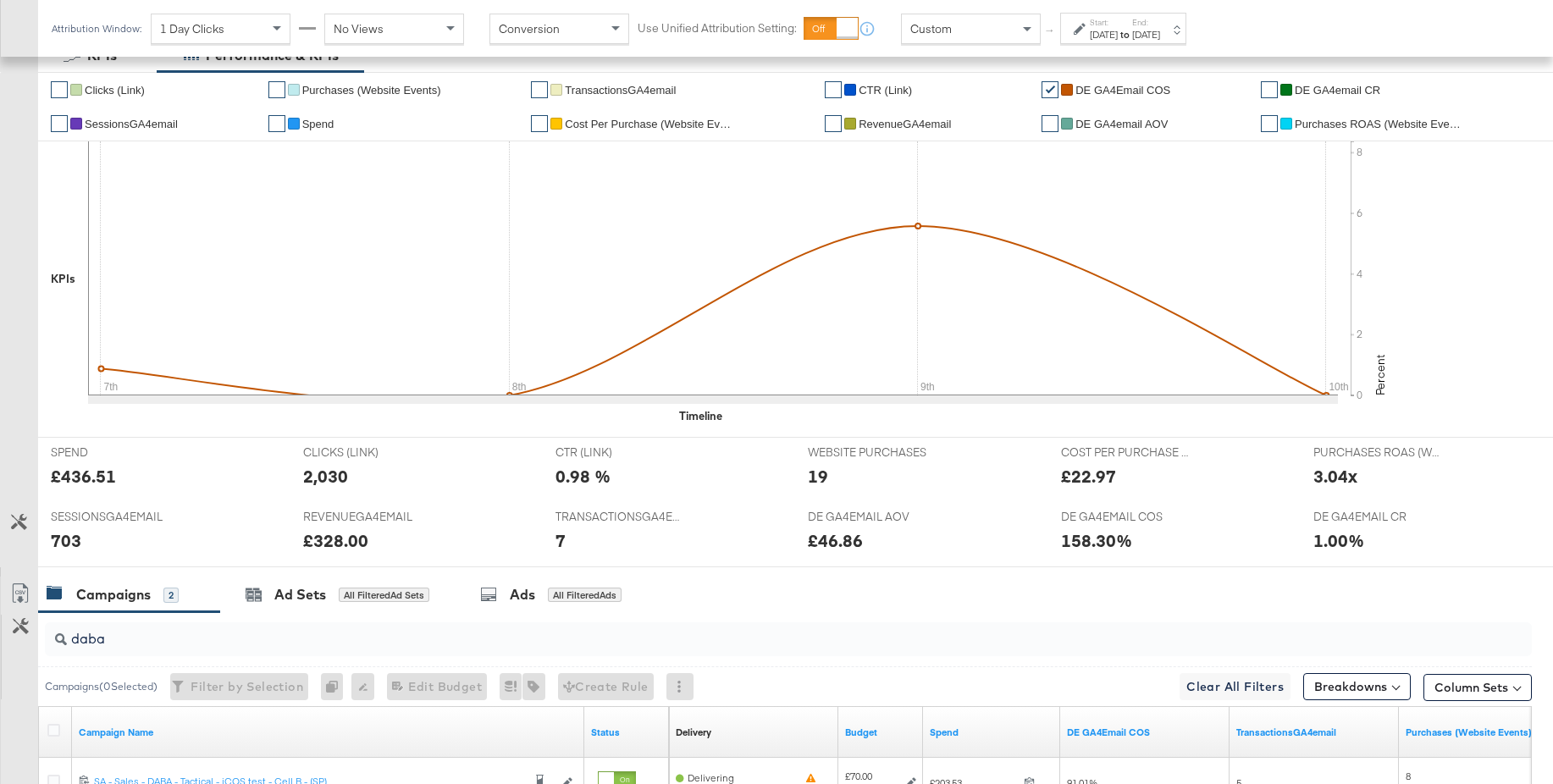
scroll to position [368, 0]
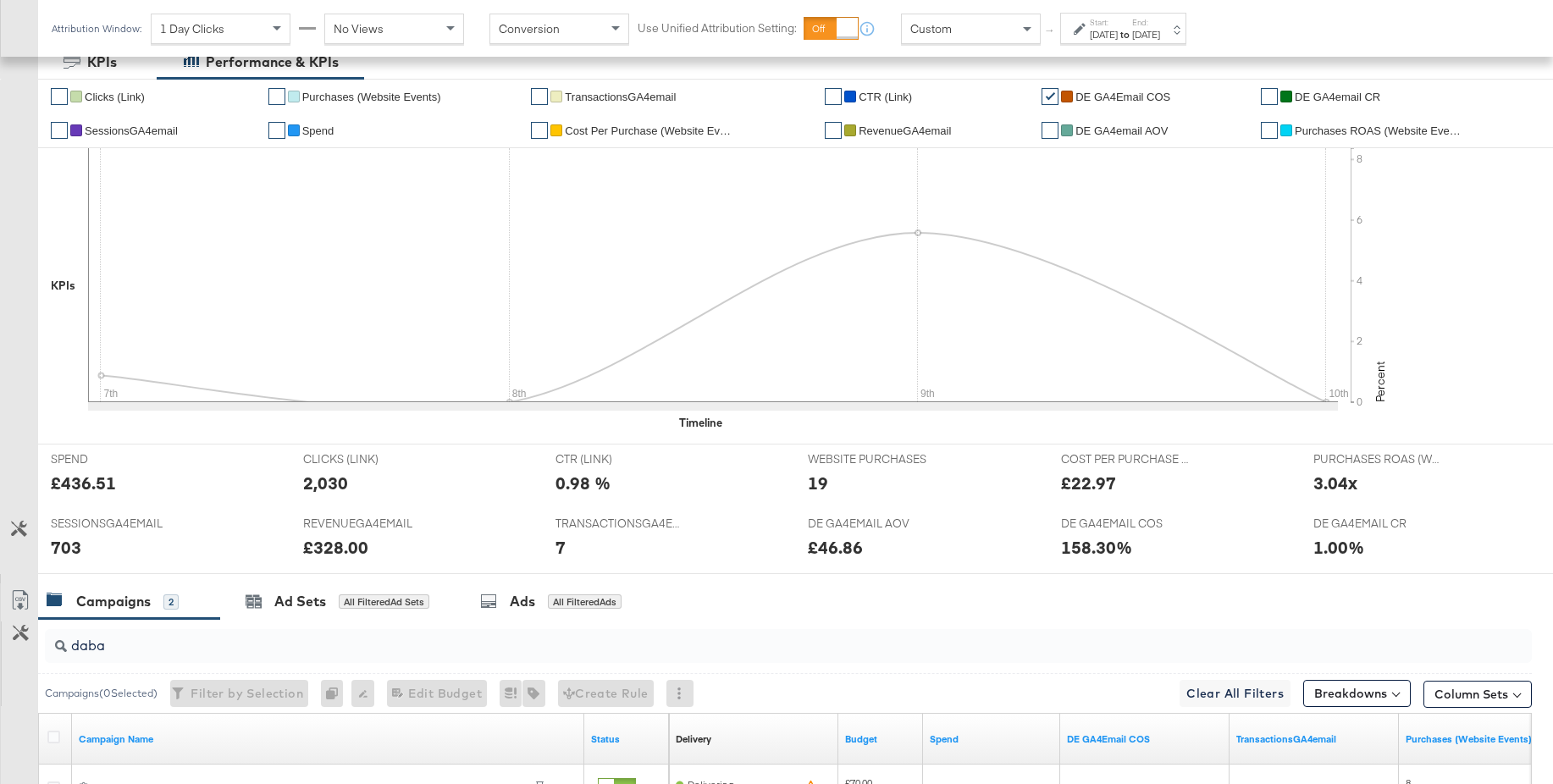
click at [637, 99] on span "TransactionsGA4email" at bounding box center [620, 97] width 111 height 13
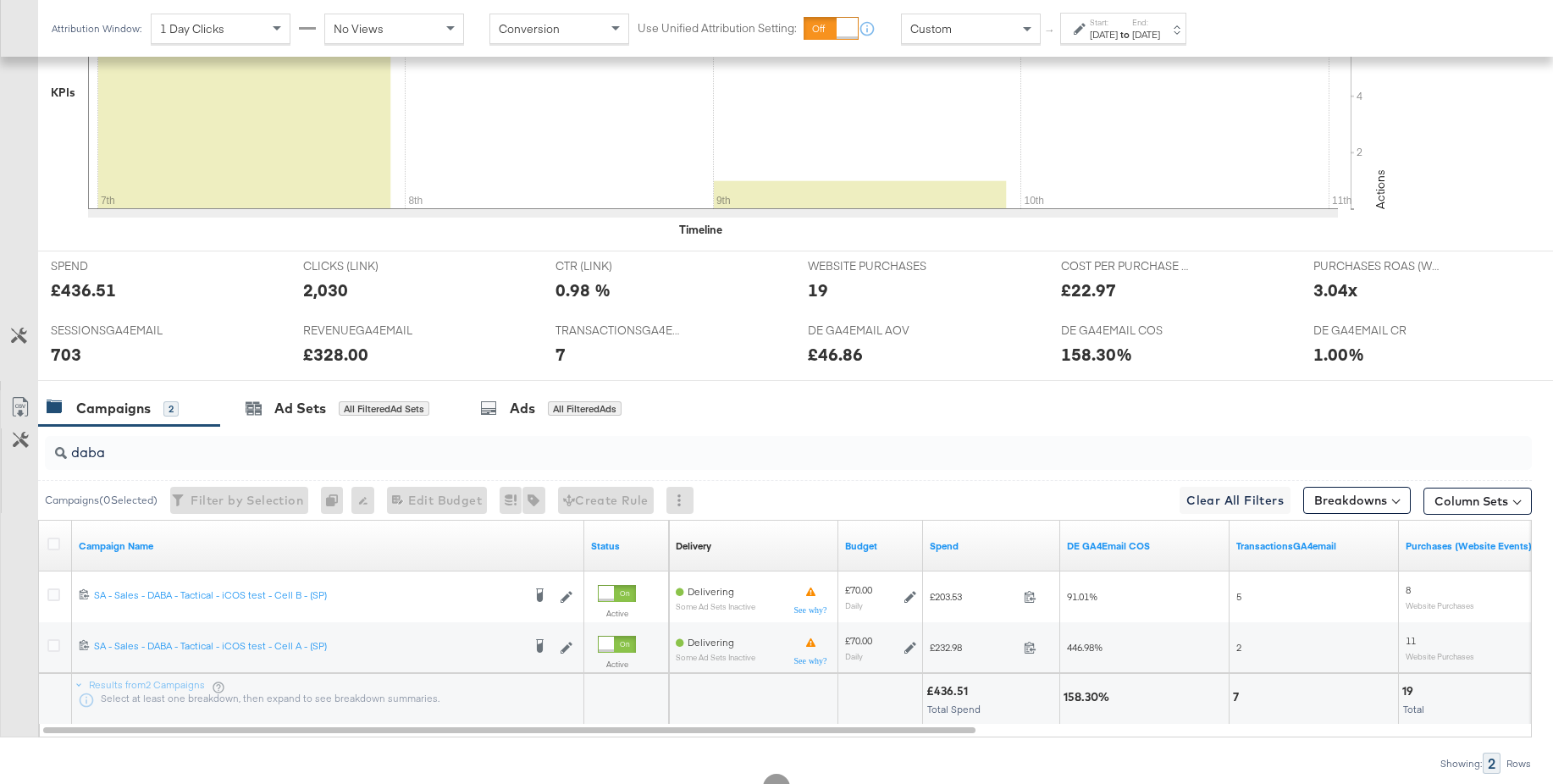
scroll to position [612, 0]
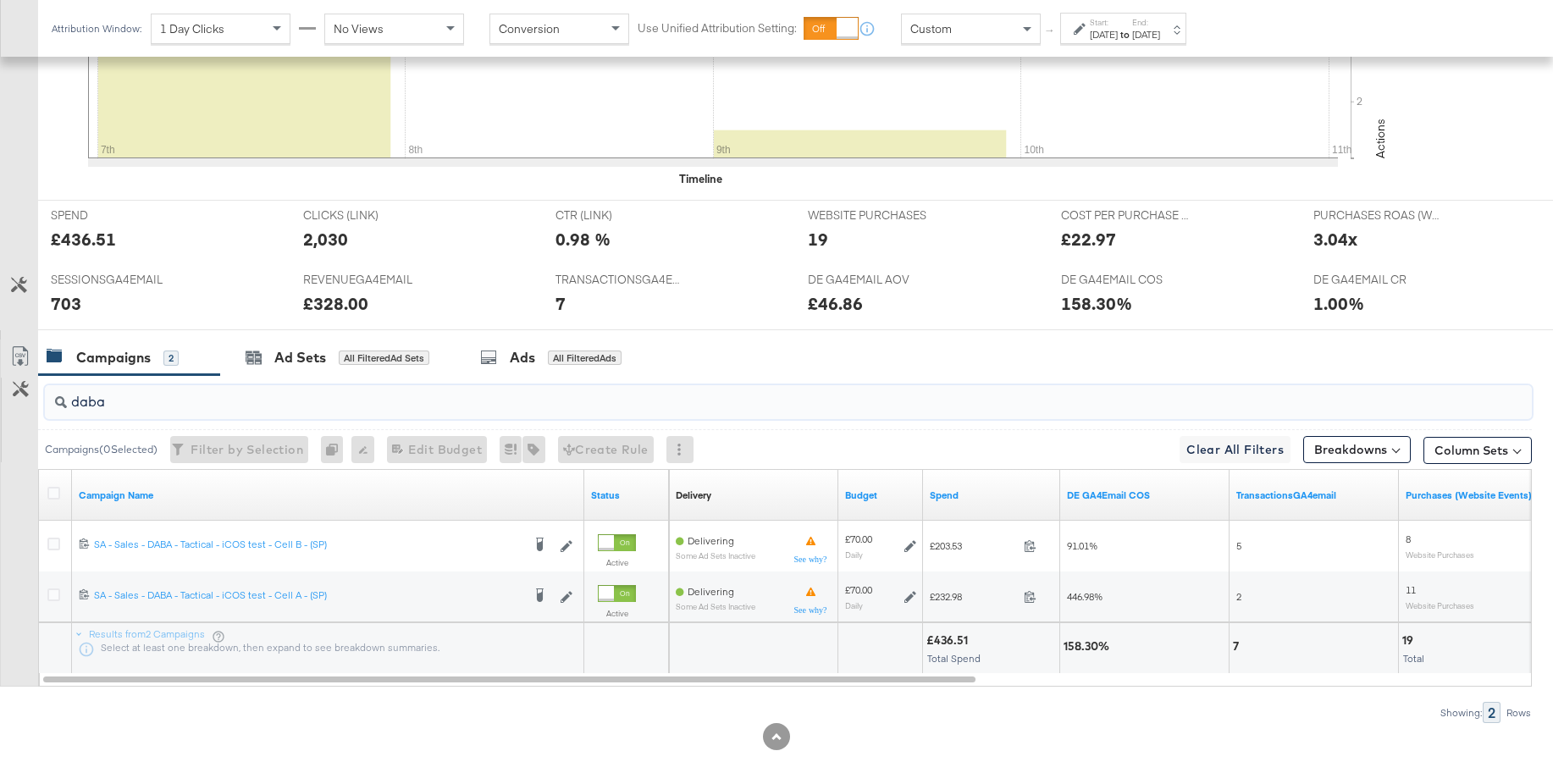
drag, startPoint x: 118, startPoint y: 407, endPoint x: 39, endPoint y: 398, distance: 79.5
click at [39, 398] on div "daba" at bounding box center [785, 402] width 1493 height 54
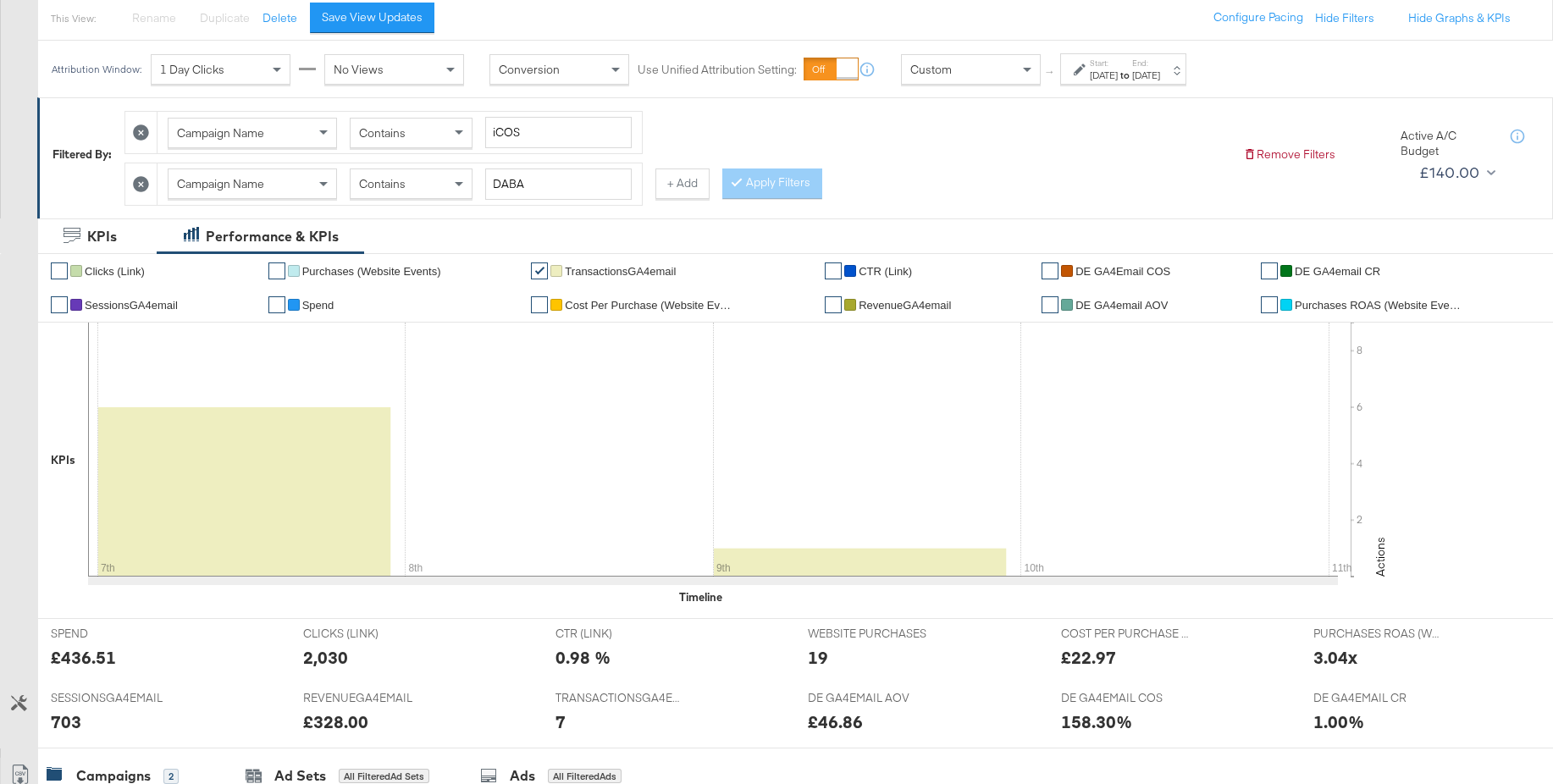
scroll to position [146, 0]
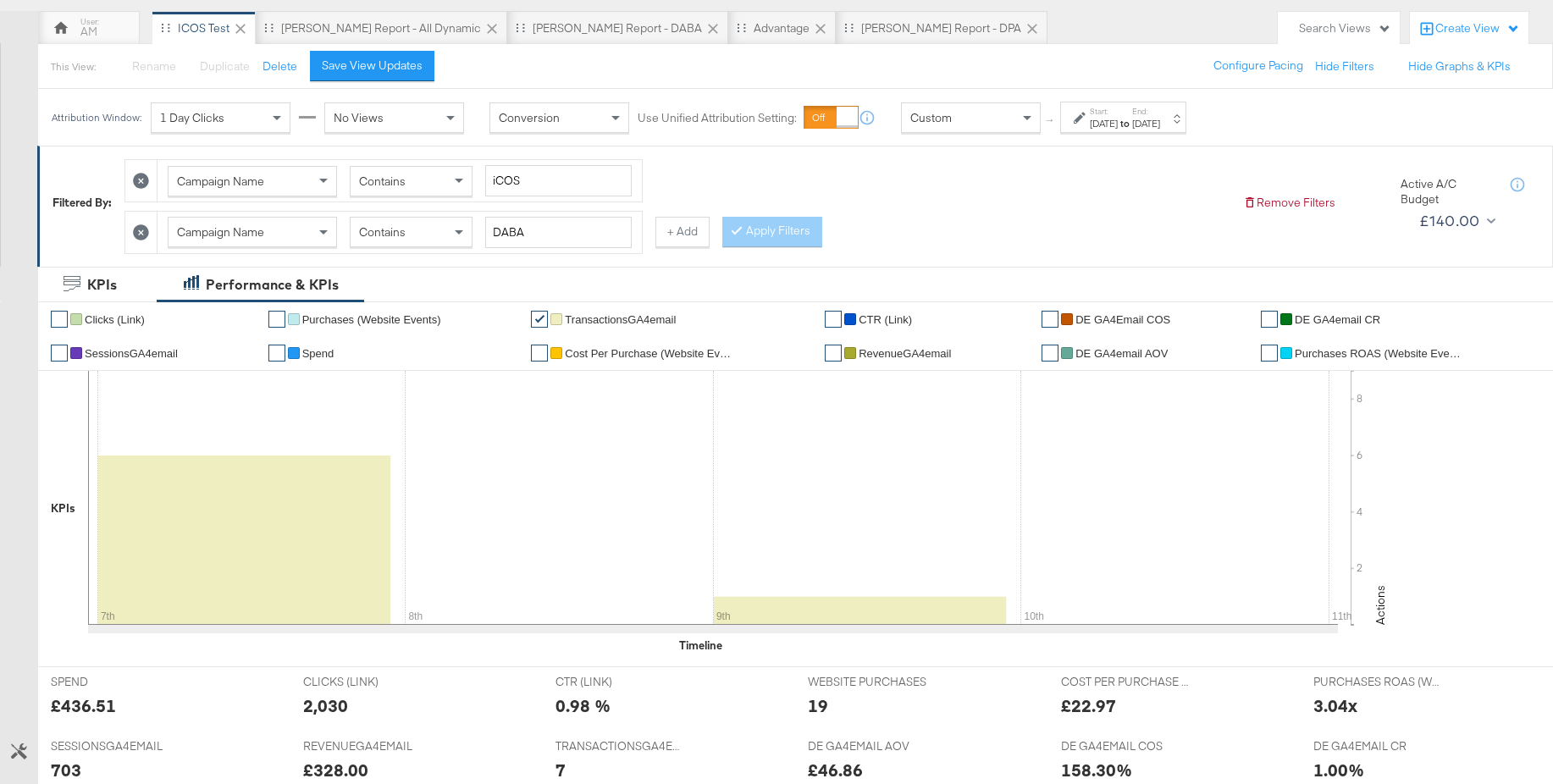
click at [144, 231] on icon at bounding box center [141, 233] width 17 height 17
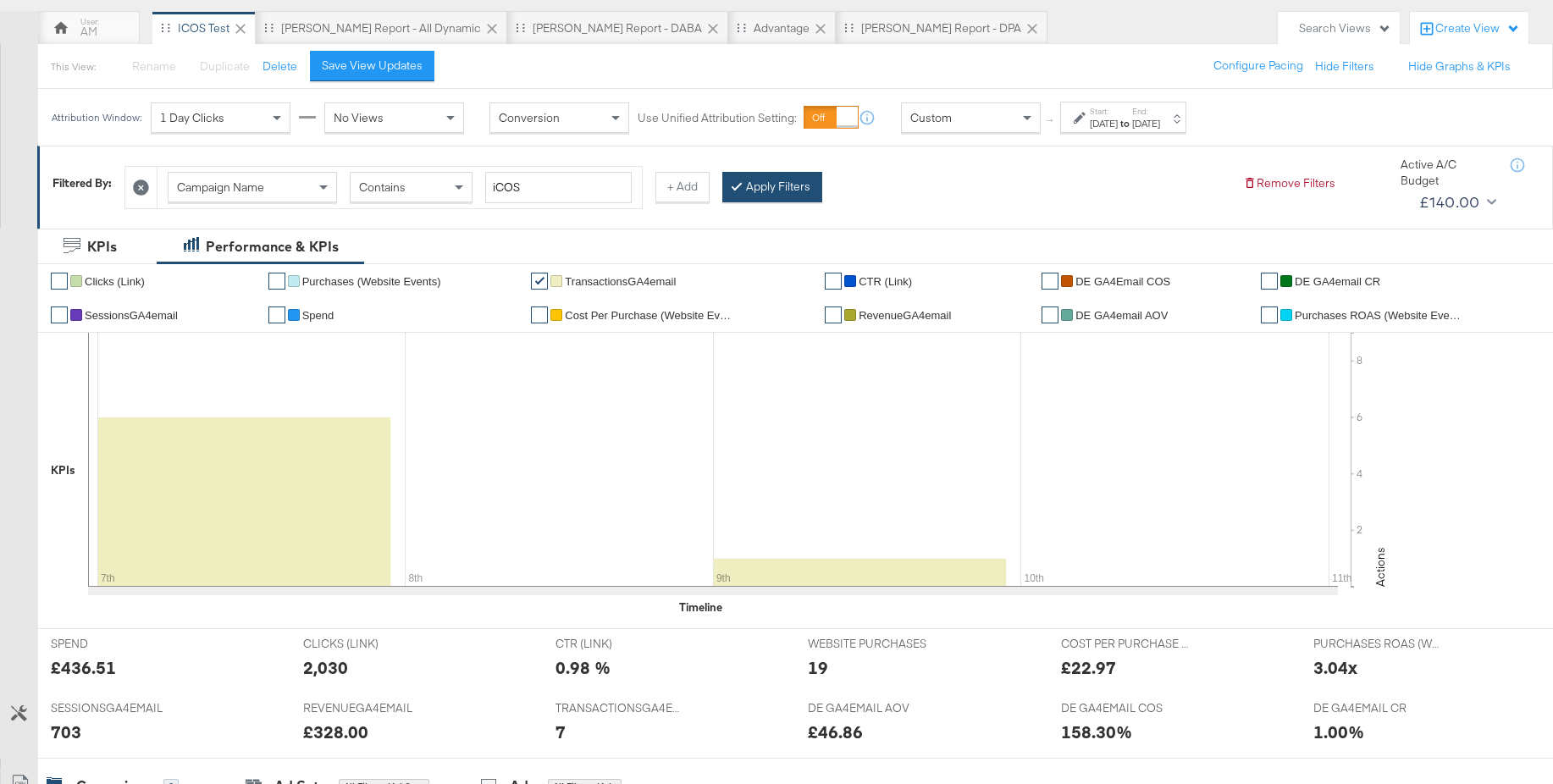
click at [771, 184] on button "Apply Filters" at bounding box center [771, 186] width 100 height 30
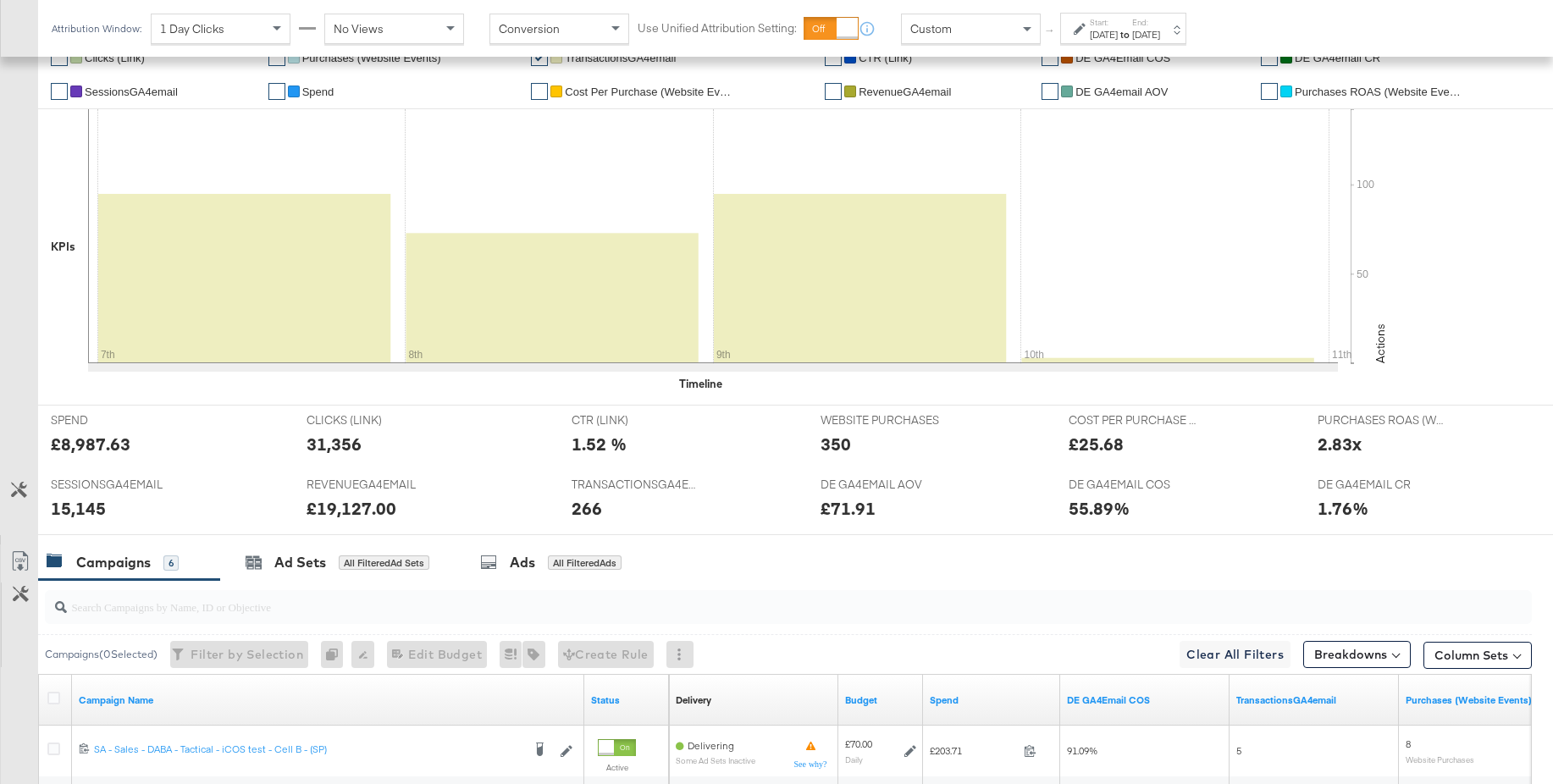
scroll to position [0, 0]
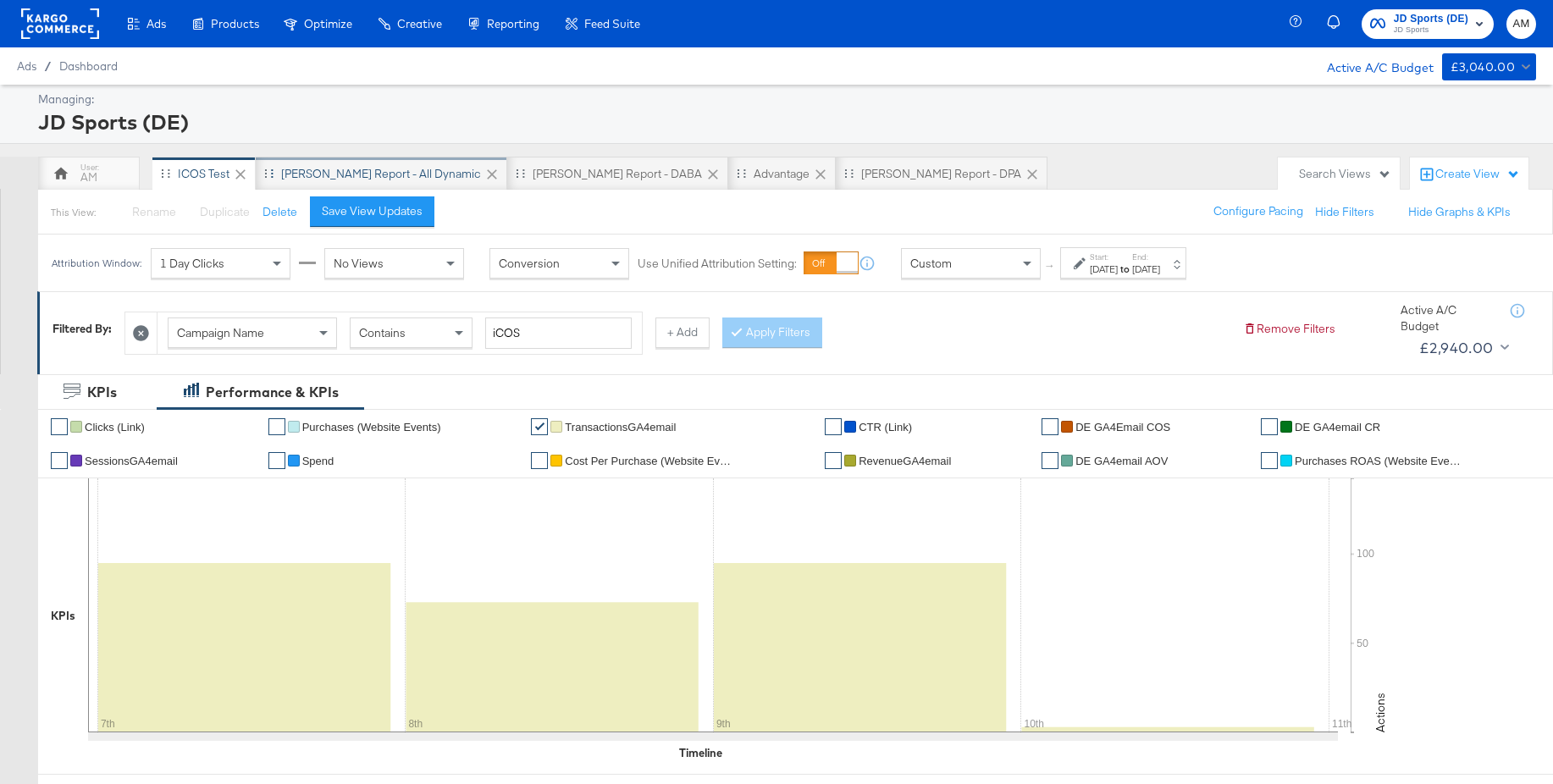
click at [335, 175] on div "[PERSON_NAME] Report - All Dynamic" at bounding box center [381, 174] width 200 height 17
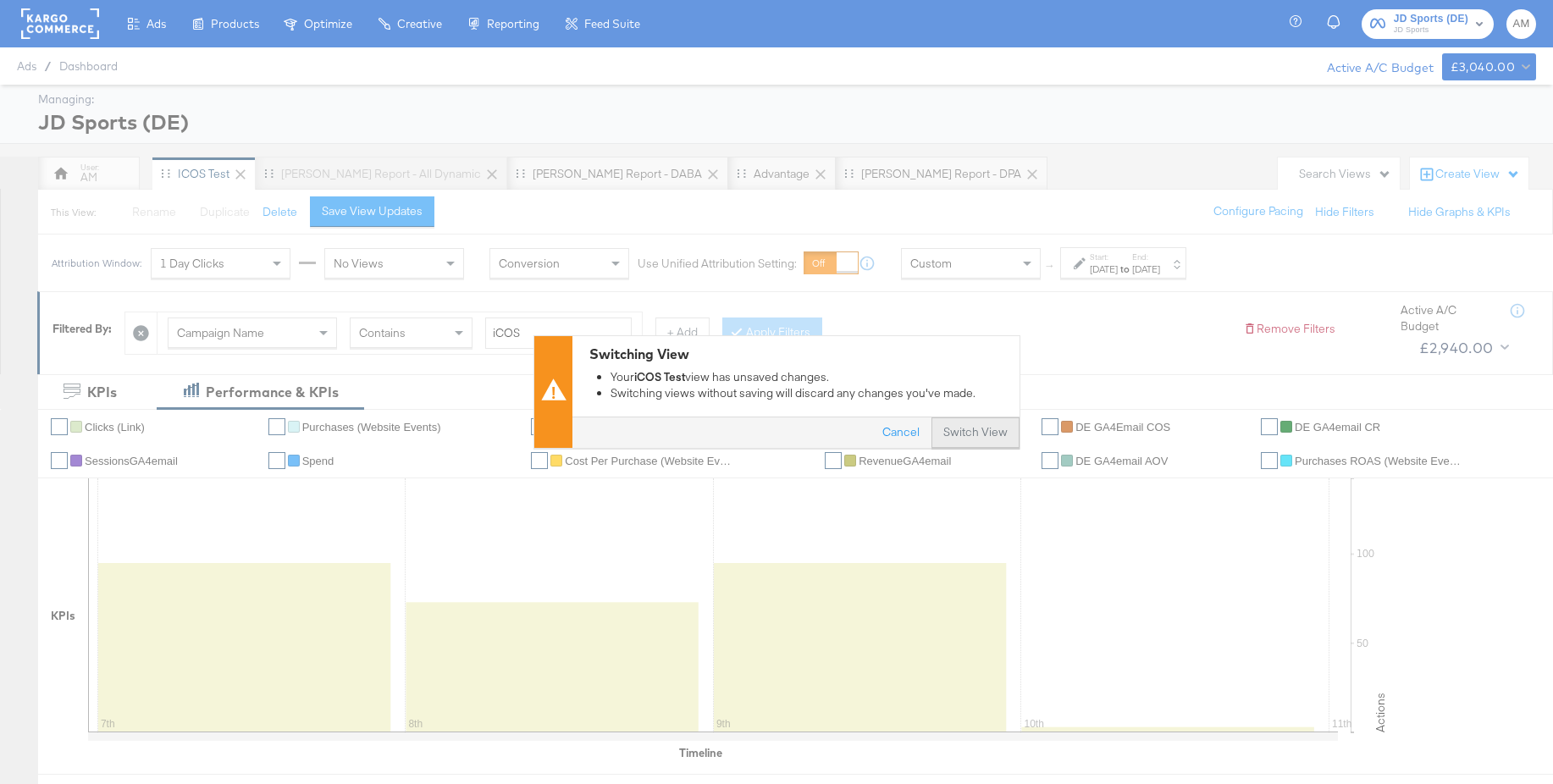
click at [979, 422] on button "Switch View" at bounding box center [975, 433] width 88 height 30
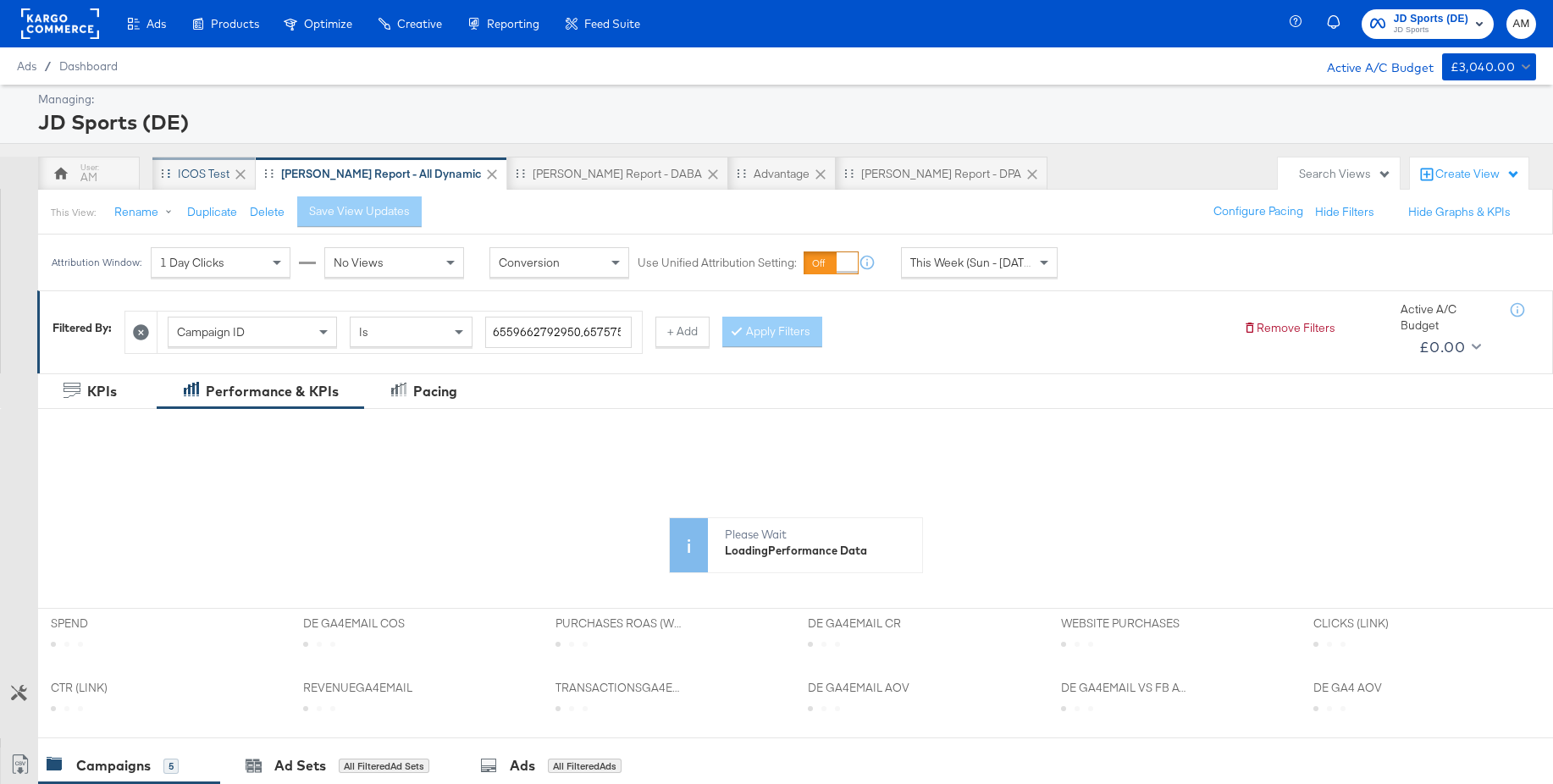
click at [222, 174] on div "iCOS Test" at bounding box center [204, 174] width 51 height 17
